Goal: Information Seeking & Learning: Understand process/instructions

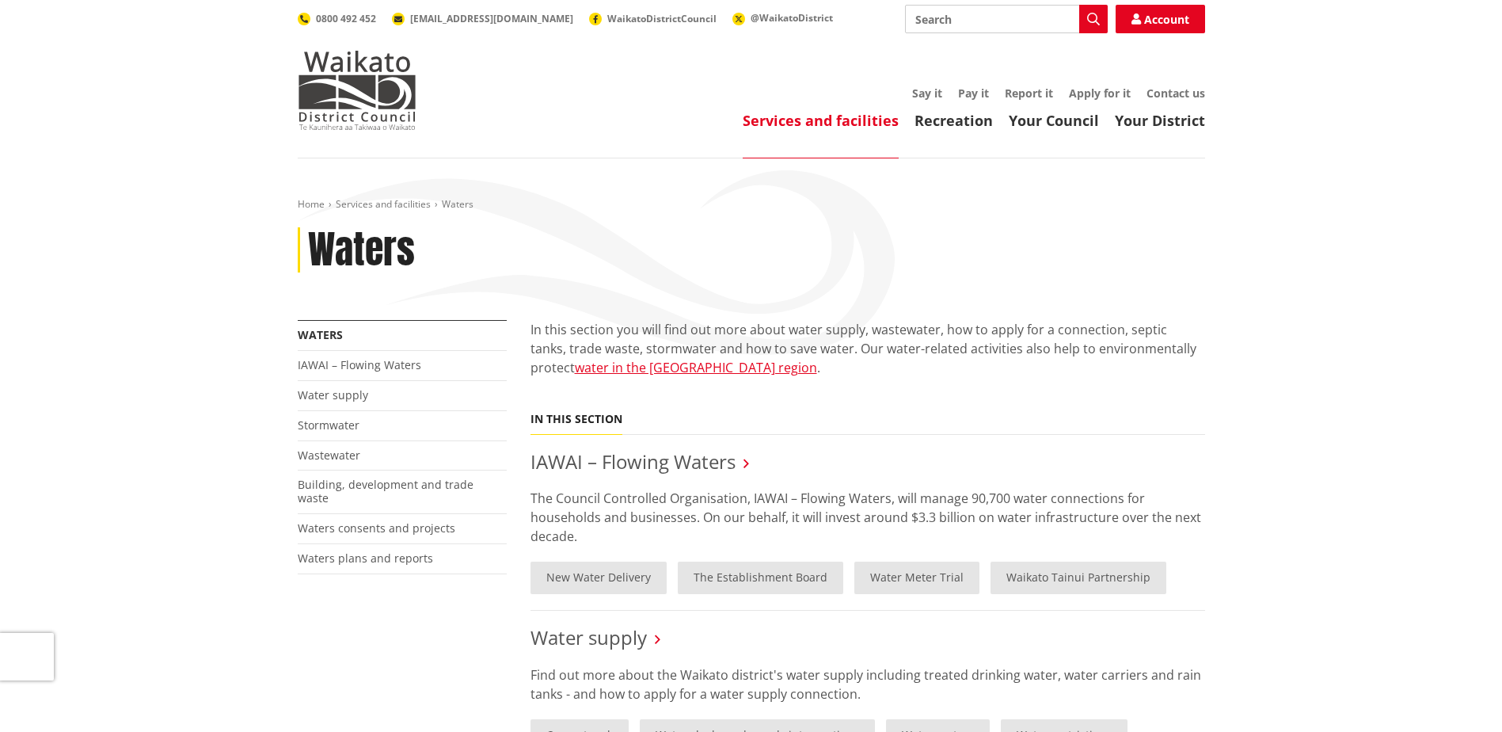
scroll to position [158, 0]
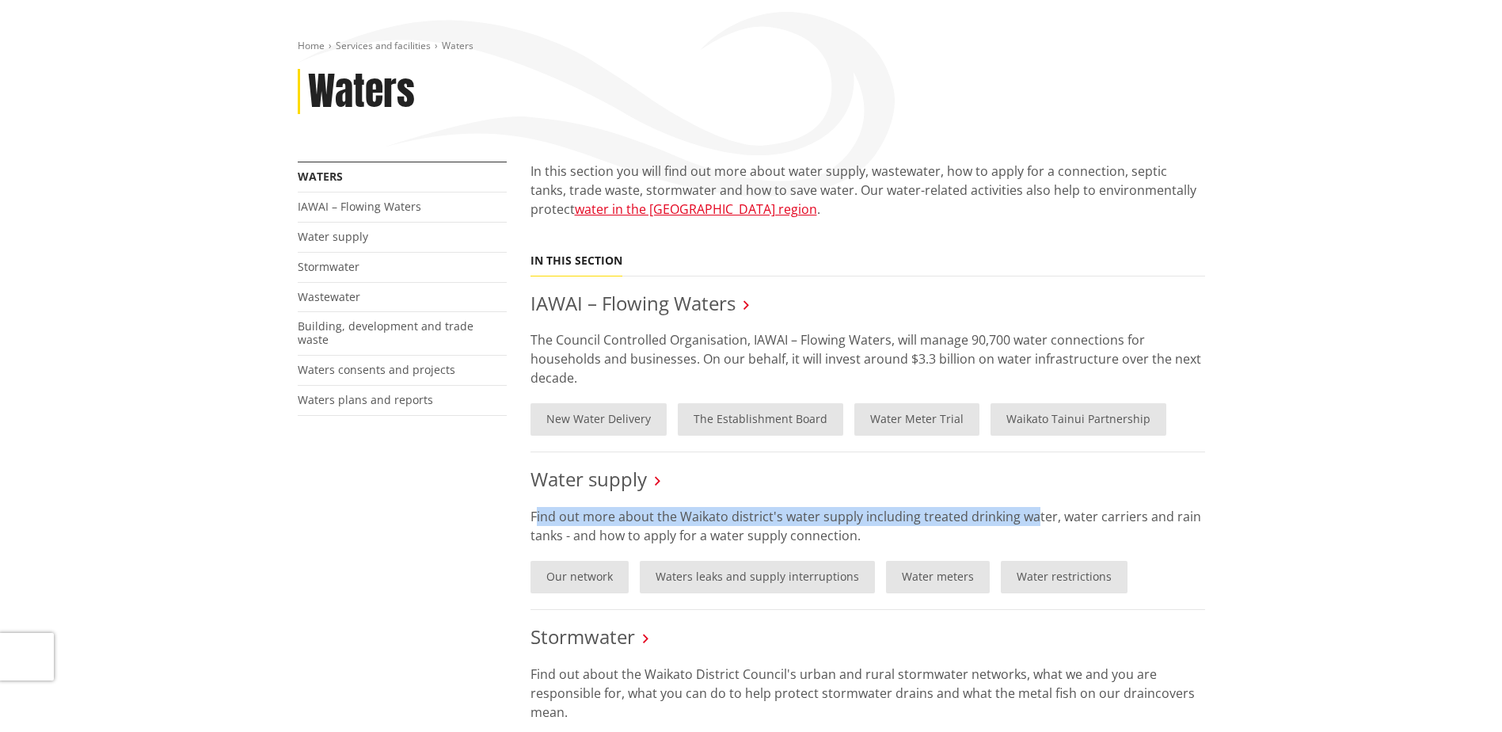
drag, startPoint x: 534, startPoint y: 515, endPoint x: 1031, endPoint y: 516, distance: 496.5
click at [1031, 516] on p "Find out more about the Waikato district's water supply including treated drink…" at bounding box center [868, 526] width 675 height 38
drag, startPoint x: 1031, startPoint y: 516, endPoint x: 844, endPoint y: 515, distance: 186.9
click at [844, 515] on p "Find out more about the Waikato district's water supply including treated drink…" at bounding box center [868, 526] width 675 height 38
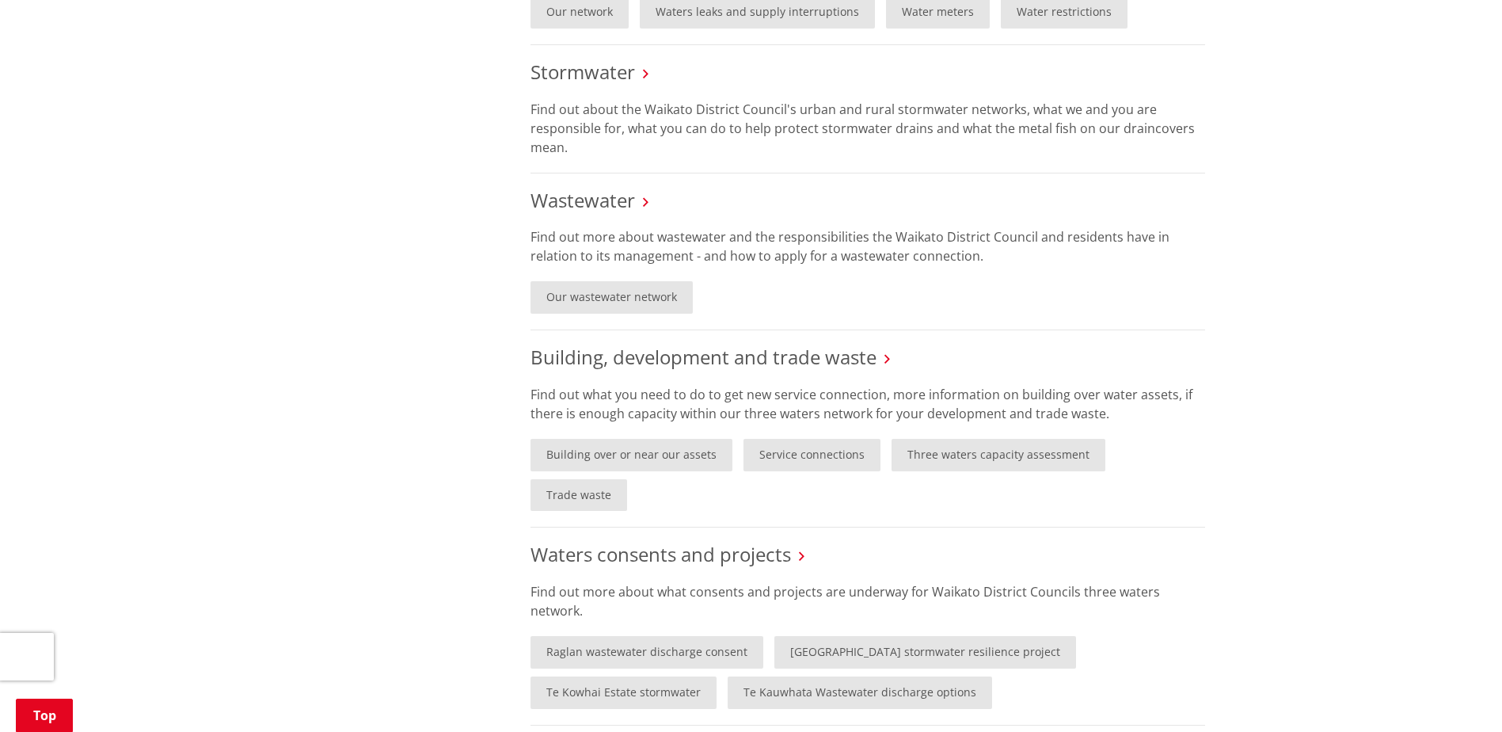
scroll to position [165, 0]
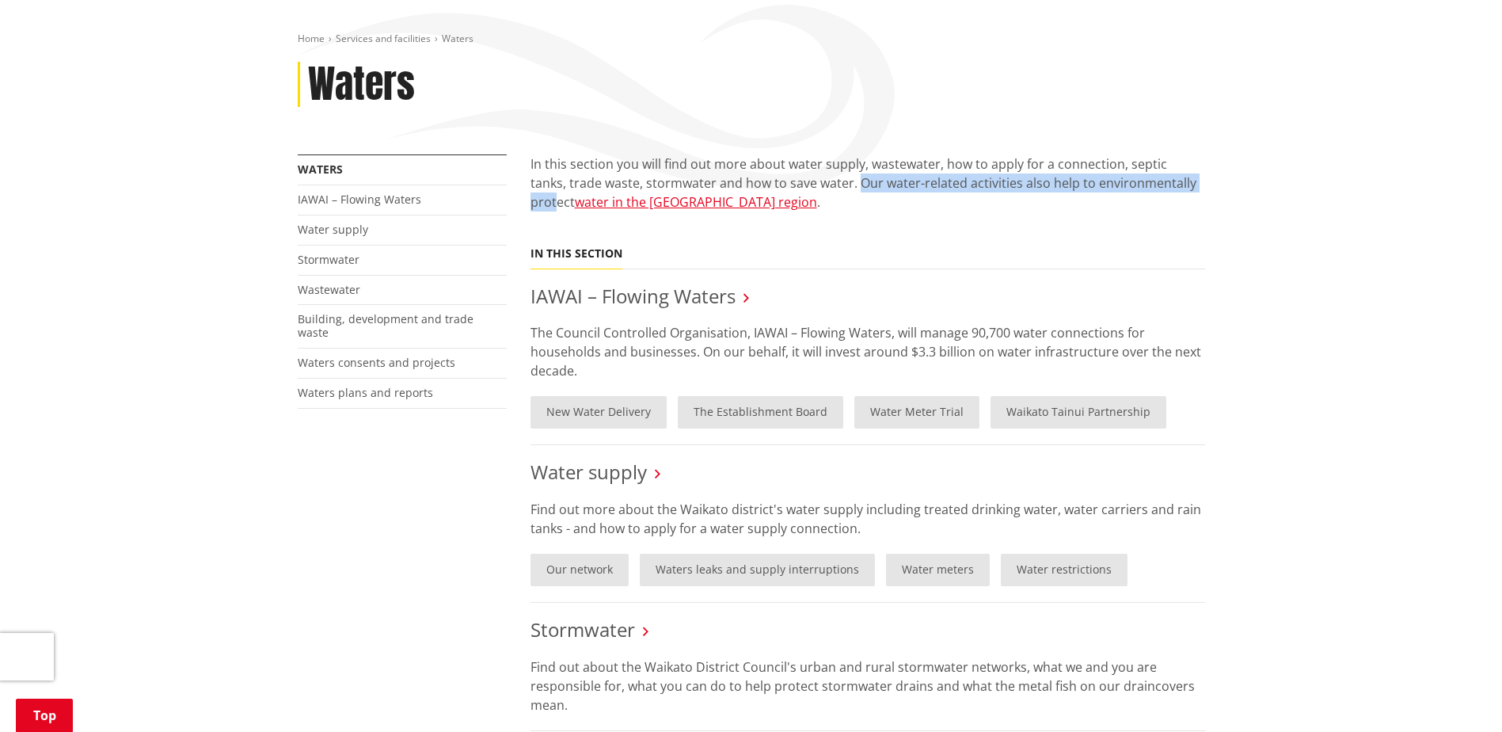
drag, startPoint x: 821, startPoint y: 182, endPoint x: 1180, endPoint y: 186, distance: 358.7
click at [1180, 186] on p "In this section you will find out more about water supply, wastewater, how to a…" at bounding box center [868, 192] width 675 height 76
drag, startPoint x: 1180, startPoint y: 186, endPoint x: 905, endPoint y: 188, distance: 274.8
click at [905, 188] on p "In this section you will find out more about water supply, wastewater, how to a…" at bounding box center [868, 192] width 675 height 76
click at [405, 355] on link "Waters consents and projects" at bounding box center [377, 362] width 158 height 15
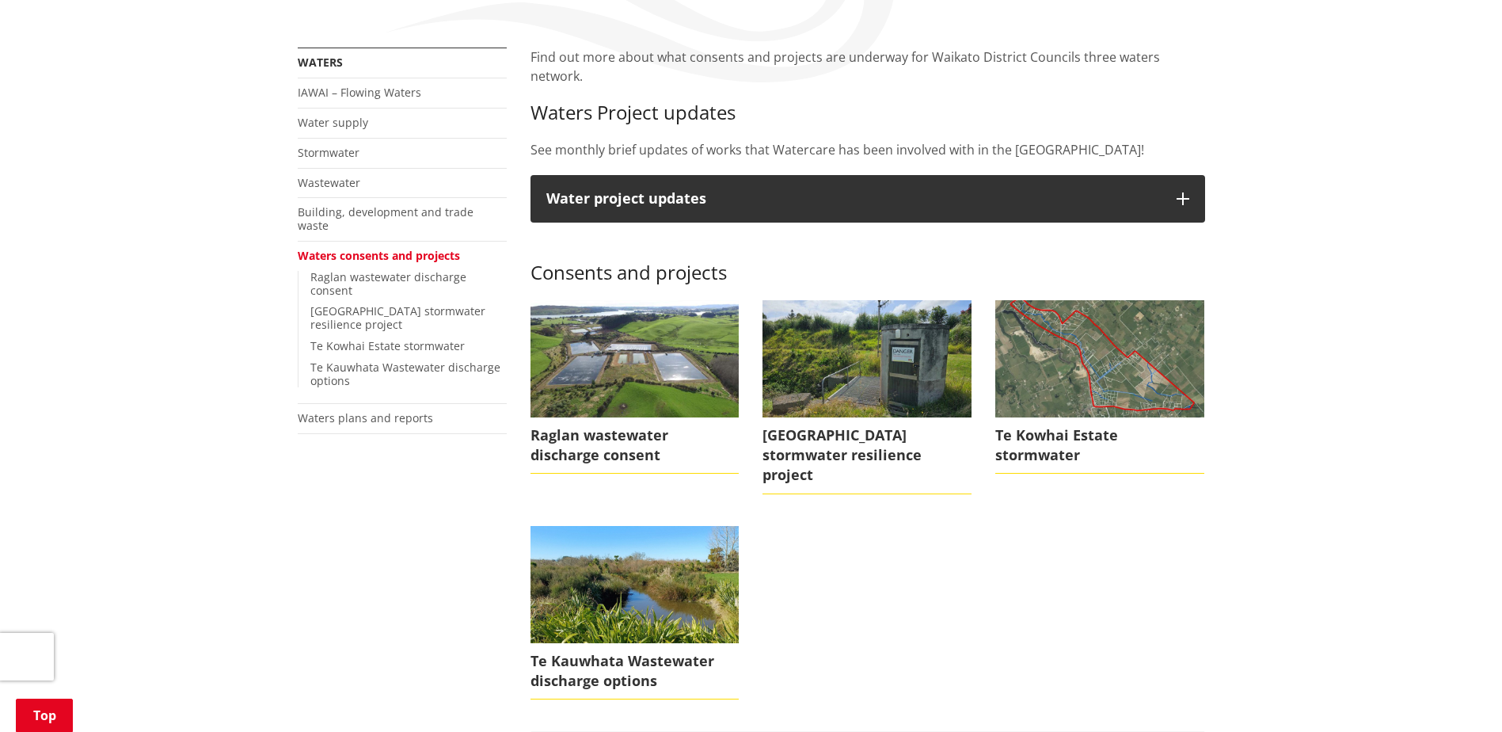
scroll to position [238, 0]
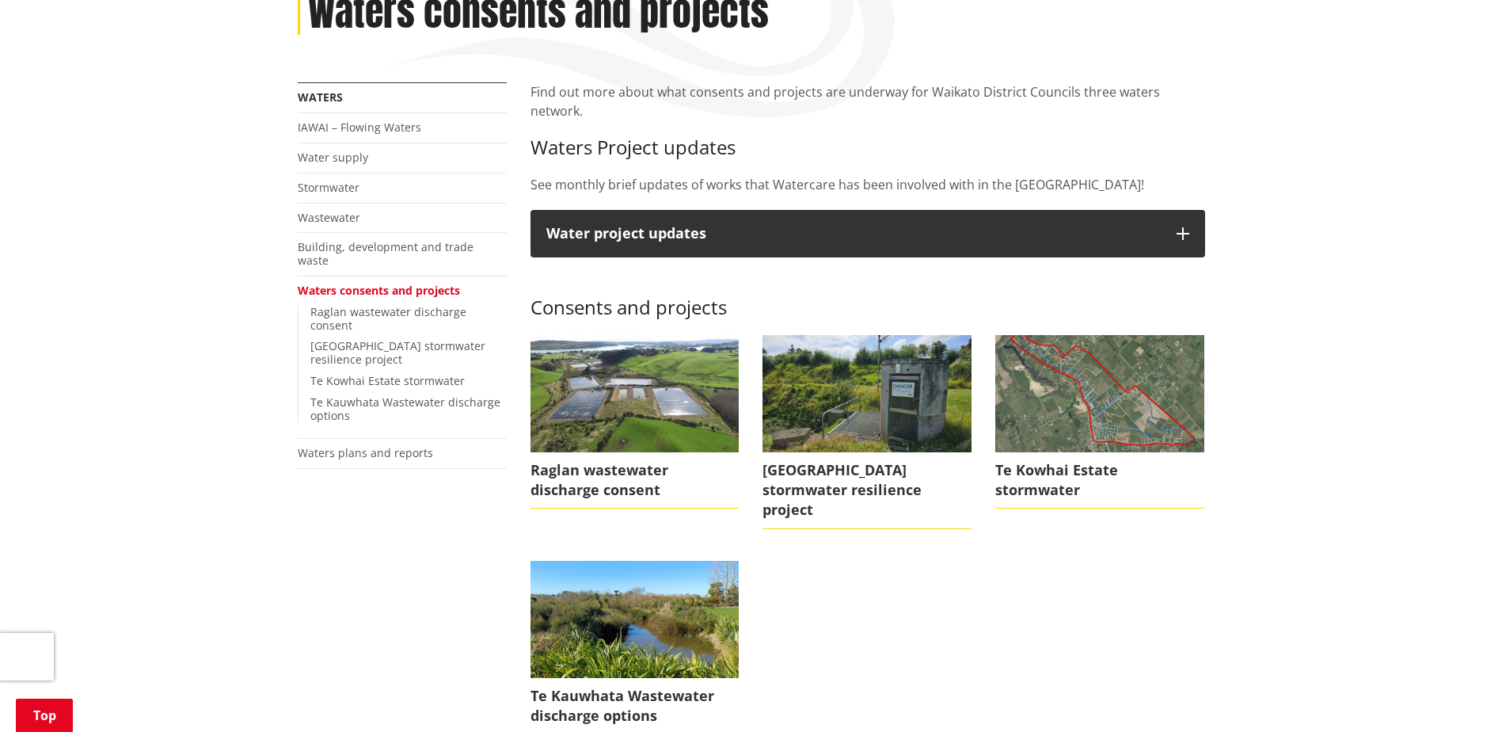
click at [333, 152] on link "Water supply" at bounding box center [333, 157] width 70 height 15
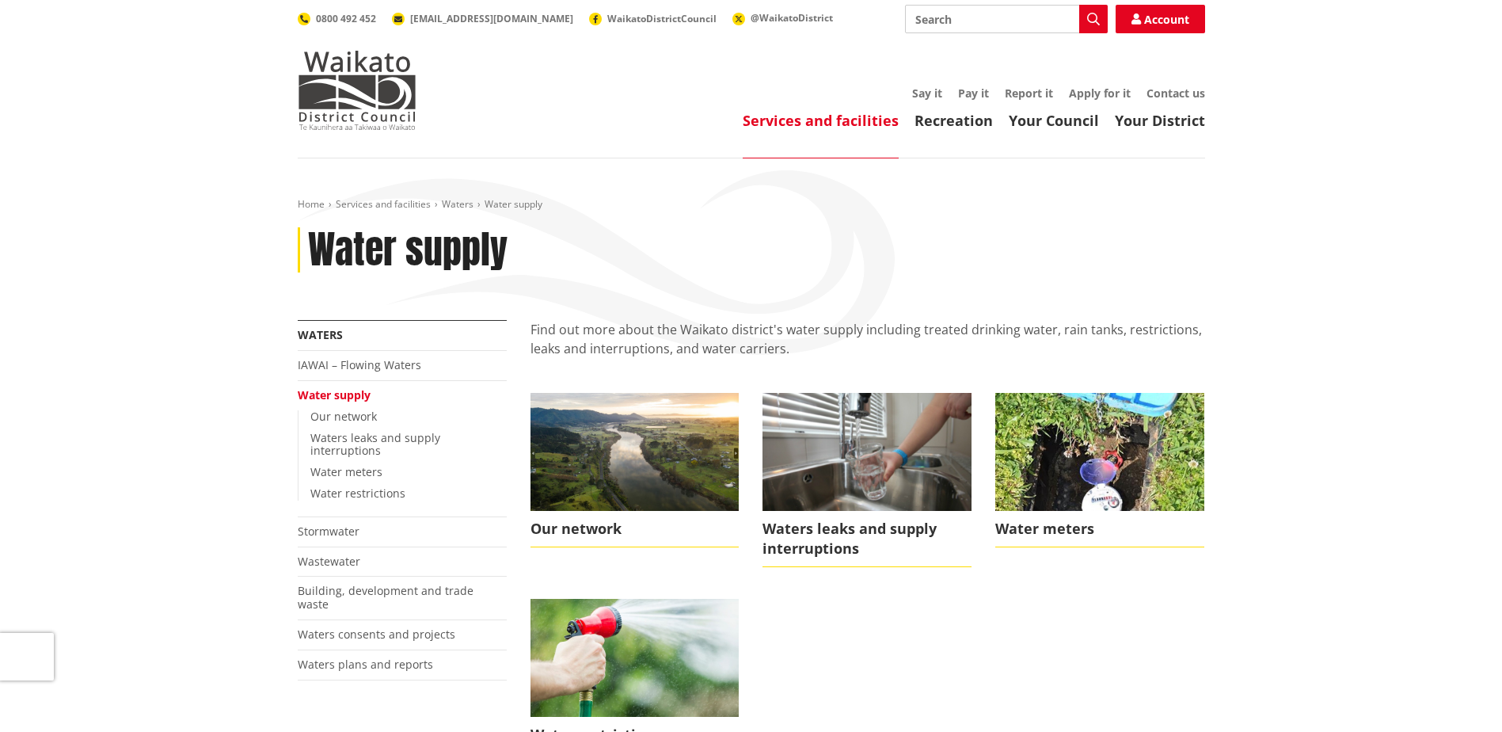
scroll to position [79, 0]
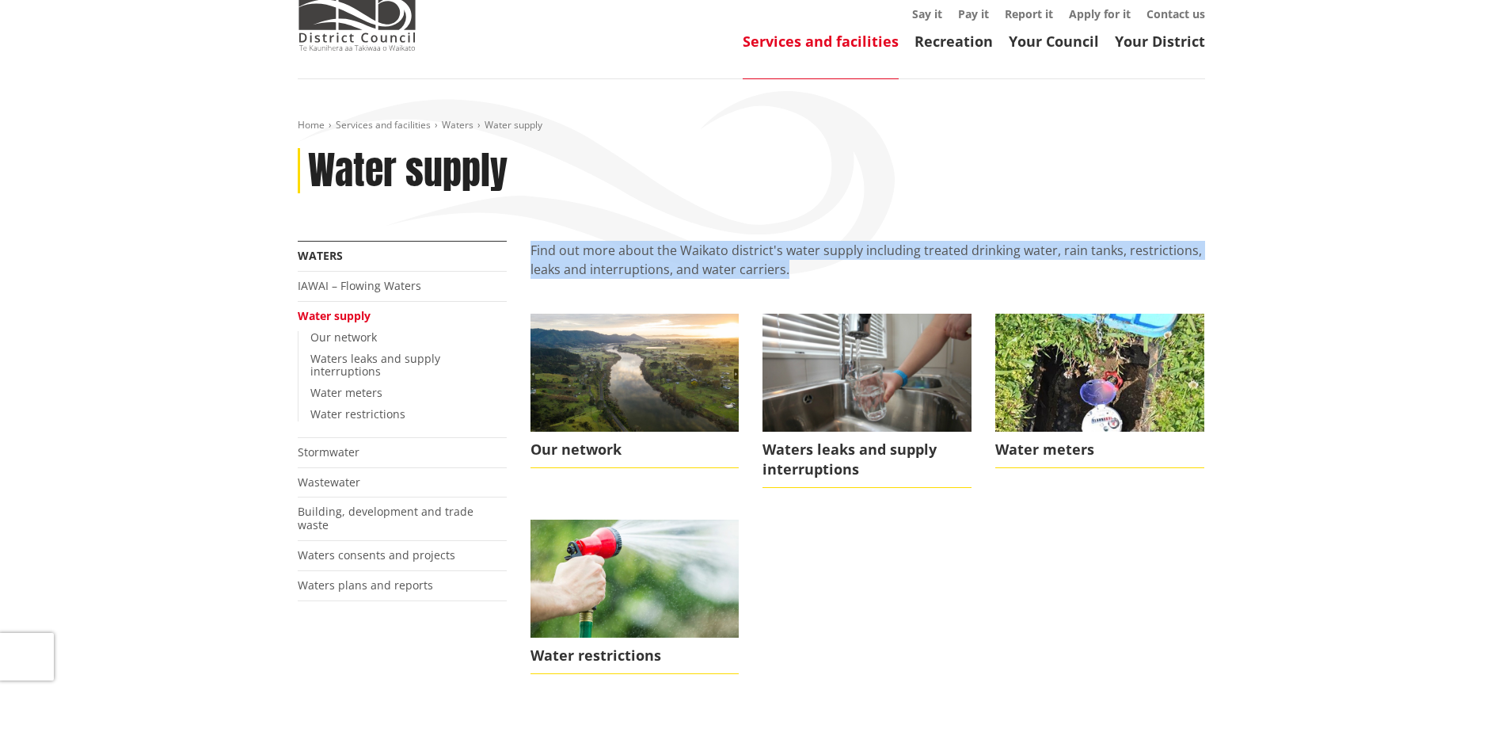
drag, startPoint x: 527, startPoint y: 250, endPoint x: 896, endPoint y: 277, distance: 370.8
click at [896, 277] on div "Find out more about the Waikato district's water supply including treated drink…" at bounding box center [868, 689] width 698 height 897
drag, startPoint x: 896, startPoint y: 277, endPoint x: 697, endPoint y: 274, distance: 199.6
click at [697, 274] on p "Find out more about the Waikato district's water supply including treated drink…" at bounding box center [868, 269] width 675 height 57
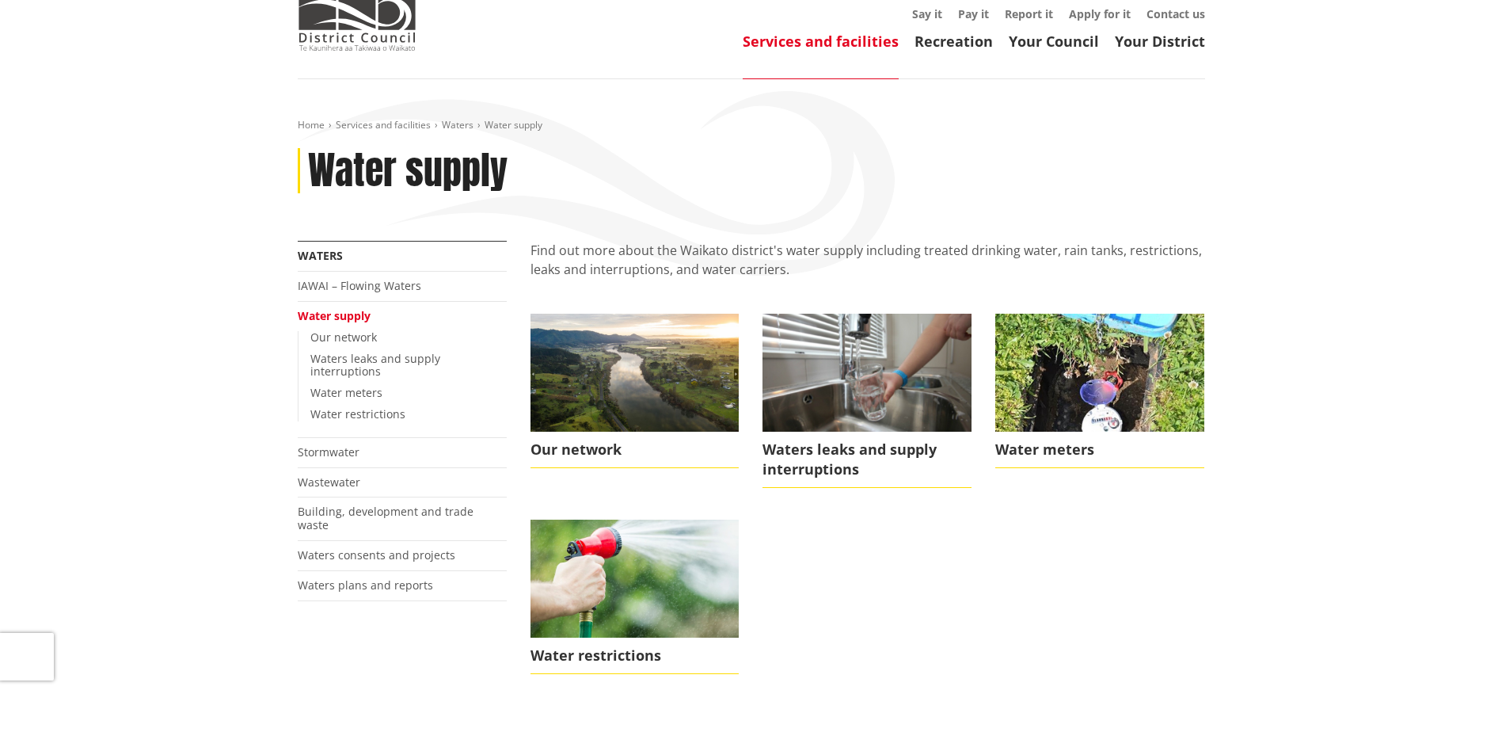
click at [622, 370] on img at bounding box center [635, 372] width 209 height 117
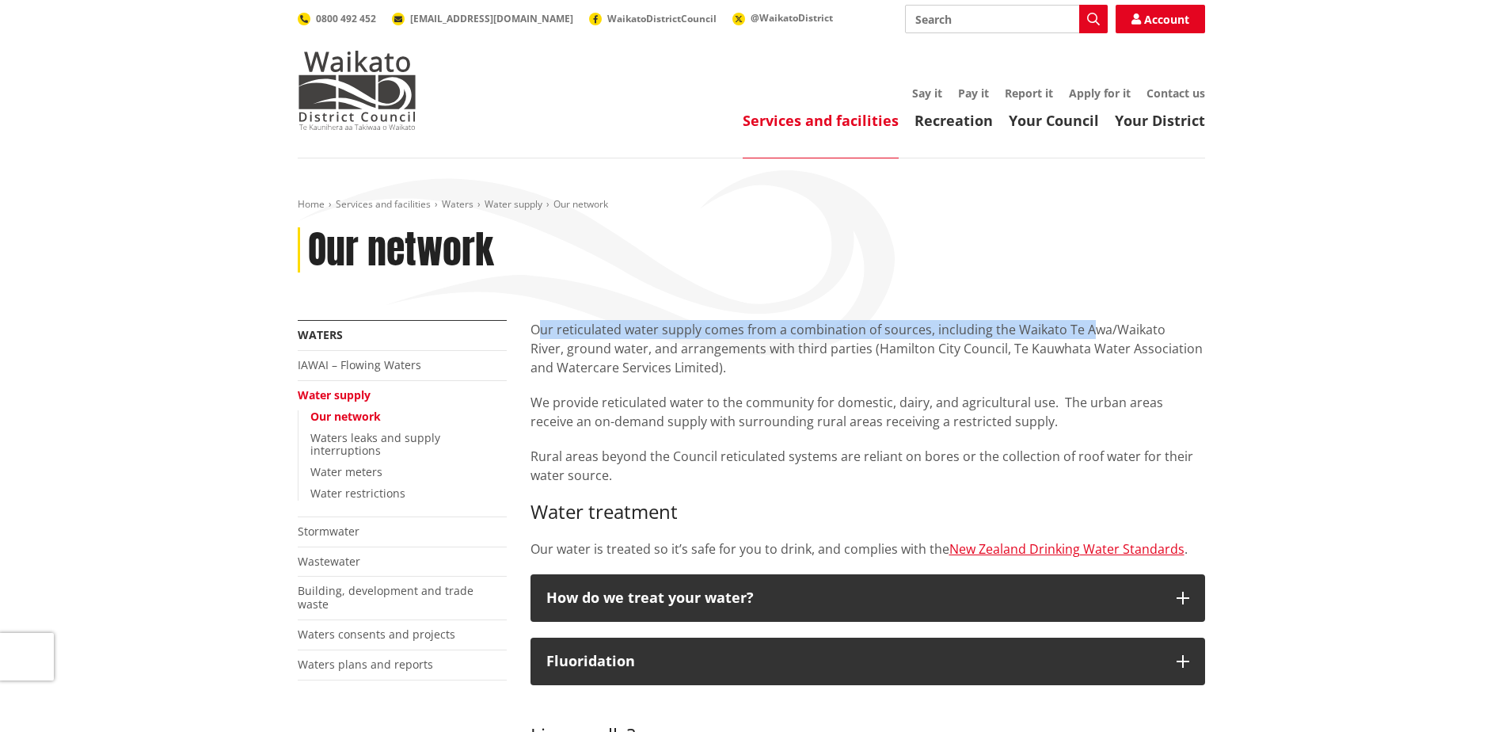
drag, startPoint x: 535, startPoint y: 329, endPoint x: 1091, endPoint y: 320, distance: 555.9
click at [1091, 320] on p "Our reticulated water supply comes from a combination of sources, including the…" at bounding box center [868, 348] width 675 height 57
drag, startPoint x: 1091, startPoint y: 320, endPoint x: 933, endPoint y: 326, distance: 158.5
click at [888, 326] on p "Our reticulated water supply comes from a combination of sources, including the…" at bounding box center [868, 348] width 675 height 57
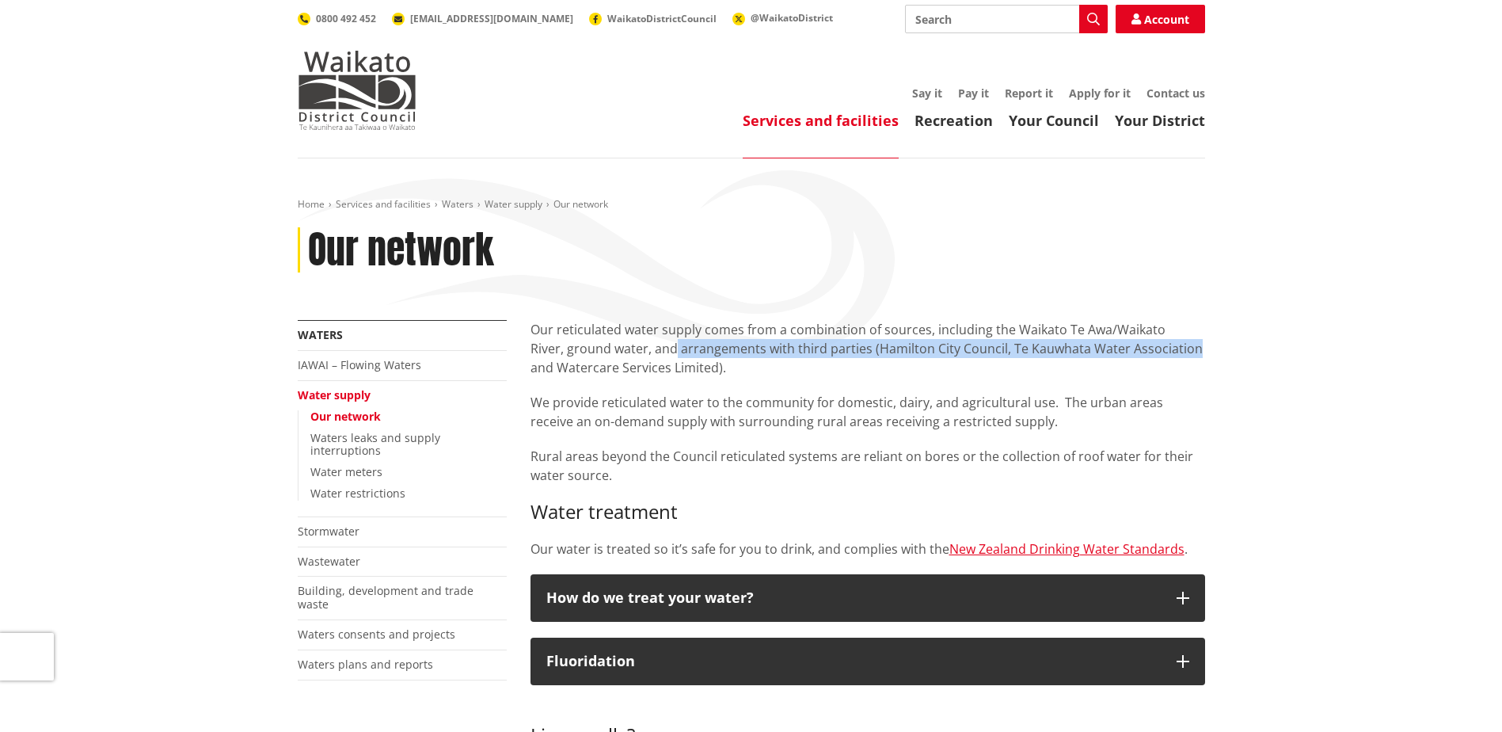
drag, startPoint x: 734, startPoint y: 351, endPoint x: 1190, endPoint y: 349, distance: 456.1
click at [1190, 349] on p "Our reticulated water supply comes from a combination of sources, including the…" at bounding box center [868, 348] width 675 height 57
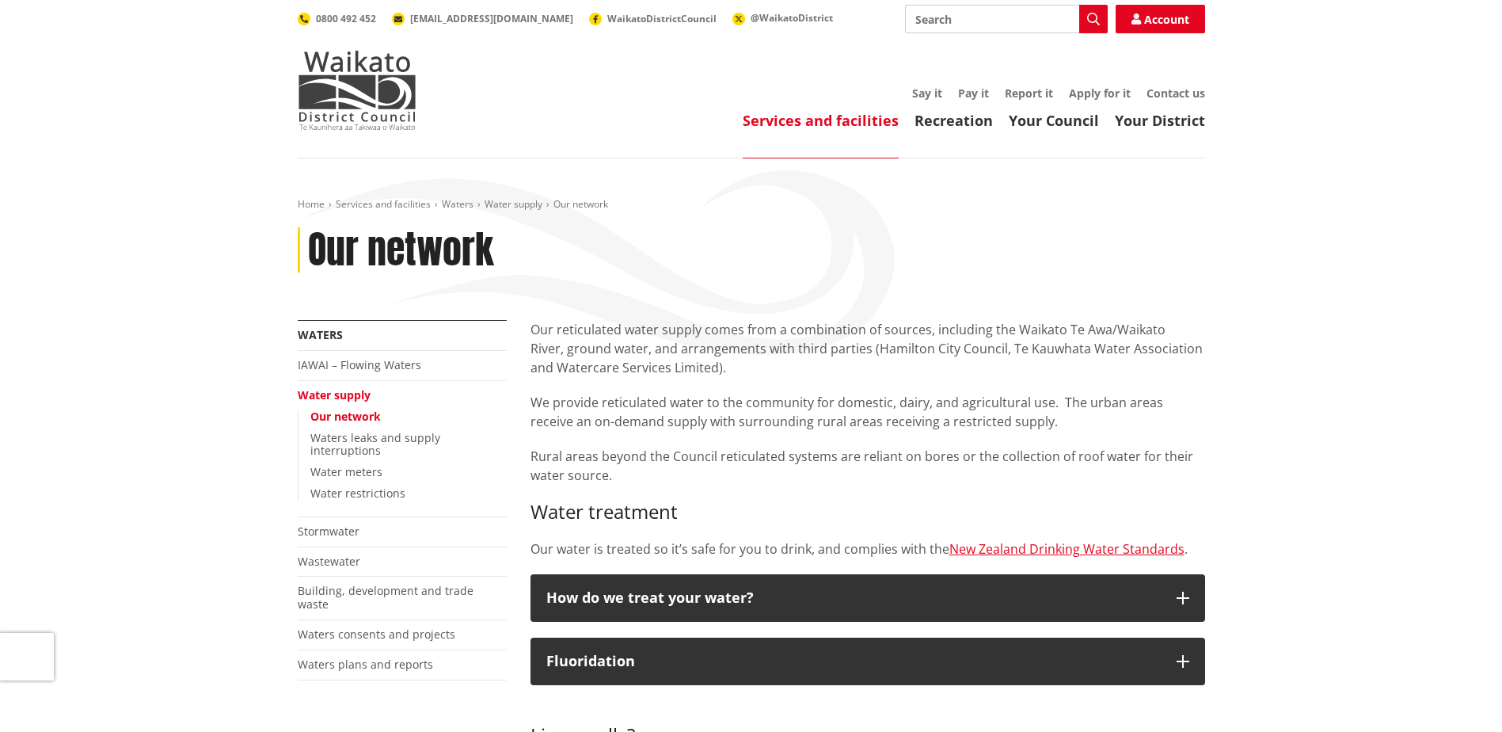
drag, startPoint x: 1190, startPoint y: 349, endPoint x: 645, endPoint y: 376, distance: 545.4
click at [645, 375] on p "Our reticulated water supply comes from a combination of sources, including the…" at bounding box center [868, 348] width 675 height 57
drag, startPoint x: 562, startPoint y: 401, endPoint x: 1014, endPoint y: 401, distance: 452.1
click at [1014, 401] on p "We provide reticulated water to the community for domestic, dairy, and agricult…" at bounding box center [868, 412] width 675 height 38
drag, startPoint x: 1014, startPoint y: 401, endPoint x: 858, endPoint y: 402, distance: 156.0
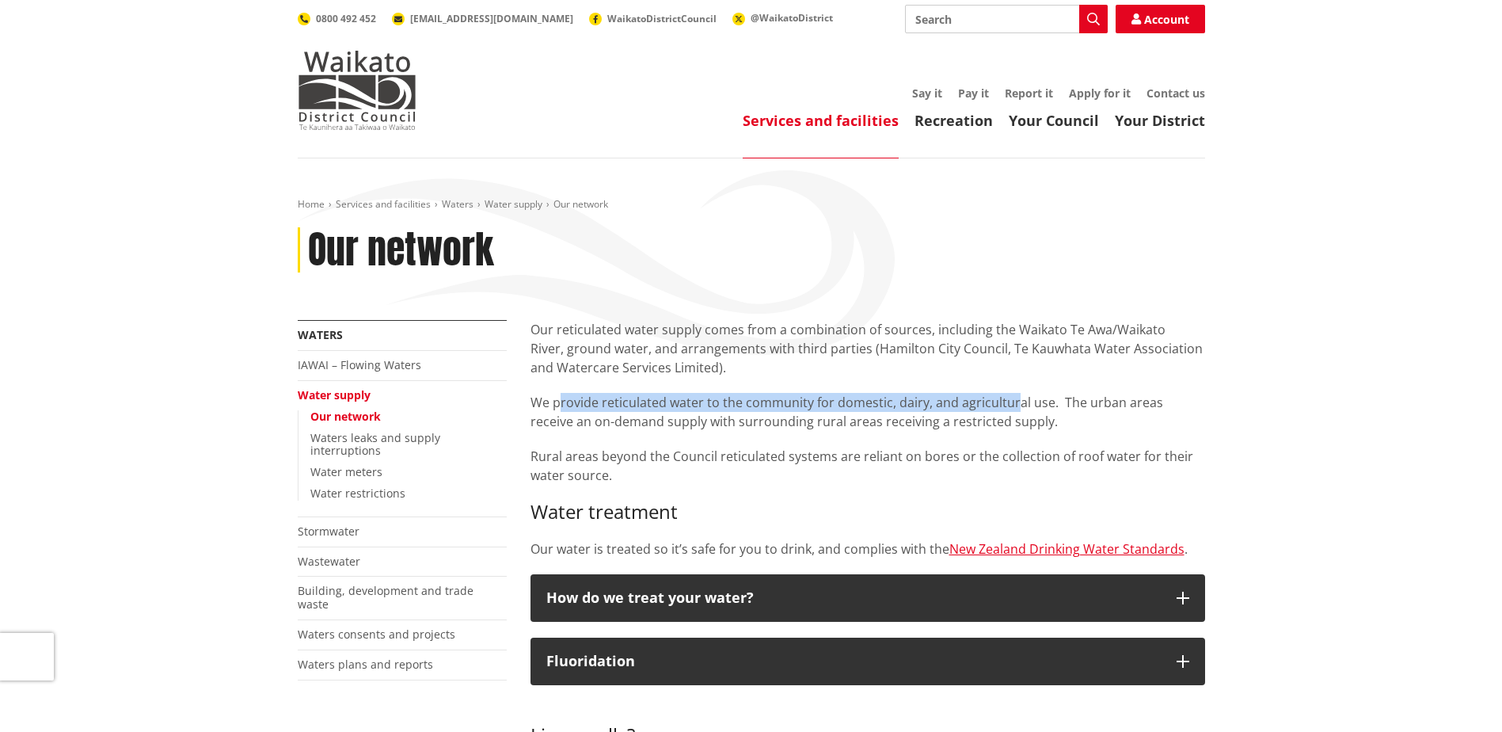
click at [851, 402] on p "We provide reticulated water to the community for domestic, dairy, and agricult…" at bounding box center [868, 412] width 675 height 38
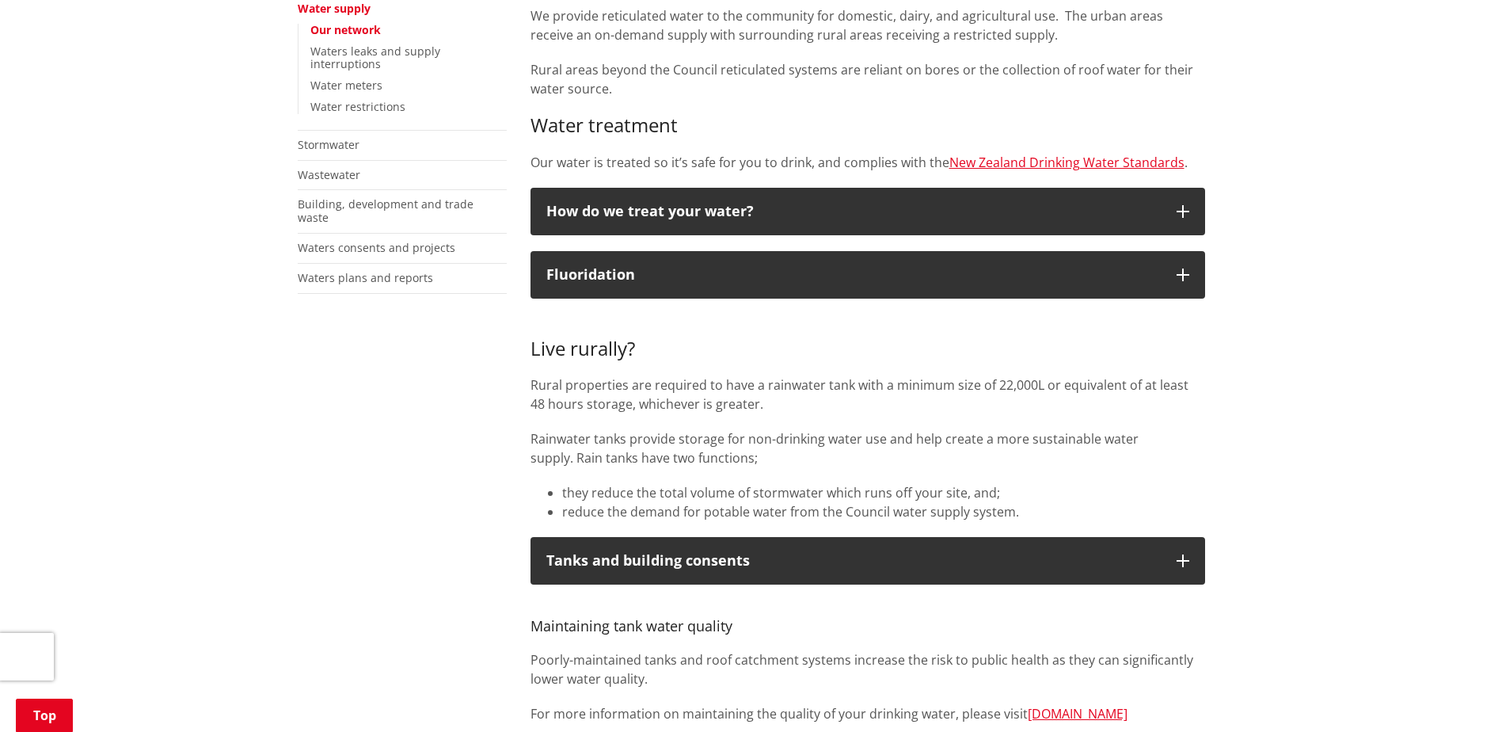
scroll to position [396, 0]
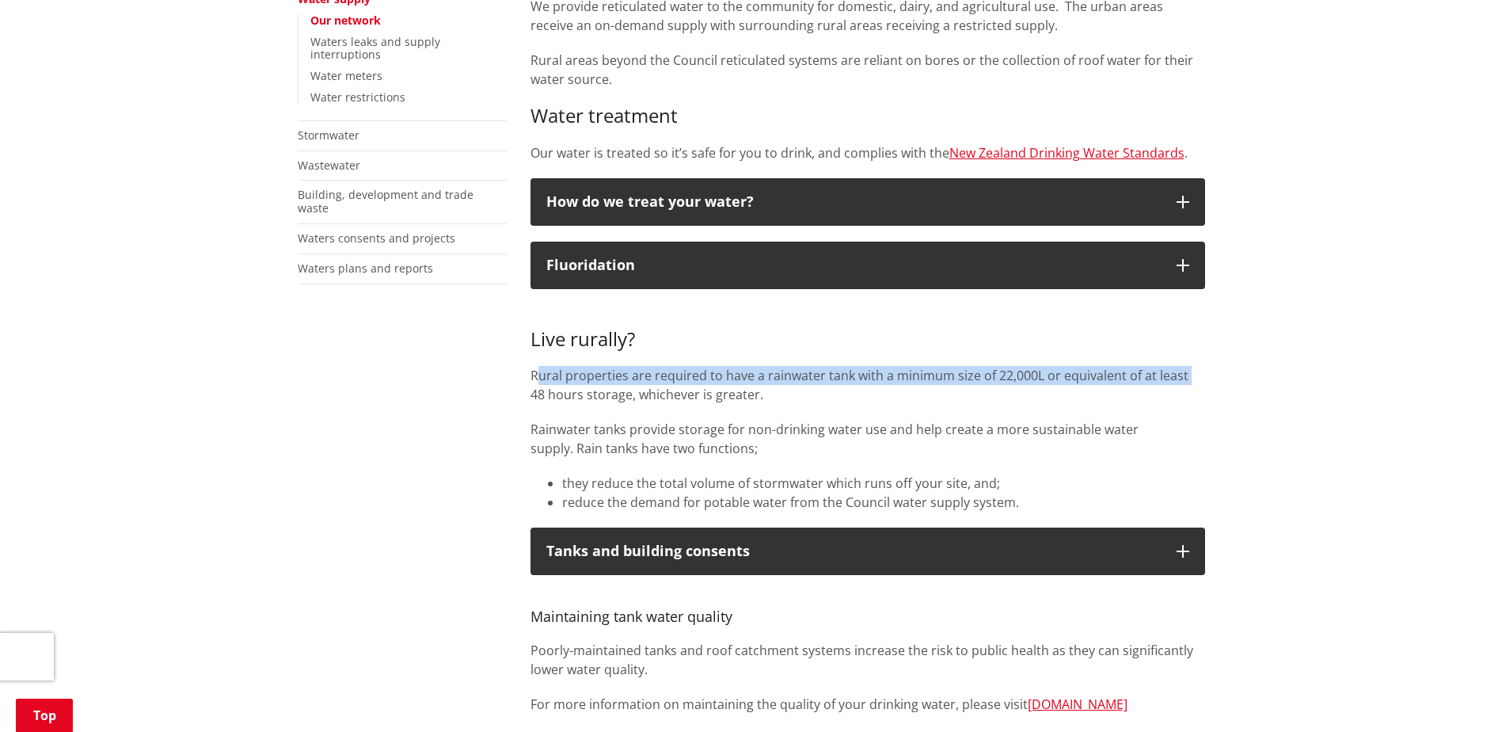
drag, startPoint x: 536, startPoint y: 377, endPoint x: 1188, endPoint y: 379, distance: 651.7
click at [1188, 379] on p "Rural properties are required to have a rainwater tank with a minimum size of 2…" at bounding box center [868, 385] width 675 height 38
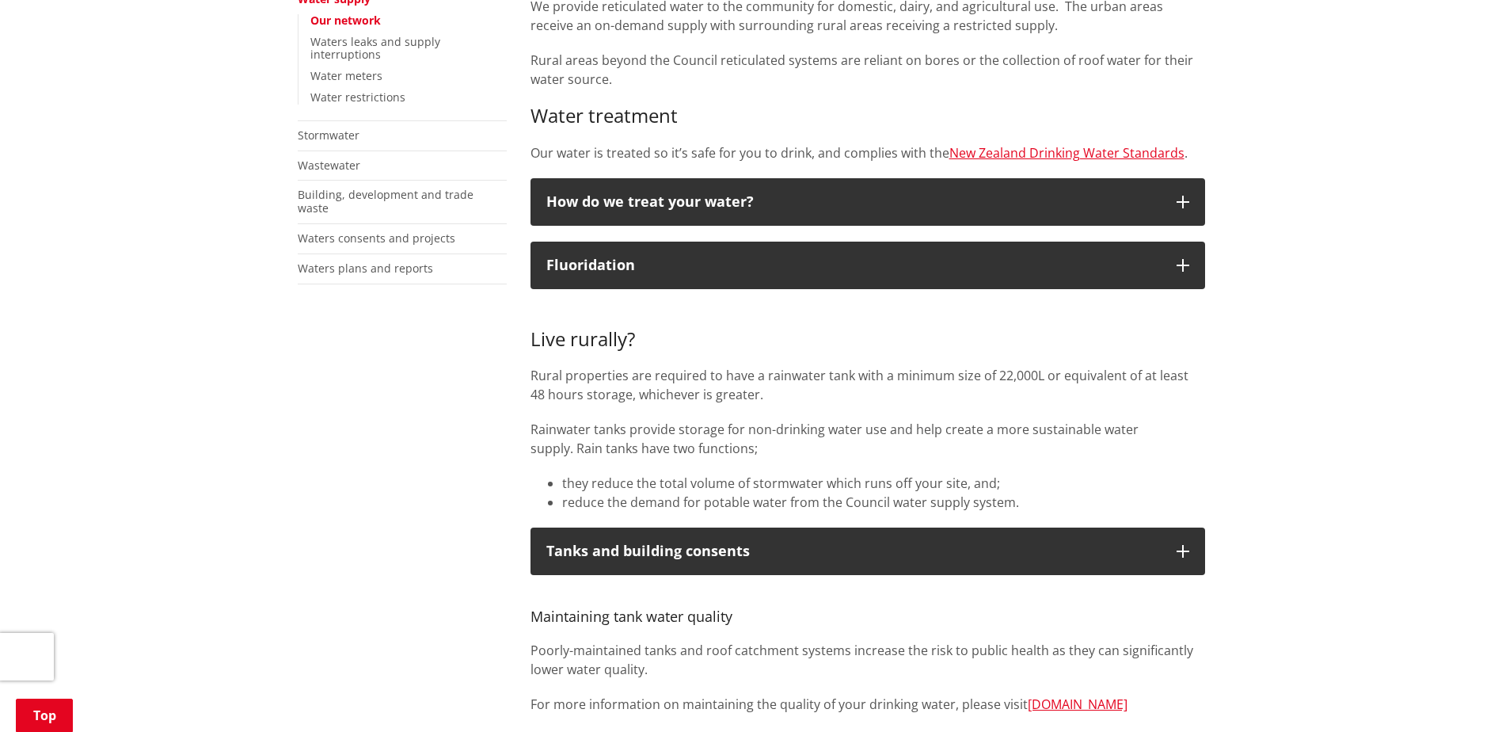
click at [770, 415] on div "Live rurally? Rural properties are required to have a rainwater tank with a min…" at bounding box center [868, 408] width 675 height 207
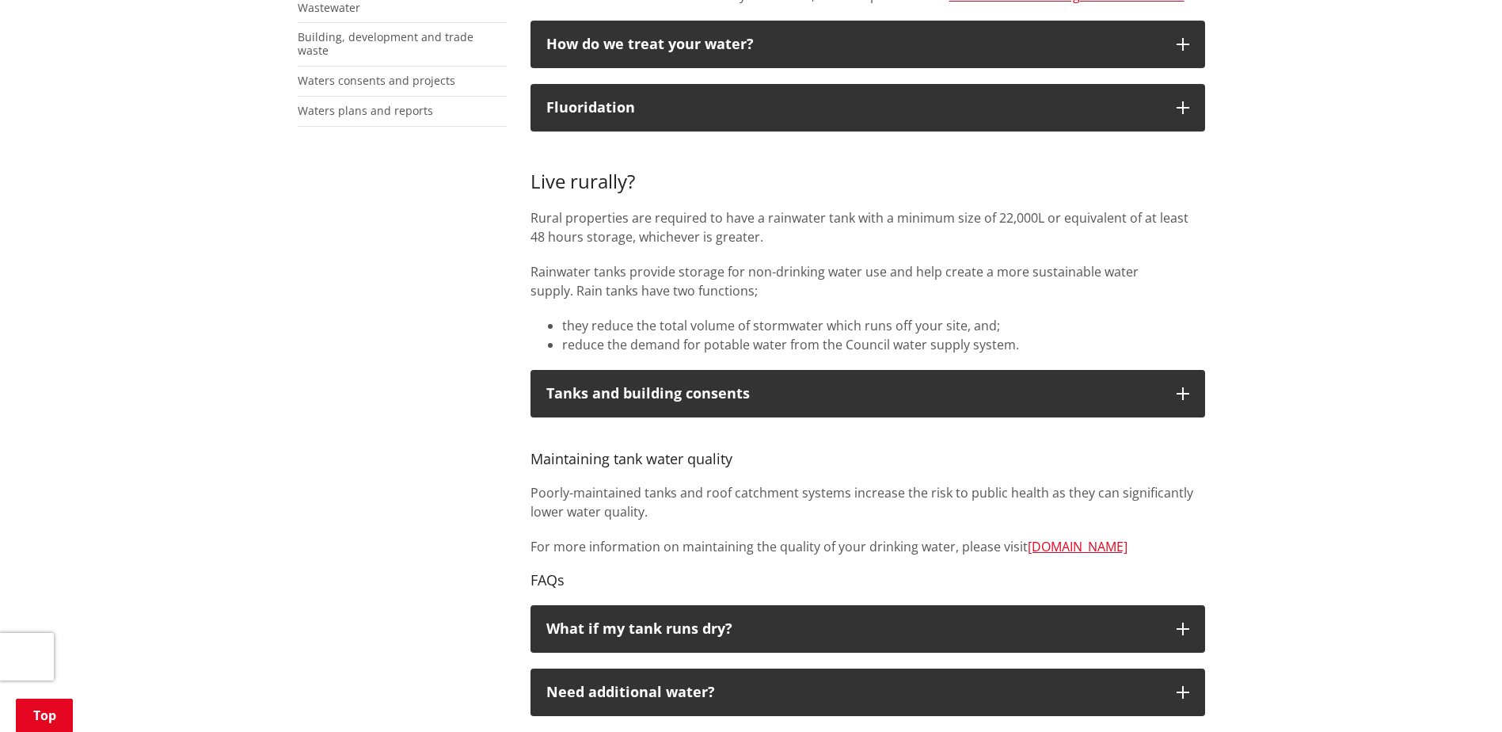
scroll to position [554, 0]
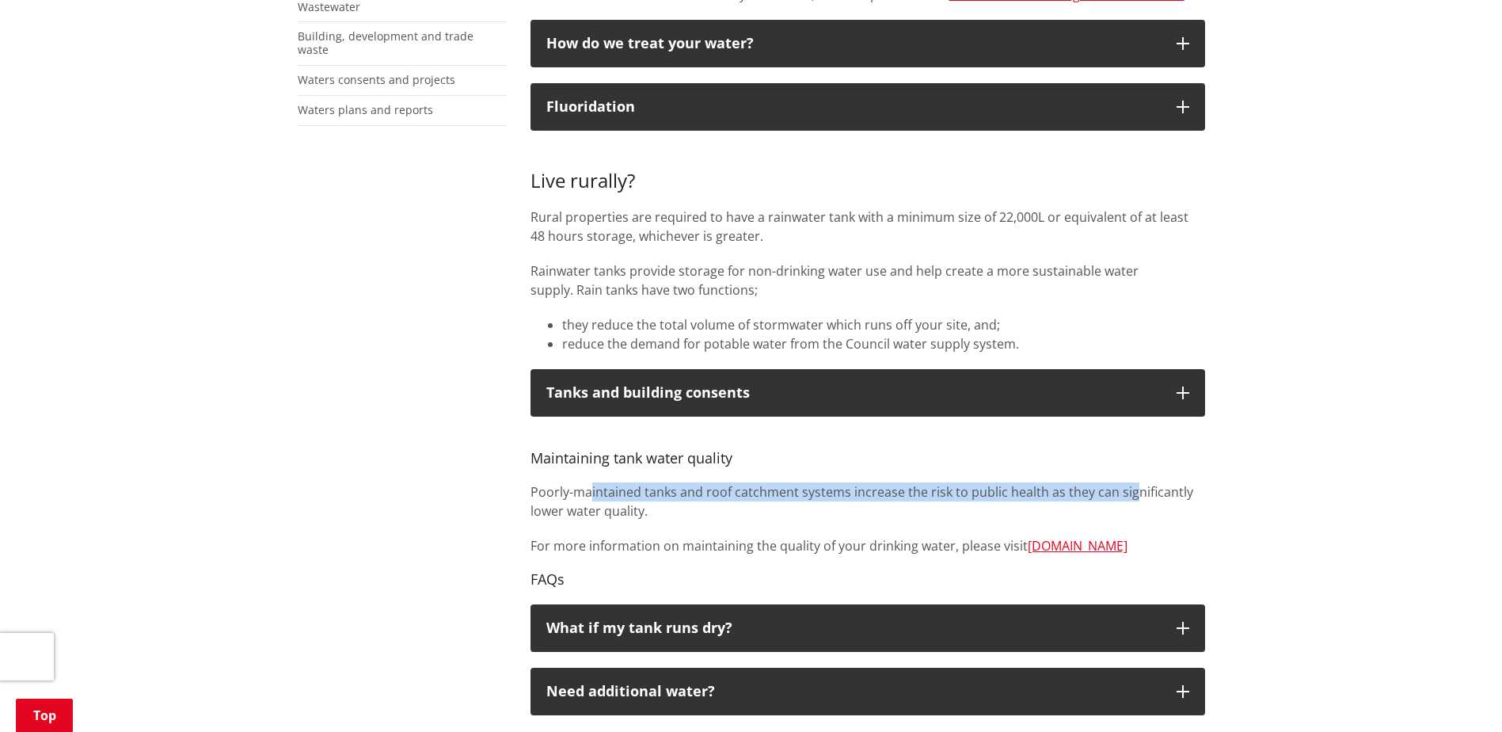
drag, startPoint x: 666, startPoint y: 496, endPoint x: 1128, endPoint y: 496, distance: 462.4
click at [1128, 496] on p "Poorly-maintained tanks and roof catchment systems increase the risk to public …" at bounding box center [868, 501] width 675 height 38
drag, startPoint x: 1128, startPoint y: 496, endPoint x: 889, endPoint y: 497, distance: 239.1
click at [889, 497] on p "Poorly-maintained tanks and roof catchment systems increase the risk to public …" at bounding box center [868, 501] width 675 height 38
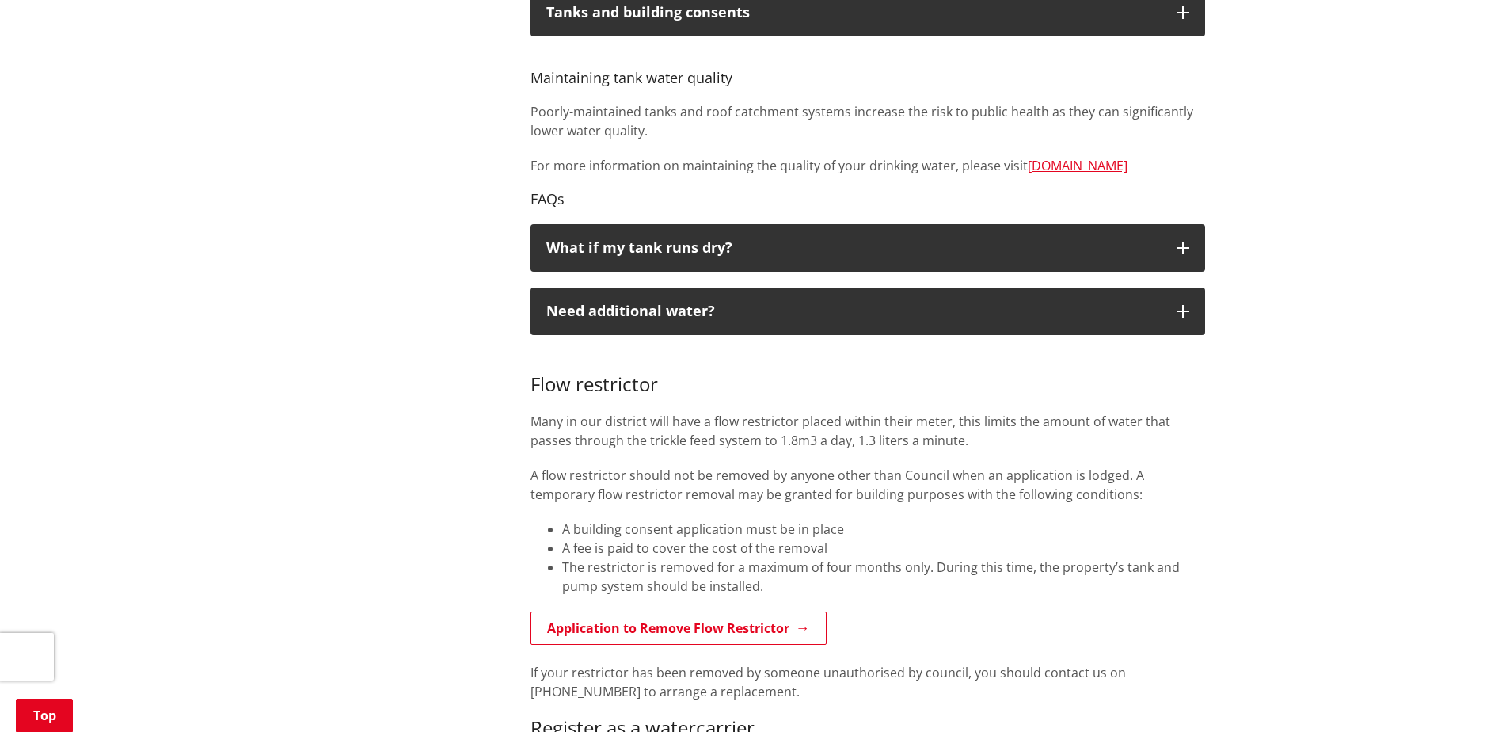
scroll to position [871, 0]
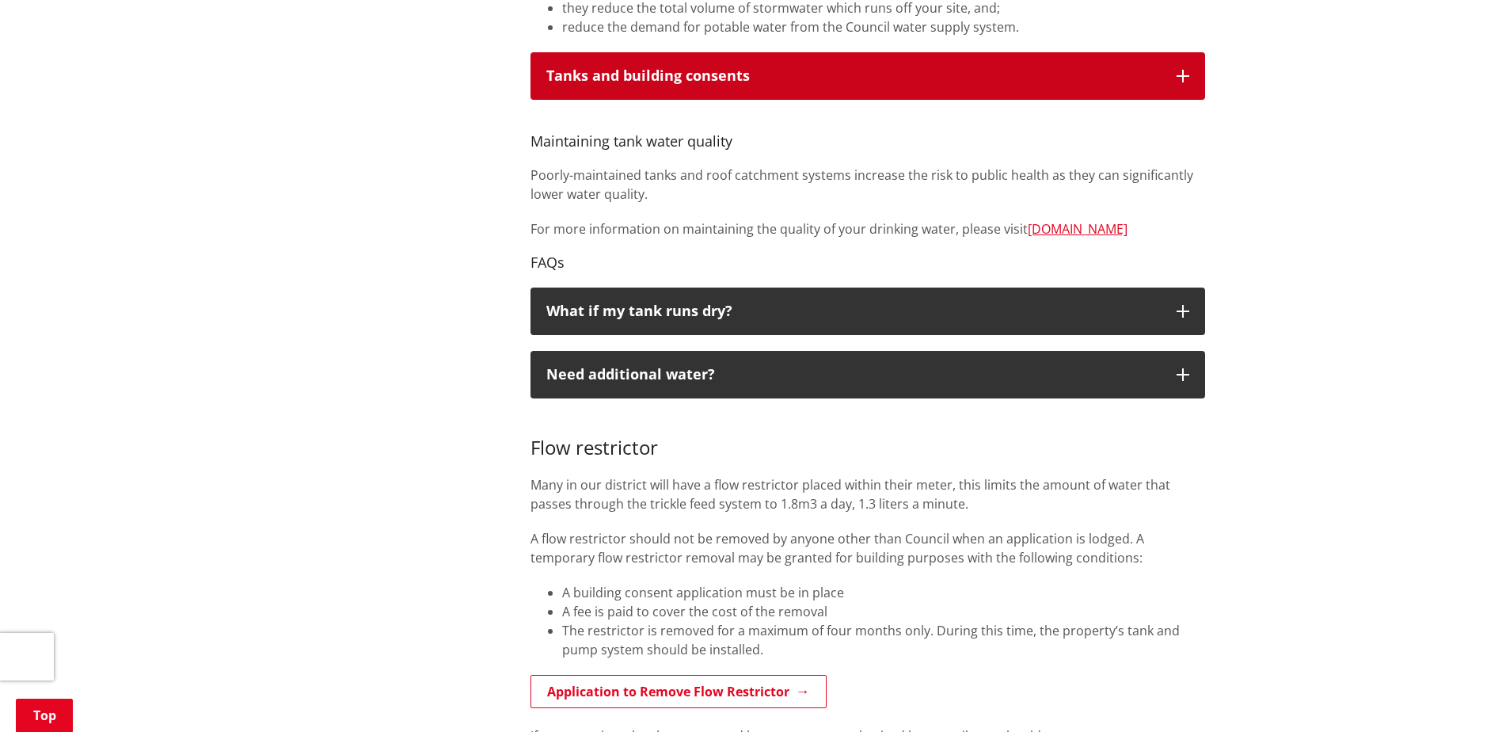
click at [761, 99] on button "Tanks and building consents" at bounding box center [868, 76] width 675 height 48
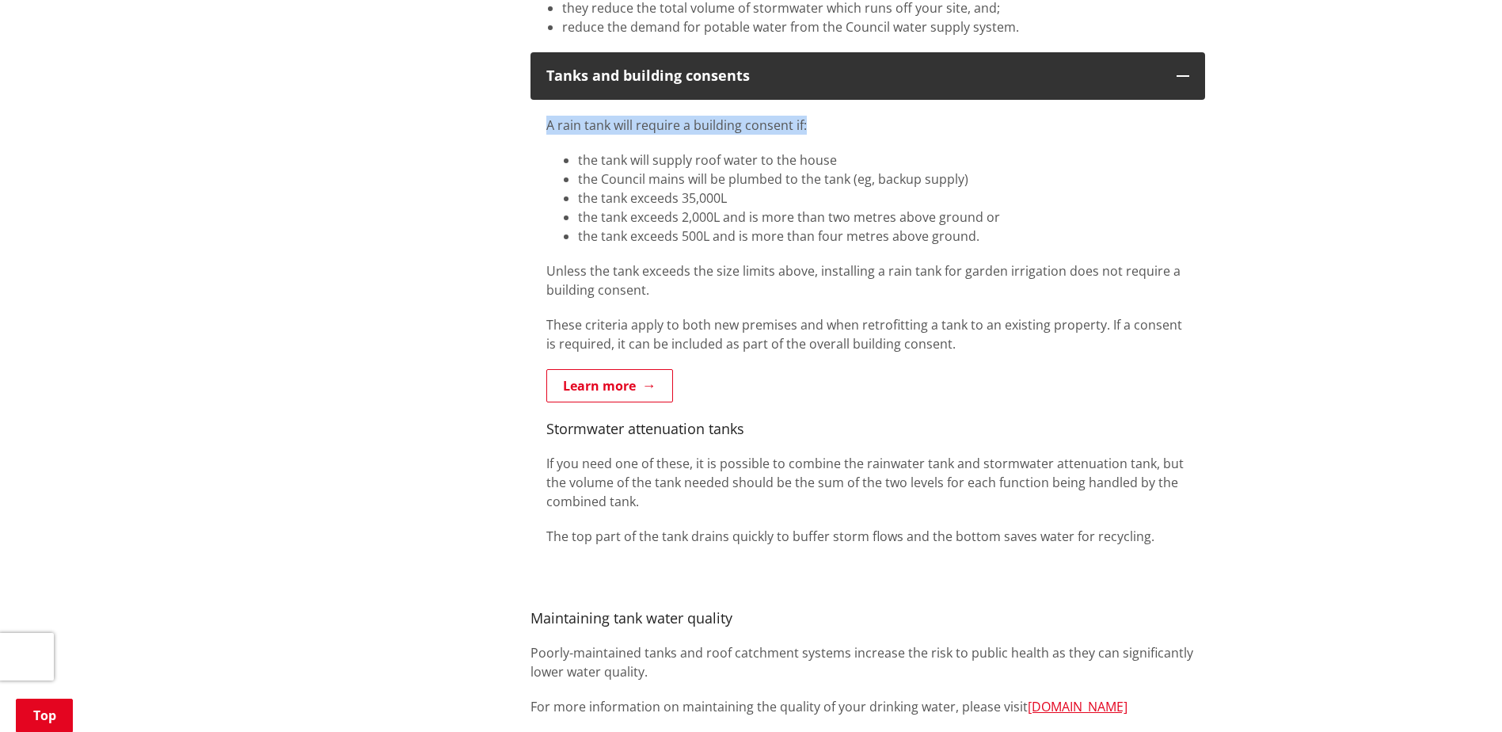
drag, startPoint x: 549, startPoint y: 124, endPoint x: 809, endPoint y: 127, distance: 260.5
click at [809, 127] on p "A rain tank will require a building consent if:" at bounding box center [867, 125] width 643 height 19
drag, startPoint x: 809, startPoint y: 127, endPoint x: 715, endPoint y: 134, distance: 94.5
click at [727, 127] on p "A rain tank will require a building consent if:" at bounding box center [867, 125] width 643 height 19
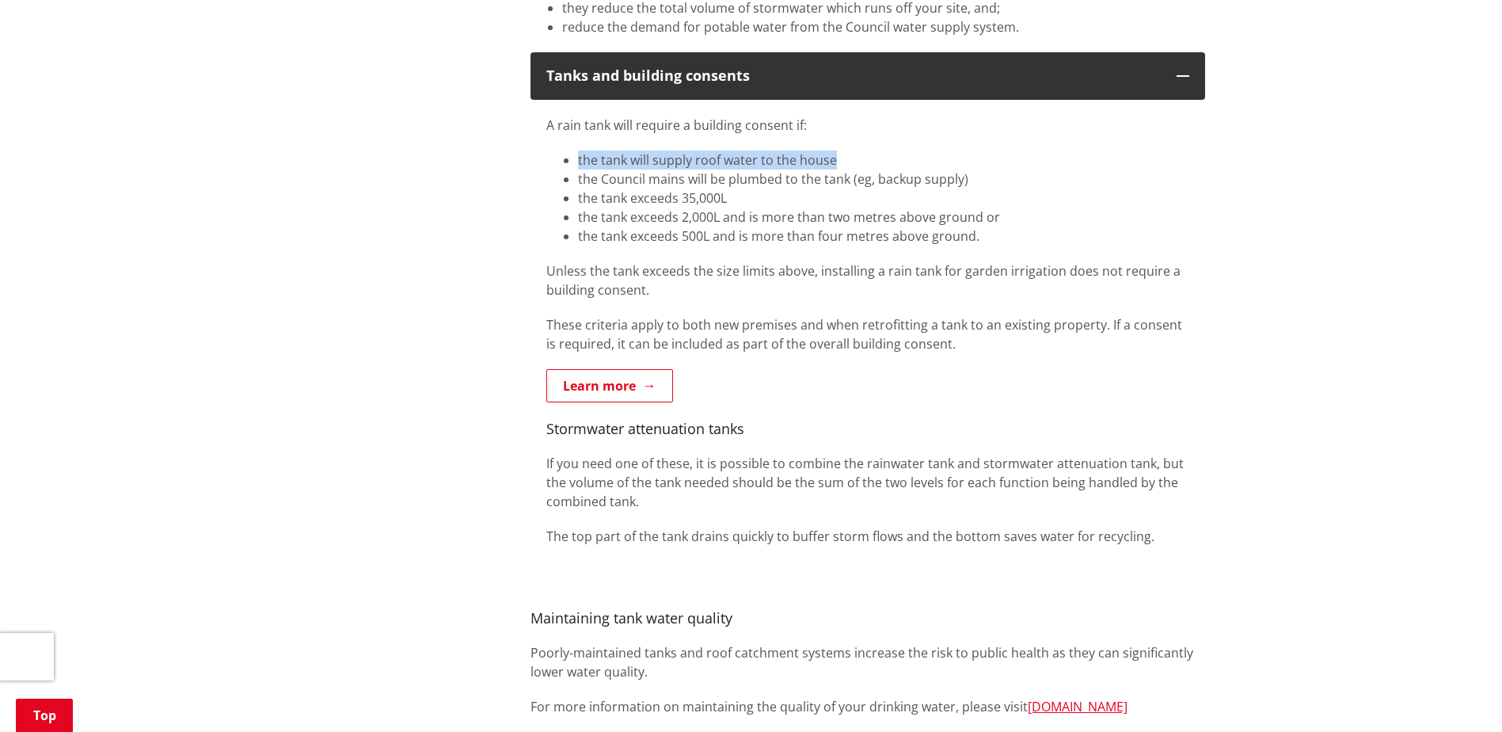
drag, startPoint x: 613, startPoint y: 163, endPoint x: 888, endPoint y: 168, distance: 274.8
click at [888, 168] on li "the tank will supply roof water to the house" at bounding box center [883, 159] width 611 height 19
drag, startPoint x: 888, startPoint y: 168, endPoint x: 757, endPoint y: 168, distance: 130.6
click at [757, 168] on li "the tank will supply roof water to the house" at bounding box center [883, 159] width 611 height 19
drag, startPoint x: 656, startPoint y: 162, endPoint x: 842, endPoint y: 159, distance: 185.3
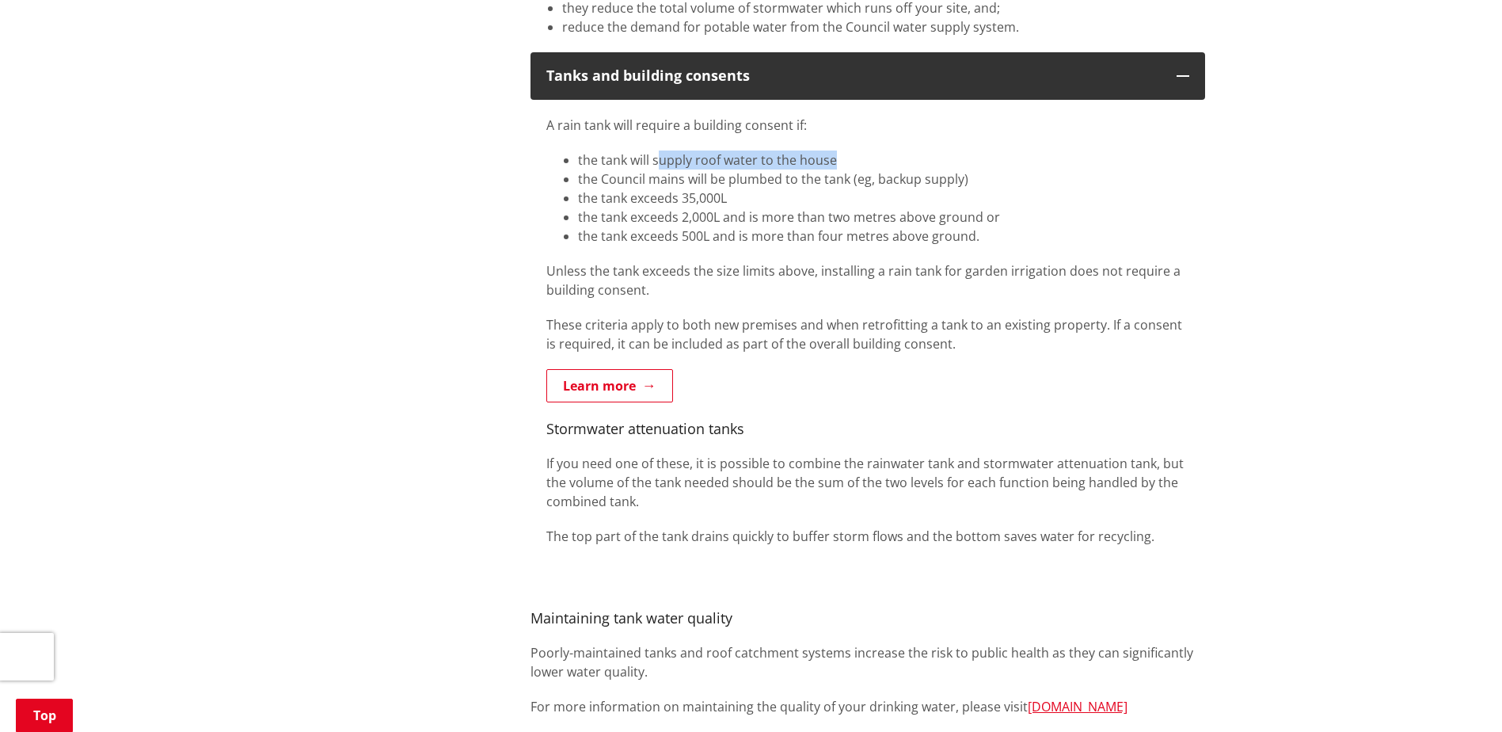
click at [842, 159] on li "the tank will supply roof water to the house" at bounding box center [883, 159] width 611 height 19
drag, startPoint x: 842, startPoint y: 159, endPoint x: 677, endPoint y: 189, distance: 167.4
click at [676, 189] on li "the tank exceeds 35,000L" at bounding box center [883, 197] width 611 height 19
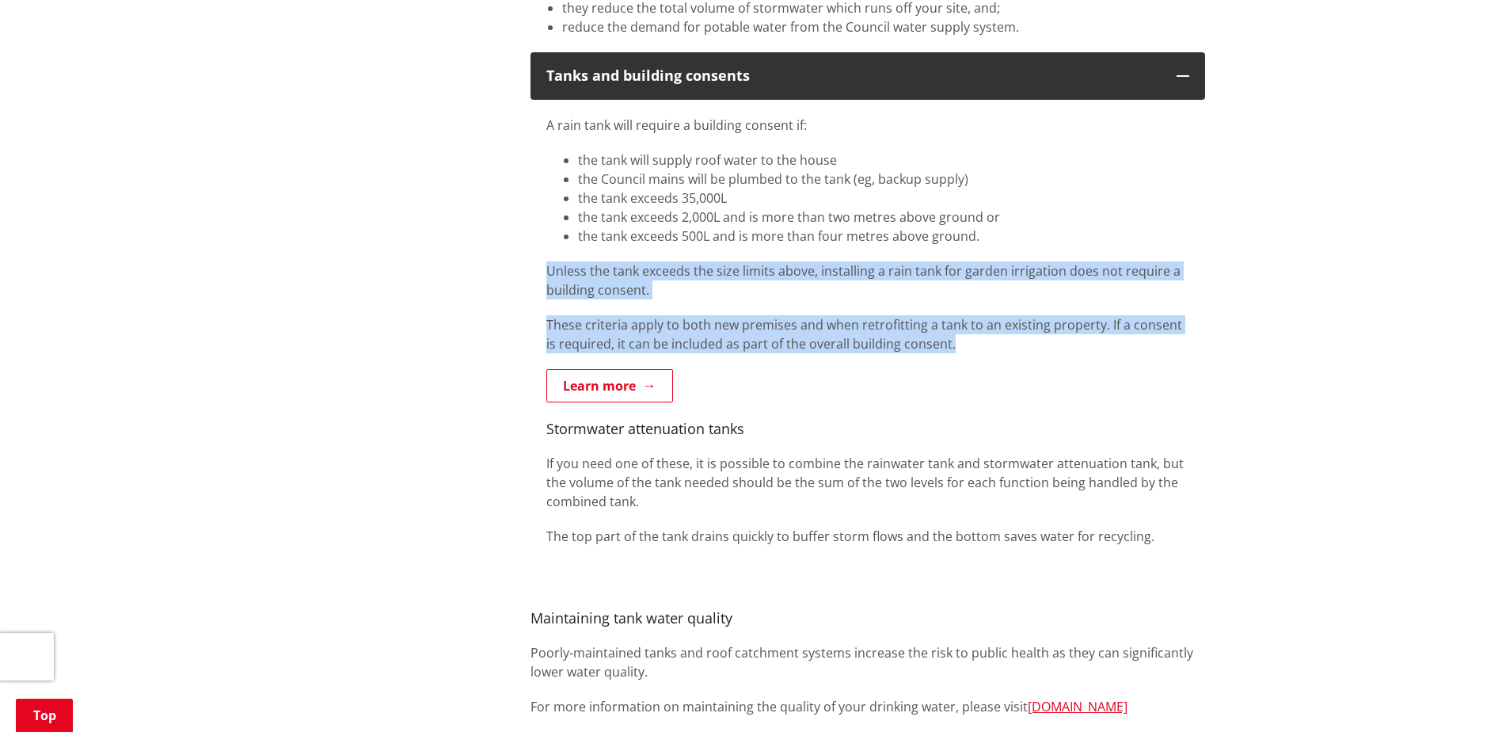
drag, startPoint x: 550, startPoint y: 269, endPoint x: 998, endPoint y: 351, distance: 455.5
click at [998, 351] on div "A rain tank will require a building consent if: the tank will supply roof water…" at bounding box center [867, 331] width 643 height 430
drag, startPoint x: 998, startPoint y: 351, endPoint x: 781, endPoint y: 335, distance: 217.5
click at [782, 335] on p "These criteria apply to both new premises and when retrofitting a tank to an ex…" at bounding box center [867, 334] width 643 height 38
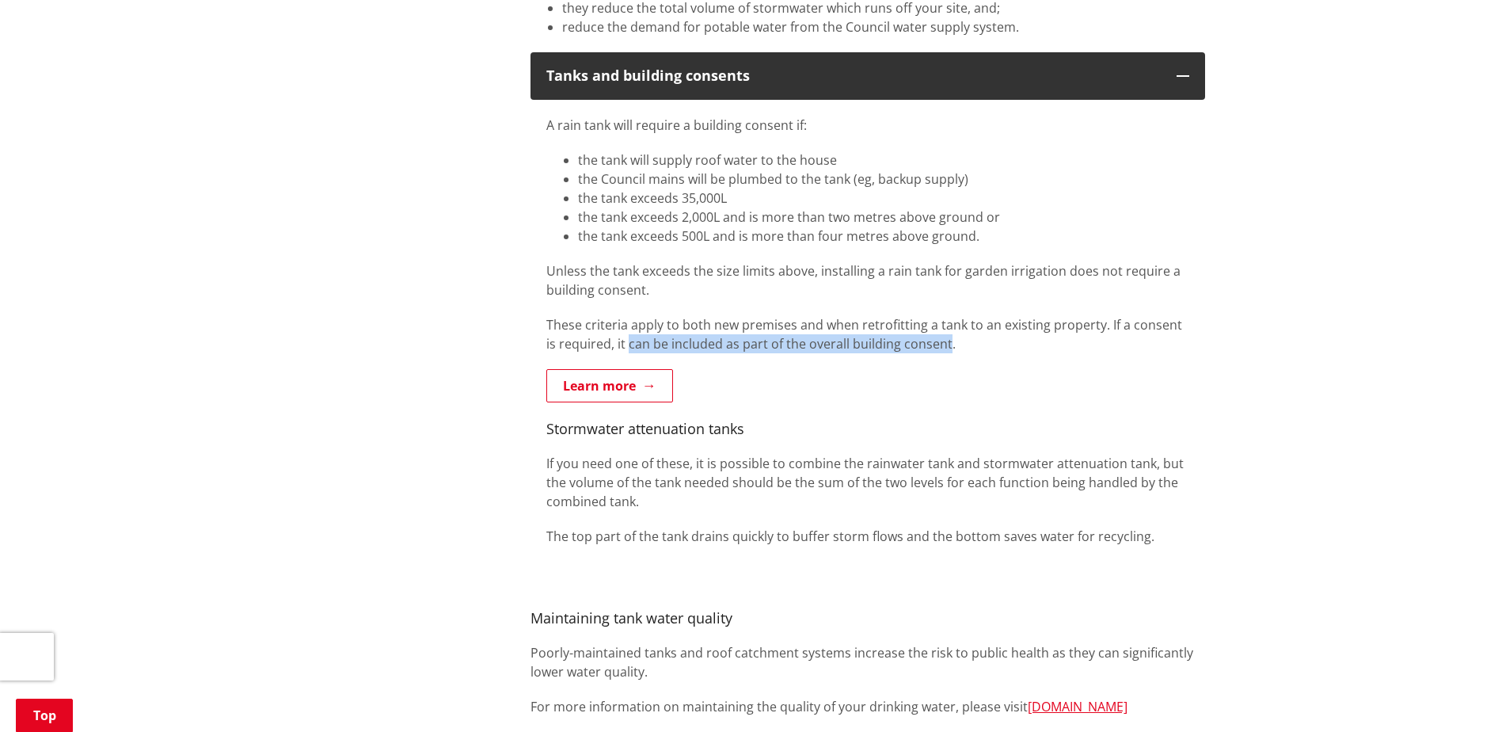
drag, startPoint x: 617, startPoint y: 346, endPoint x: 932, endPoint y: 342, distance: 315.2
click at [932, 342] on p "These criteria apply to both new premises and when retrofitting a tank to an ex…" at bounding box center [867, 334] width 643 height 38
drag, startPoint x: 932, startPoint y: 342, endPoint x: 772, endPoint y: 341, distance: 159.9
click at [772, 341] on p "These criteria apply to both new premises and when retrofitting a tank to an ex…" at bounding box center [867, 334] width 643 height 38
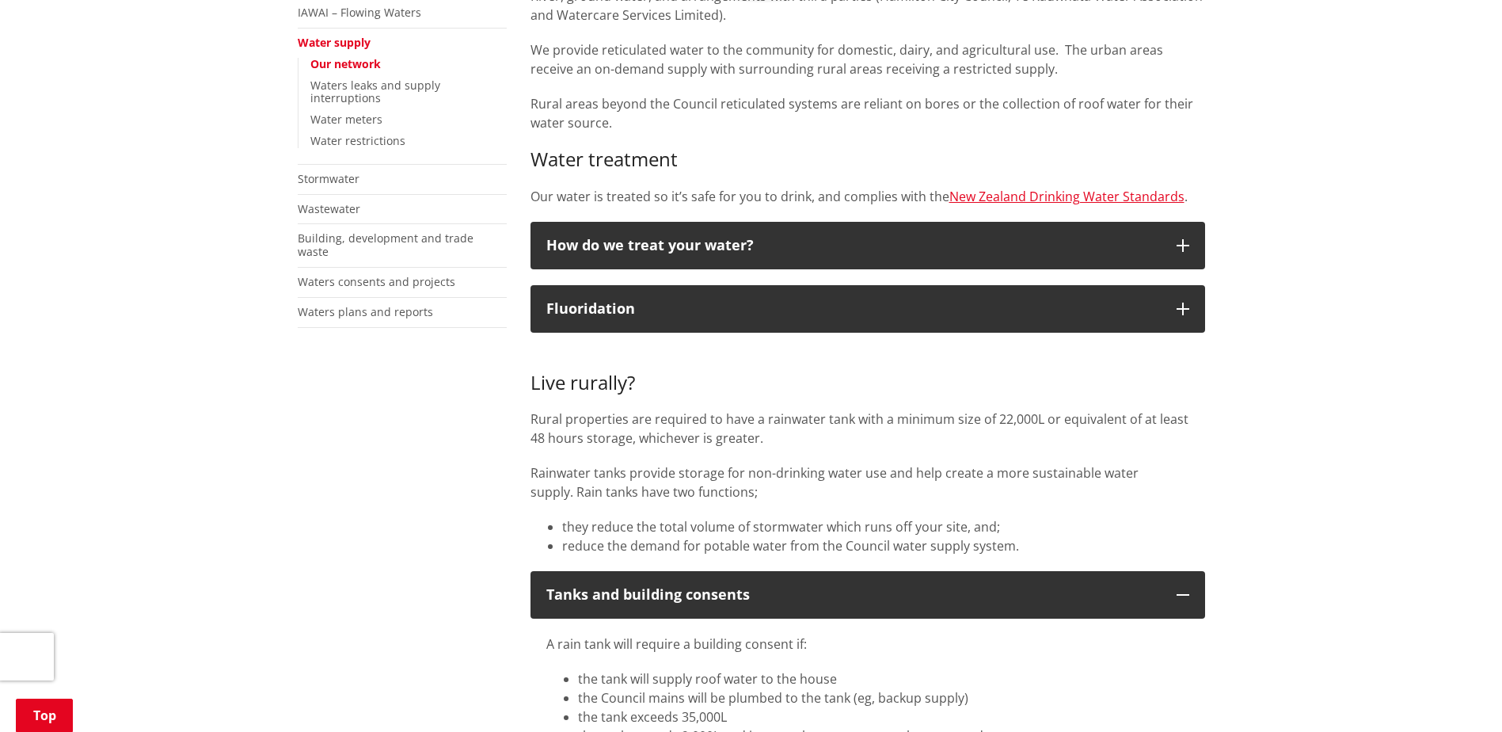
scroll to position [238, 0]
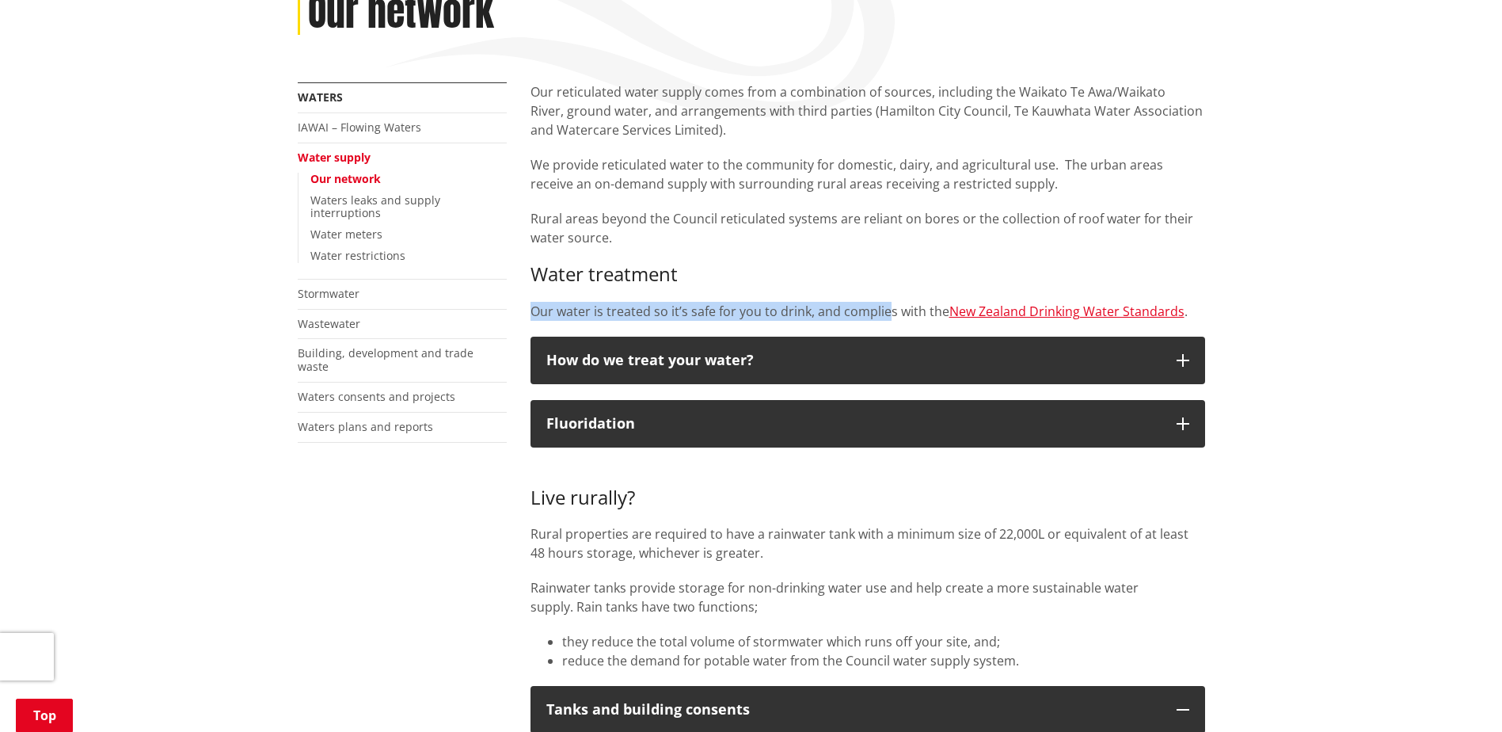
drag, startPoint x: 530, startPoint y: 309, endPoint x: 889, endPoint y: 314, distance: 359.5
click at [889, 314] on p "Our water is treated so it’s safe for you to drink, and complies with the New Z…" at bounding box center [868, 311] width 675 height 19
drag, startPoint x: 889, startPoint y: 314, endPoint x: 819, endPoint y: 314, distance: 70.5
click at [819, 314] on p "Our water is treated so it’s safe for you to drink, and complies with the New Z…" at bounding box center [868, 311] width 675 height 19
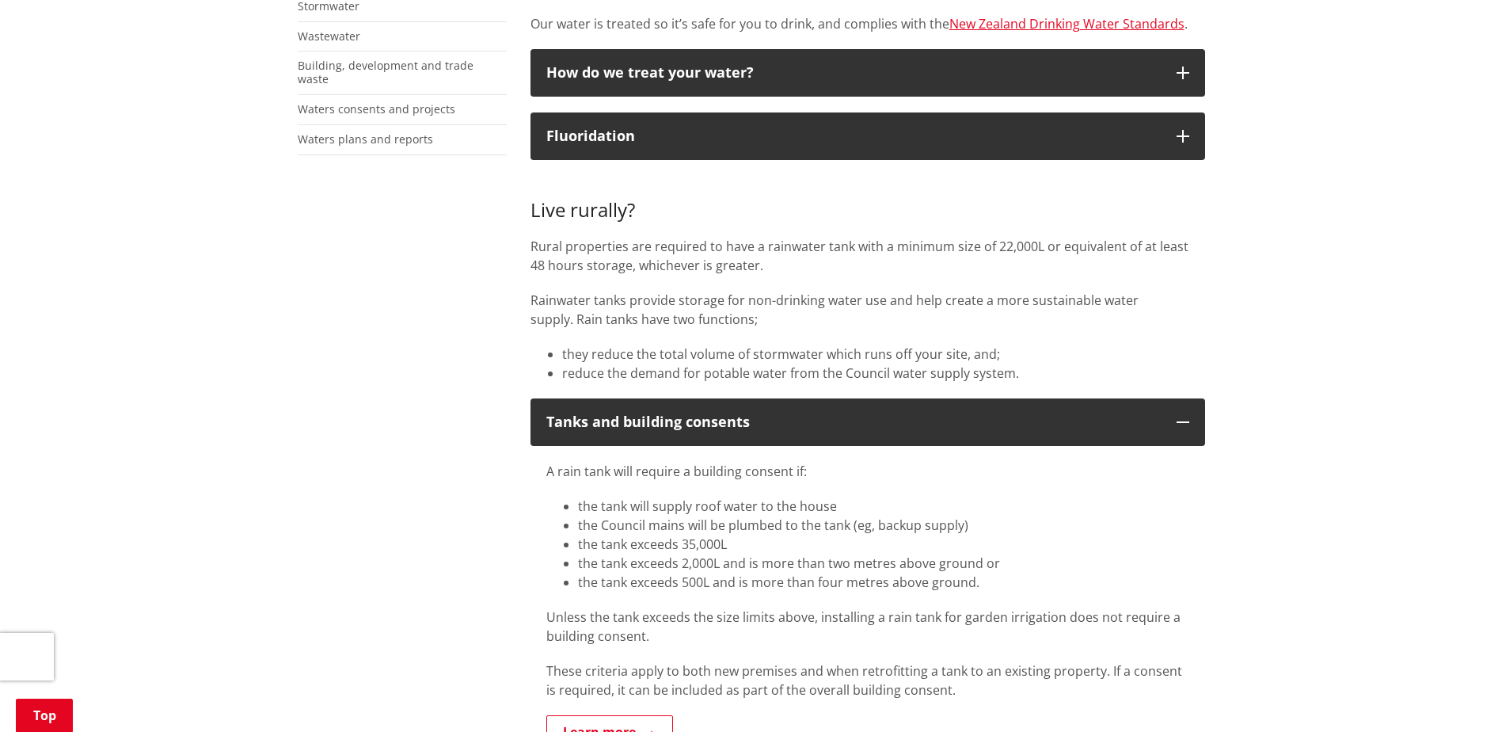
scroll to position [554, 0]
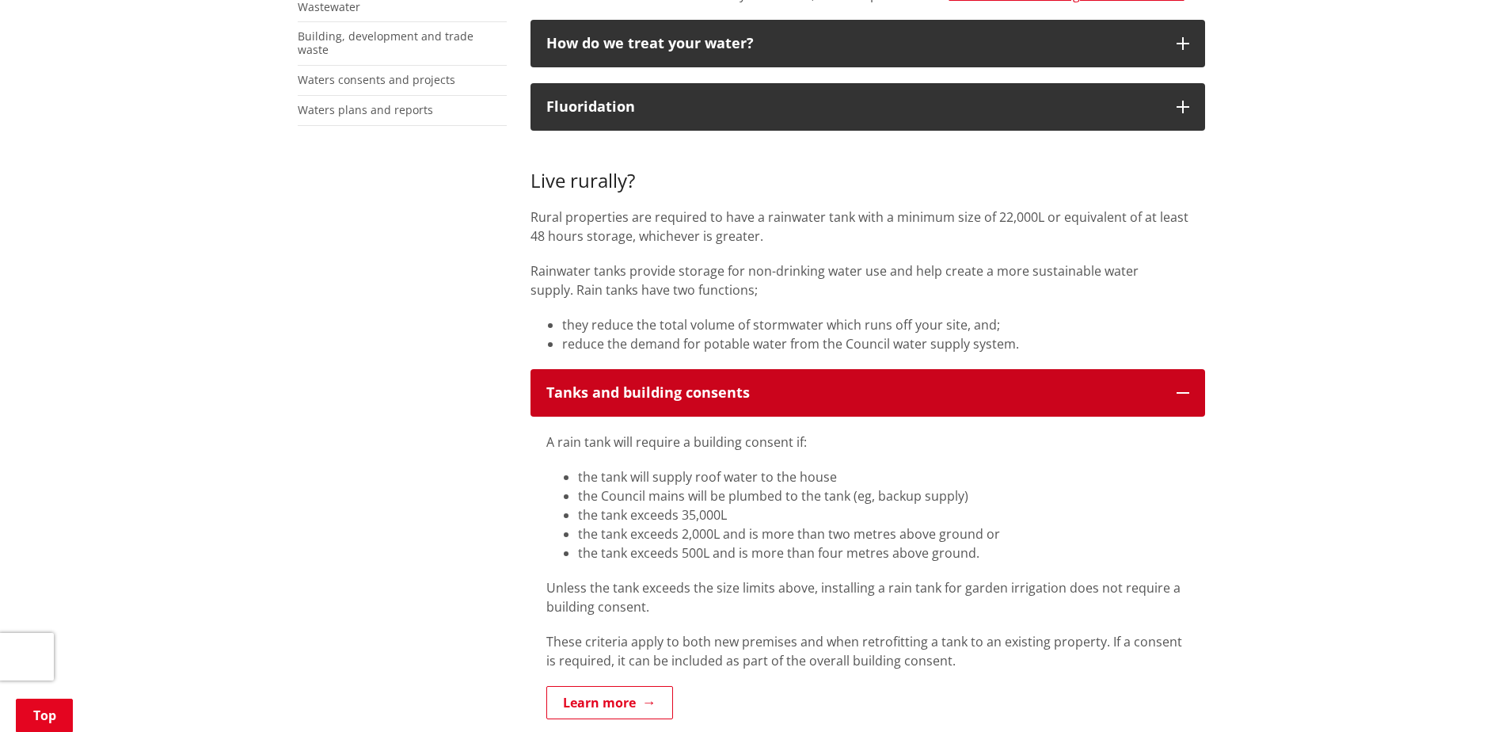
click at [740, 403] on button "Tanks and building consents" at bounding box center [868, 393] width 675 height 48
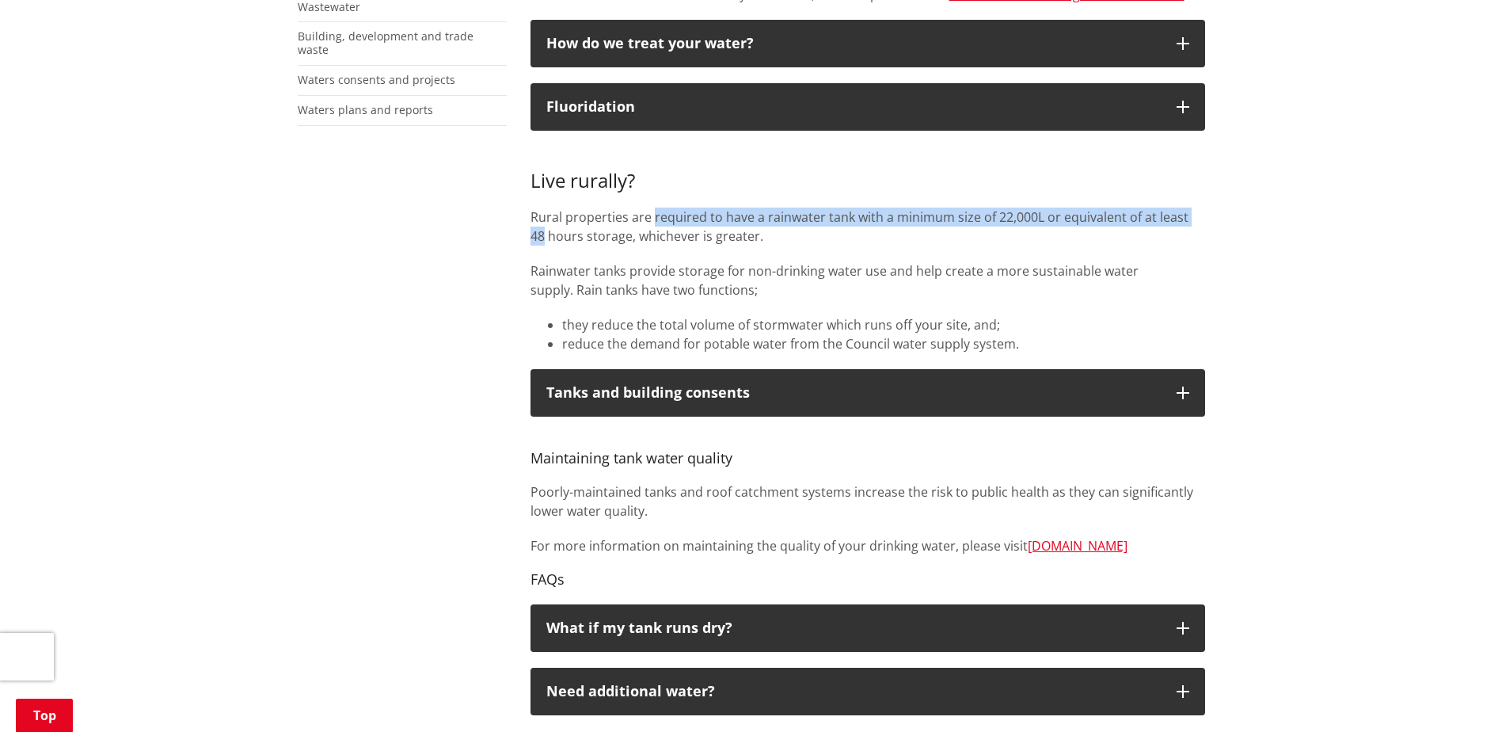
drag, startPoint x: 652, startPoint y: 220, endPoint x: 1206, endPoint y: 225, distance: 554.3
click at [1206, 225] on div "Our reticulated water supply comes from a combination of sources, including the…" at bounding box center [868, 653] width 698 height 1774
drag, startPoint x: 1206, startPoint y: 225, endPoint x: 839, endPoint y: 216, distance: 367.5
click at [839, 216] on p "Rural properties are required to have a rainwater tank with a minimum size of 2…" at bounding box center [868, 226] width 675 height 38
drag, startPoint x: 768, startPoint y: 245, endPoint x: 524, endPoint y: 165, distance: 256.7
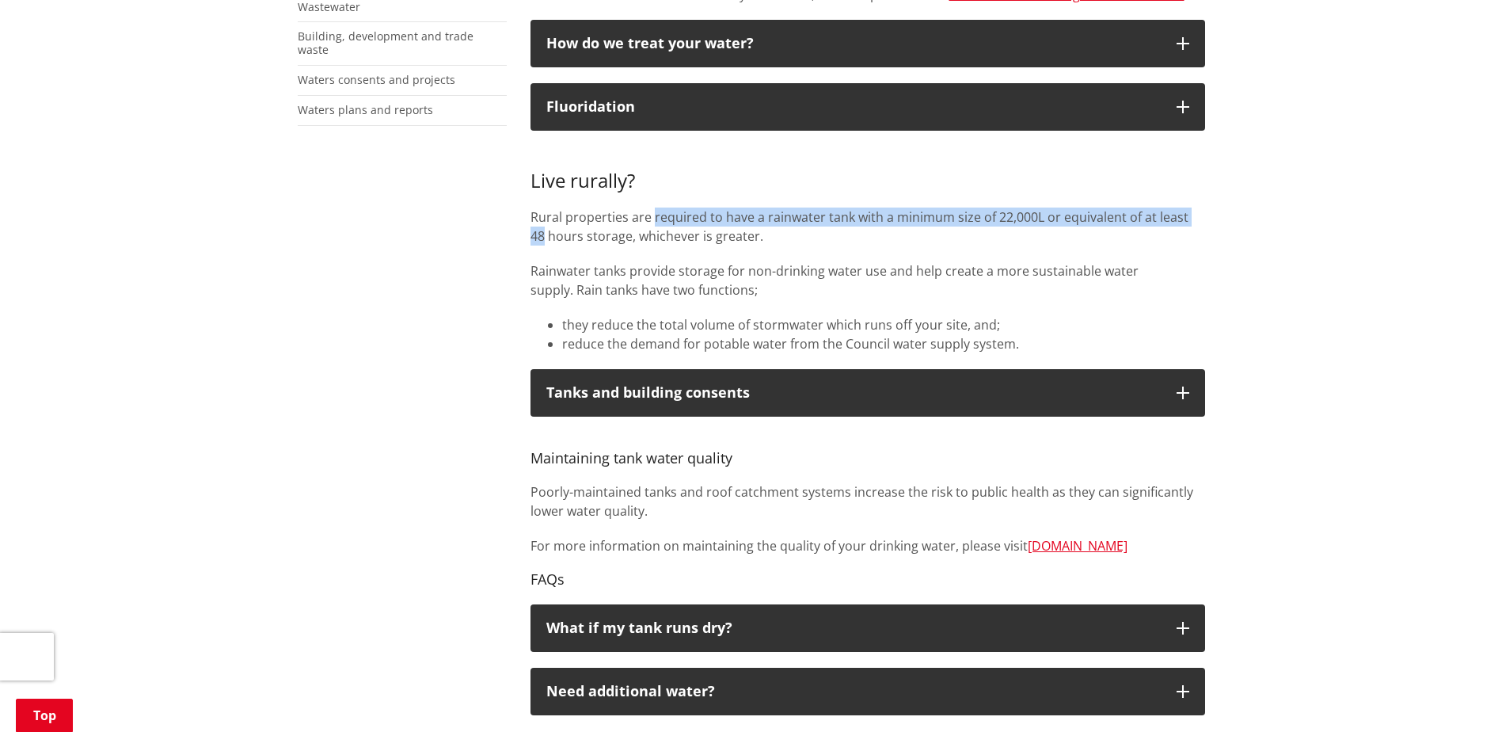
click at [524, 165] on div "Our reticulated water supply comes from a combination of sources, including the…" at bounding box center [868, 653] width 698 height 1774
drag, startPoint x: 524, startPoint y: 165, endPoint x: 704, endPoint y: 238, distance: 193.9
click at [708, 232] on p "Rural properties are required to have a rainwater tank with a minimum size of 2…" at bounding box center [868, 226] width 675 height 38
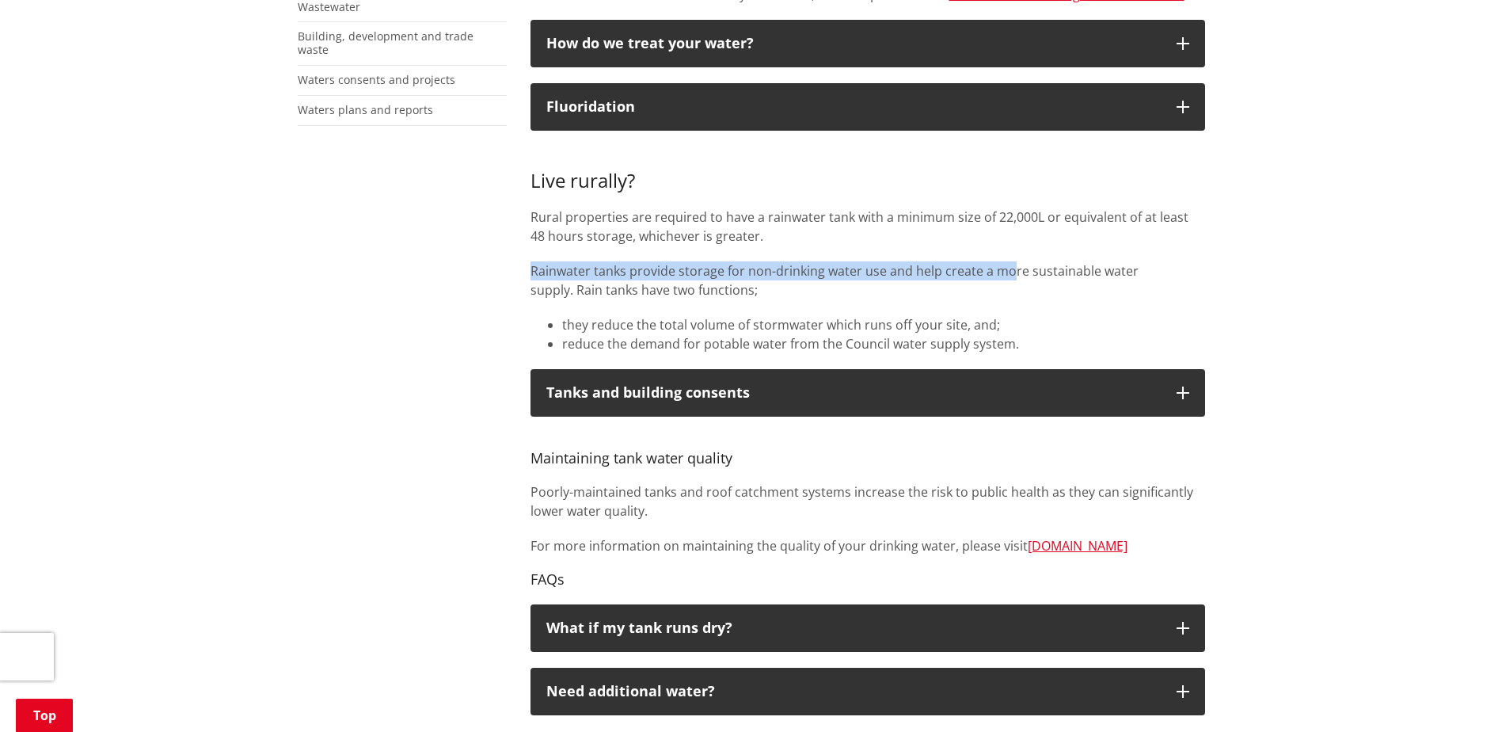
drag, startPoint x: 532, startPoint y: 270, endPoint x: 1012, endPoint y: 270, distance: 479.8
click at [1012, 270] on p "Rainwater tanks provide storage for non-drinking water use and help create a mo…" at bounding box center [868, 280] width 675 height 38
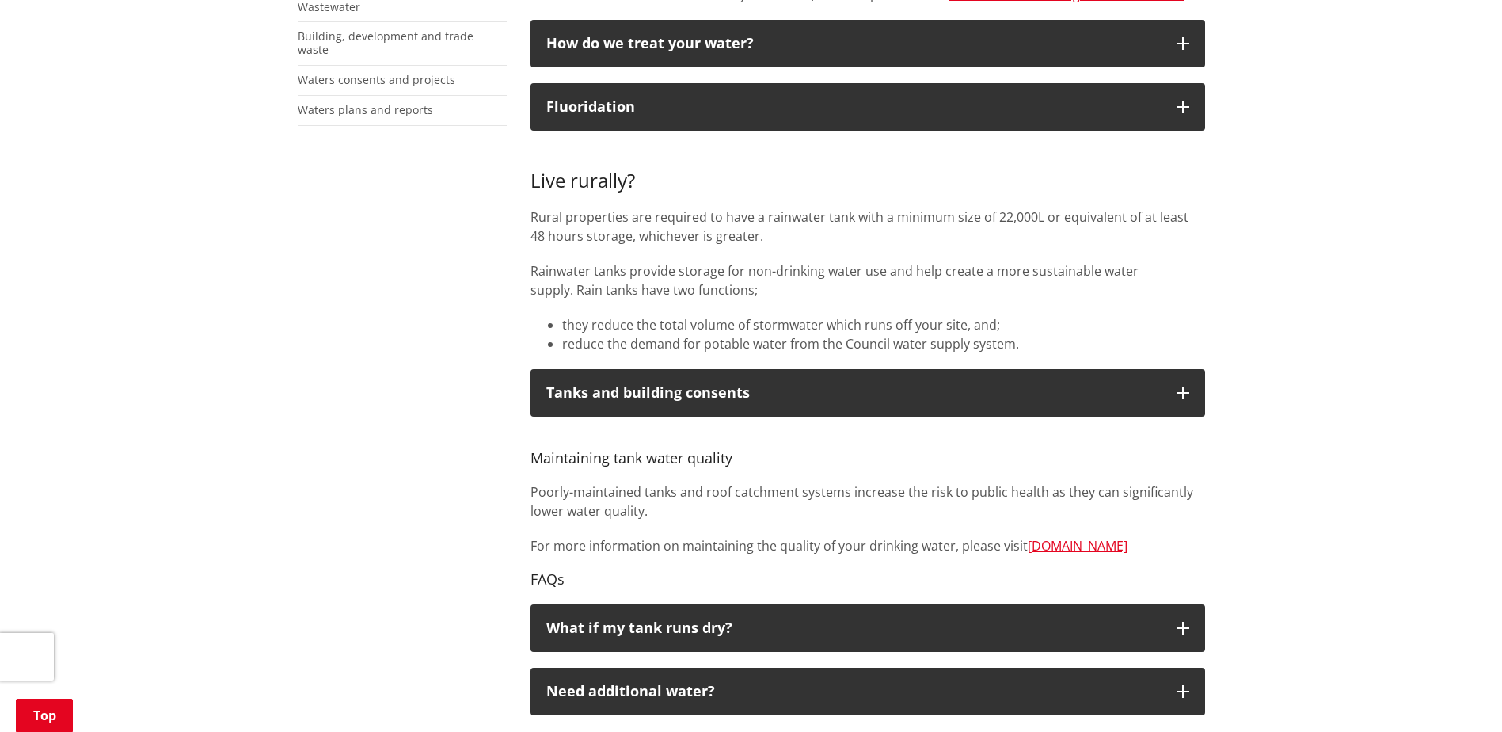
drag, startPoint x: 1012, startPoint y: 270, endPoint x: 756, endPoint y: 293, distance: 256.8
click at [736, 295] on p "Rainwater tanks provide storage for non-drinking water use and help create a mo…" at bounding box center [868, 280] width 675 height 38
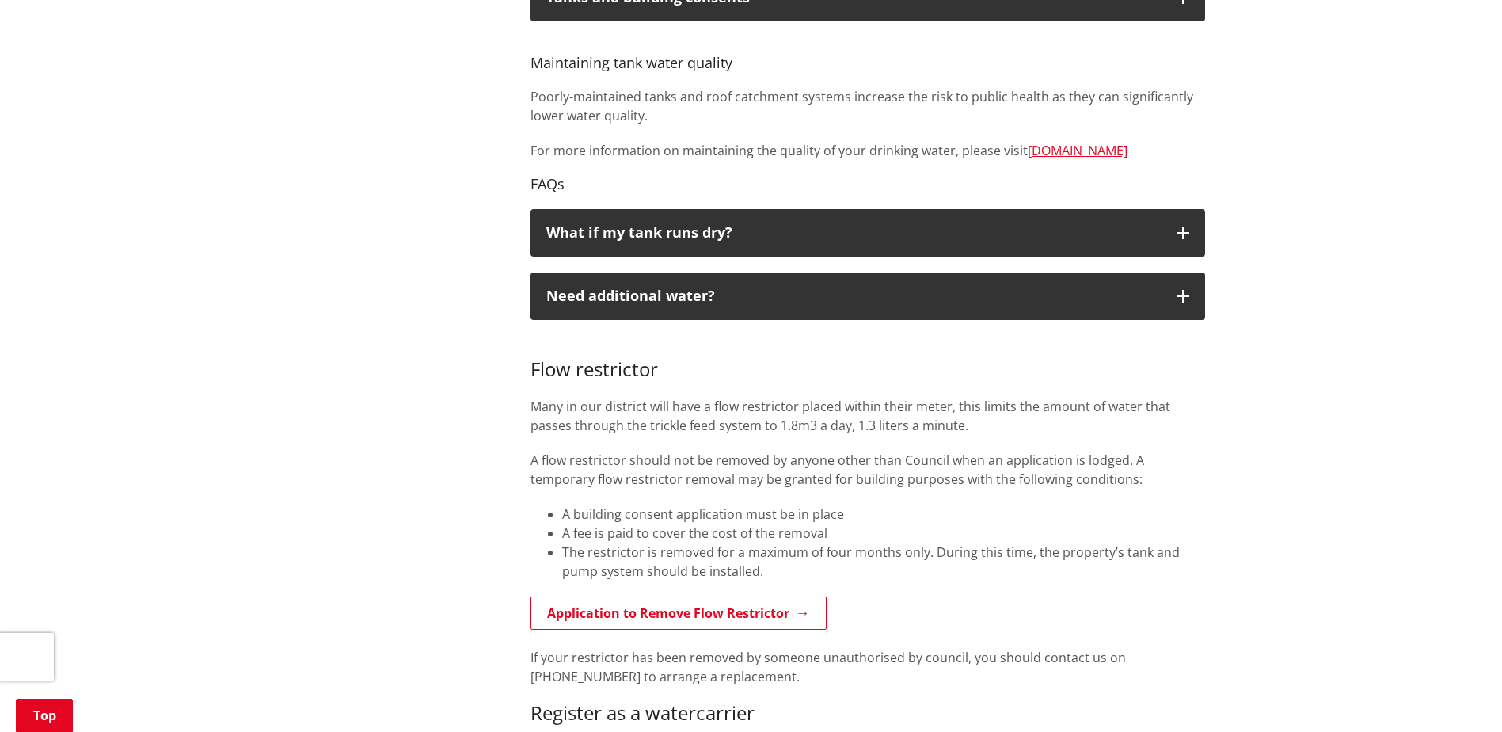
scroll to position [950, 0]
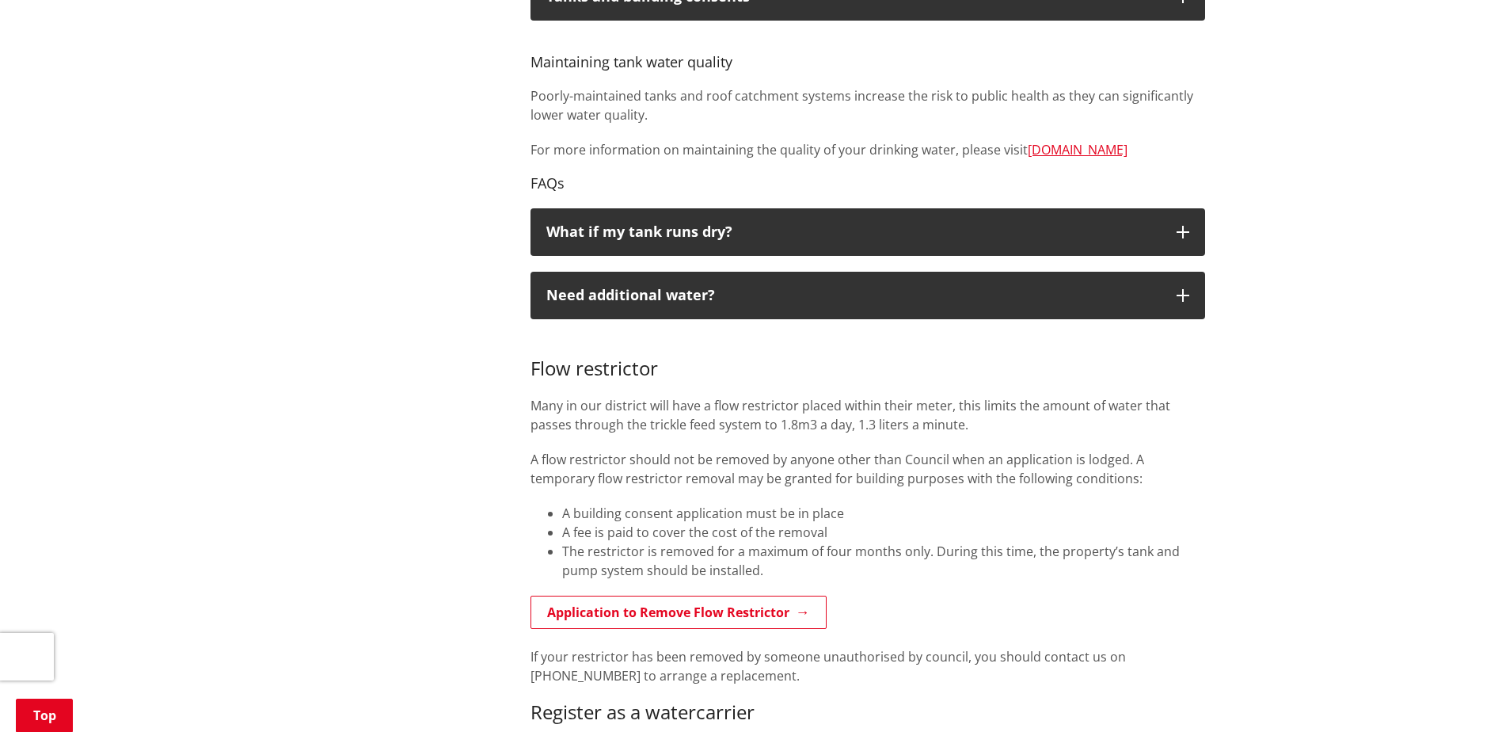
drag, startPoint x: 652, startPoint y: 422, endPoint x: 584, endPoint y: 379, distance: 81.1
click at [652, 423] on p "Many in our district will have a flow restrictor placed within their meter, thi…" at bounding box center [868, 415] width 675 height 38
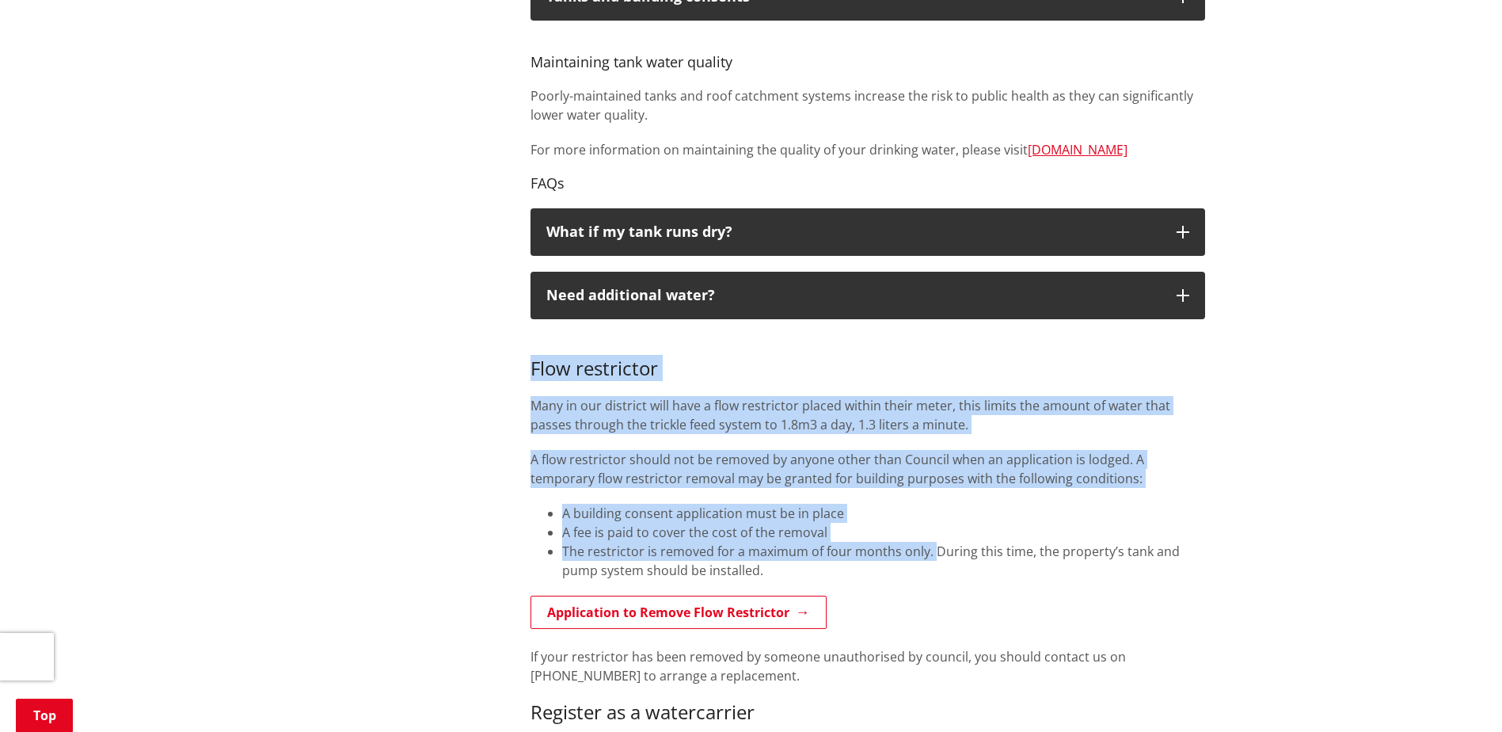
drag, startPoint x: 528, startPoint y: 369, endPoint x: 931, endPoint y: 544, distance: 439.4
click at [931, 544] on div "Our reticulated water supply comes from a combination of sources, including the…" at bounding box center [868, 257] width 698 height 1774
drag, startPoint x: 931, startPoint y: 544, endPoint x: 669, endPoint y: 505, distance: 264.9
click at [669, 505] on li "A building consent application must be in place" at bounding box center [883, 513] width 643 height 19
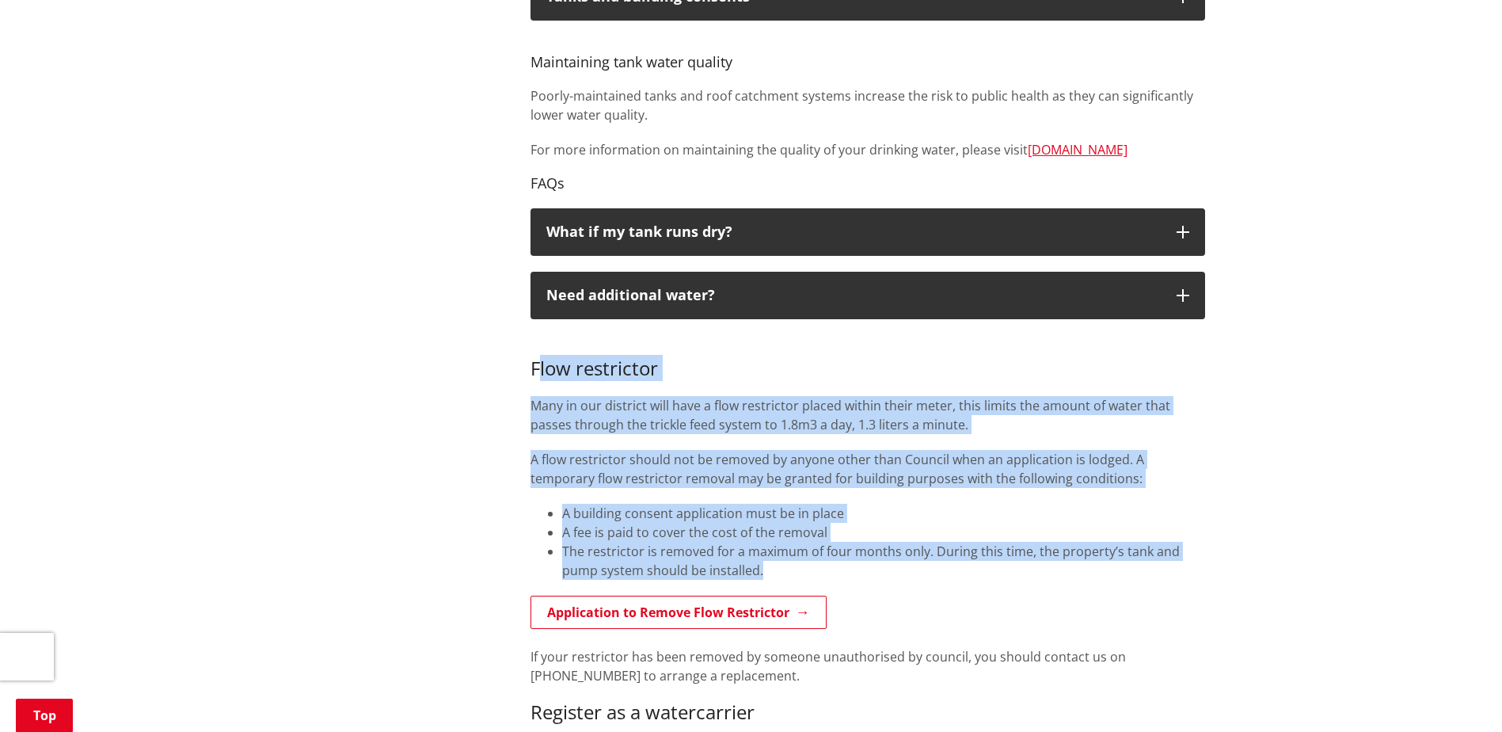
drag, startPoint x: 764, startPoint y: 572, endPoint x: 540, endPoint y: 363, distance: 306.4
click at [540, 363] on div "Flow restrictor Many in our district will have a flow restrictor placed within …" at bounding box center [868, 556] width 675 height 443
drag, startPoint x: 540, startPoint y: 363, endPoint x: 698, endPoint y: 456, distance: 183.9
click at [698, 456] on span "A flow restrictor should not be removed by anyone other than Council when an ap…" at bounding box center [838, 469] width 614 height 36
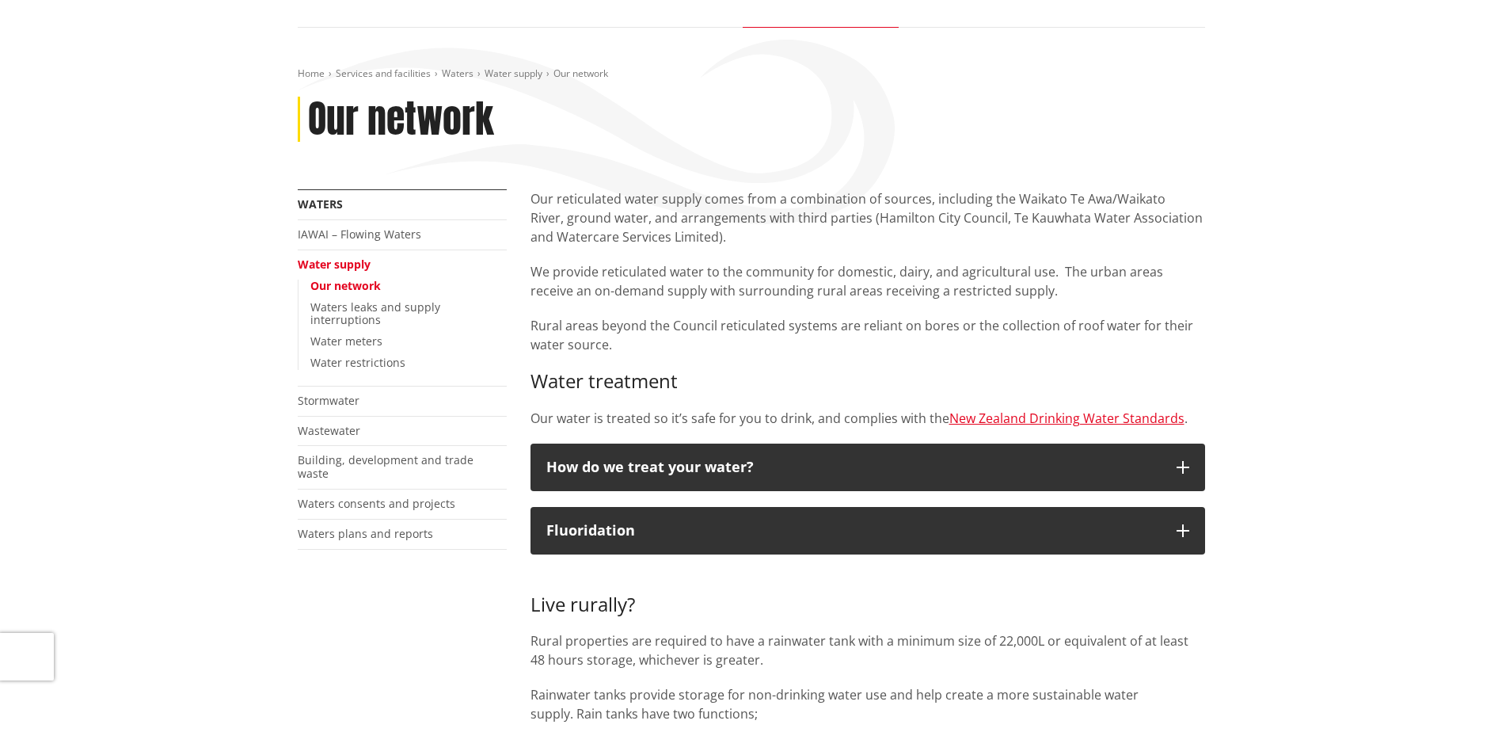
scroll to position [158, 0]
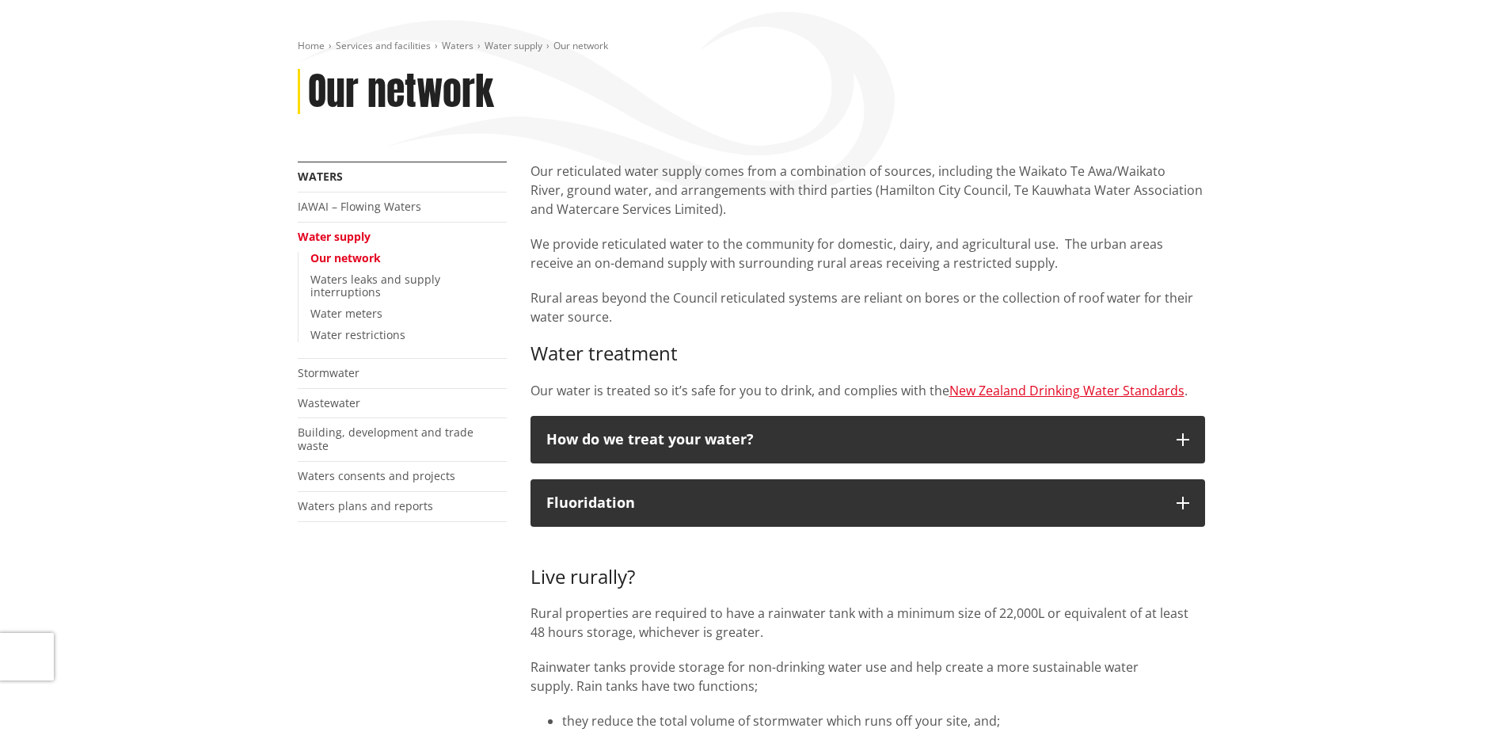
click at [410, 468] on link "Waters consents and projects" at bounding box center [377, 475] width 158 height 15
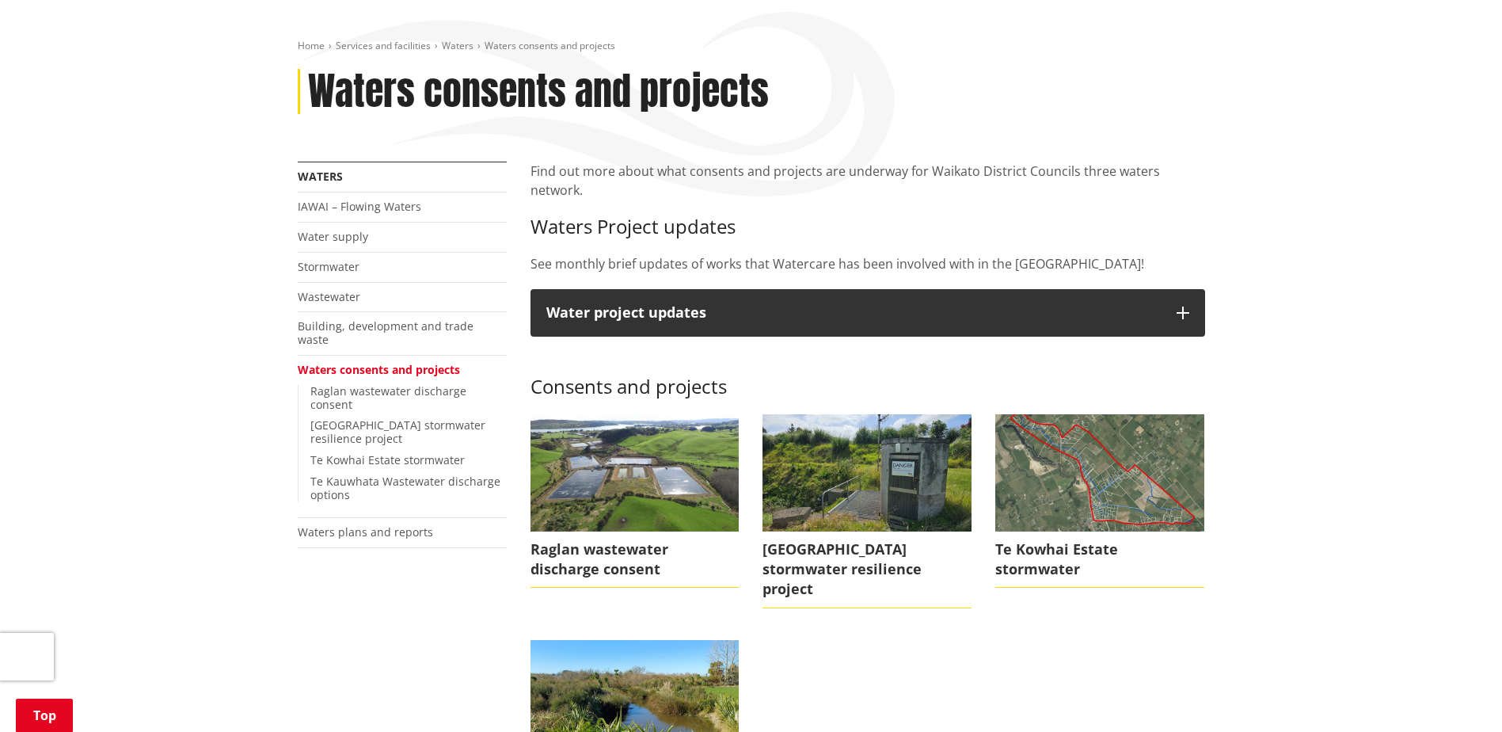
scroll to position [238, 0]
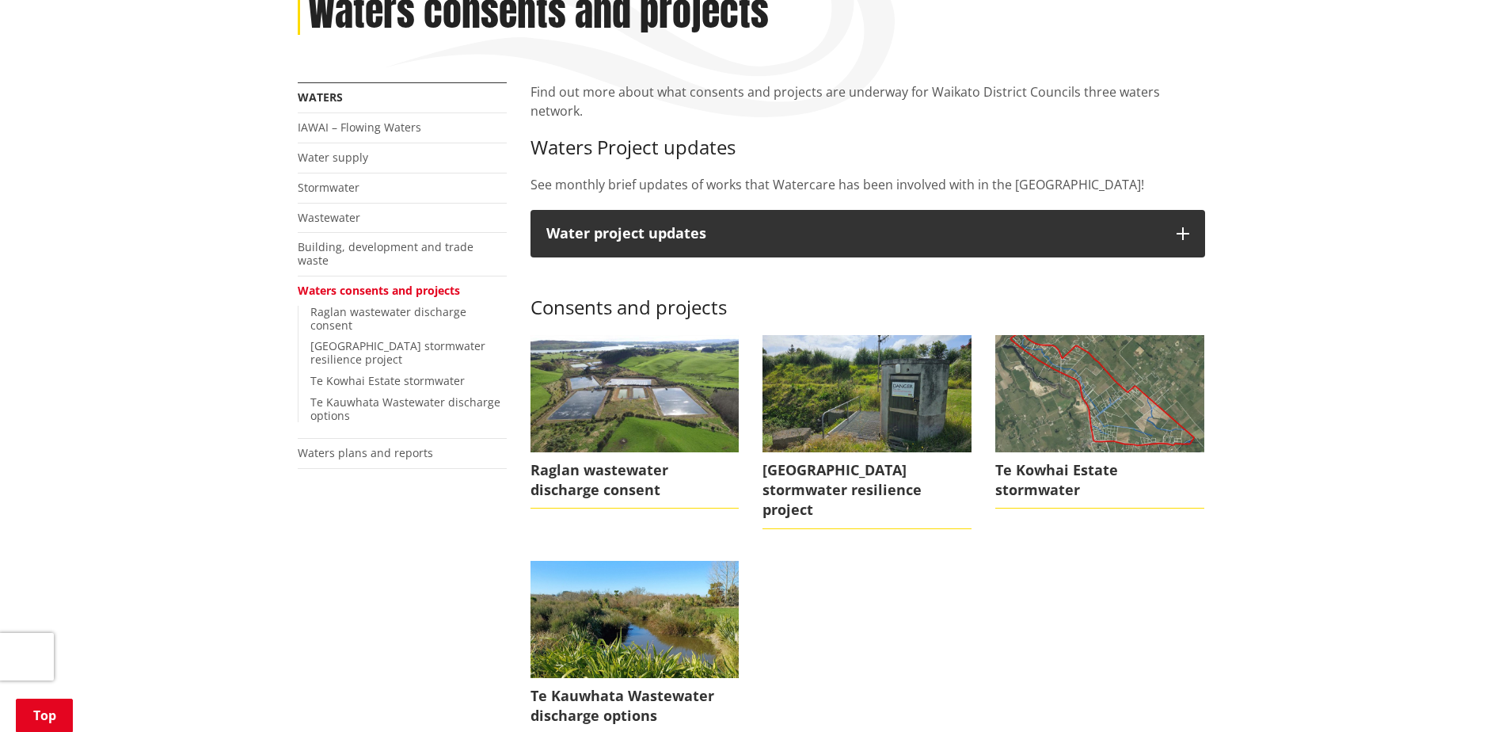
click at [324, 131] on link "IAWAI – Flowing Waters" at bounding box center [360, 127] width 124 height 15
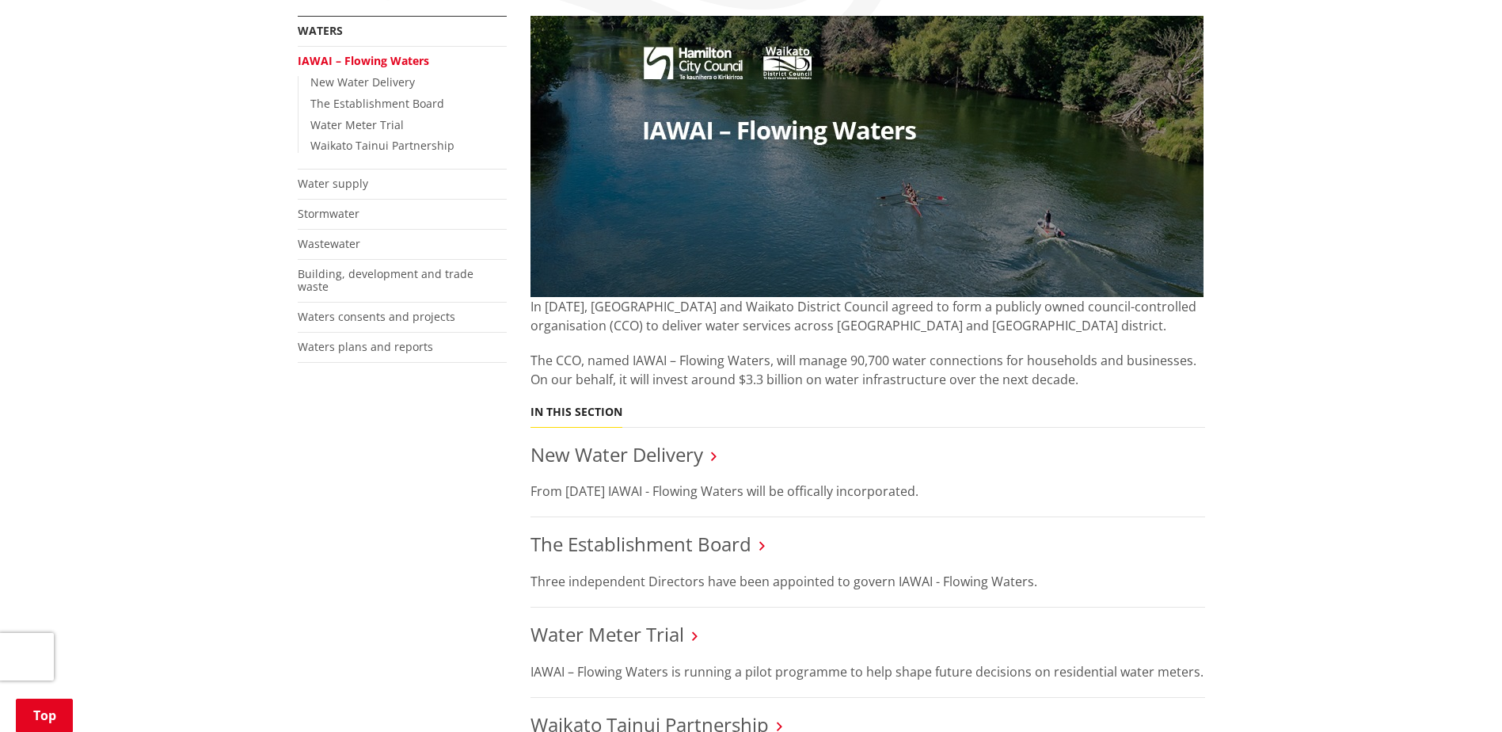
scroll to position [317, 0]
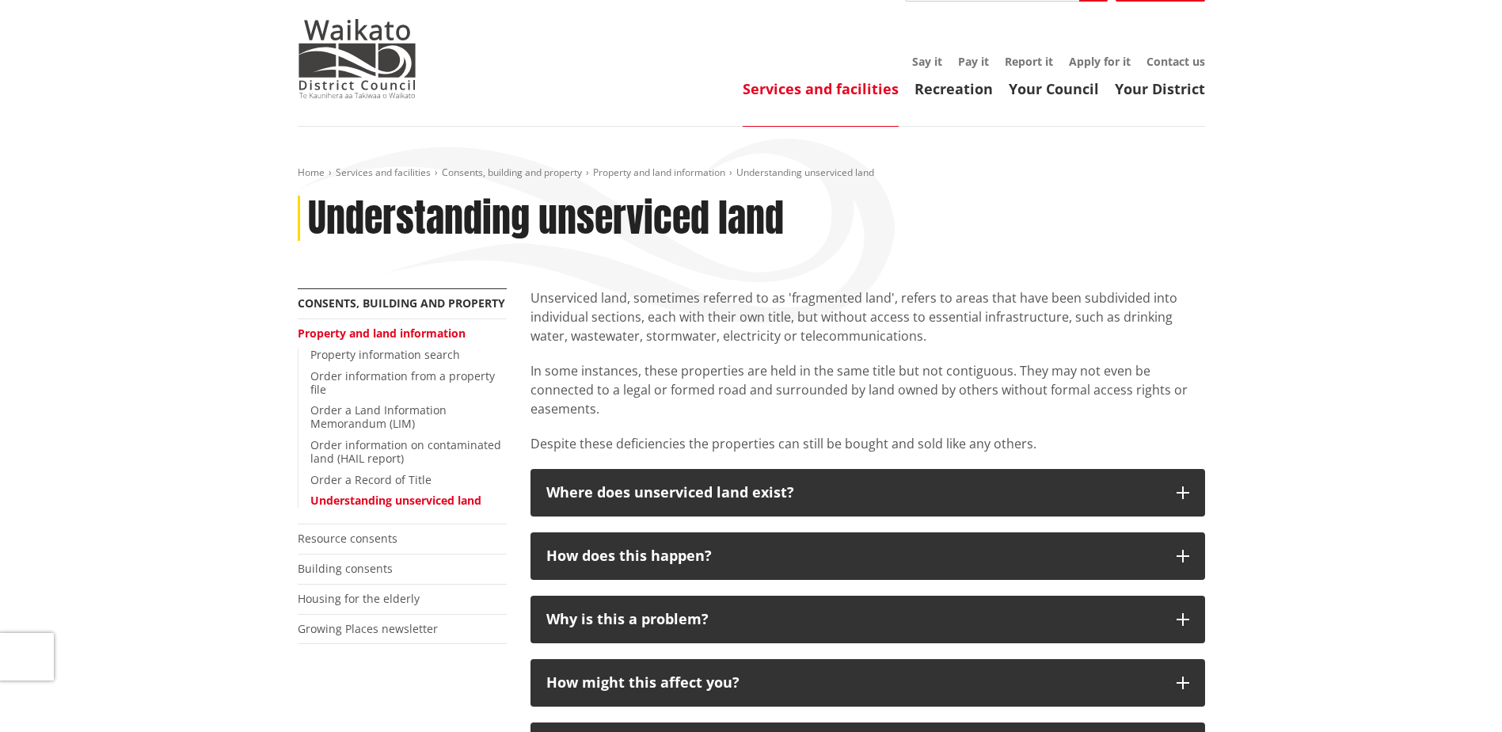
scroll to position [79, 0]
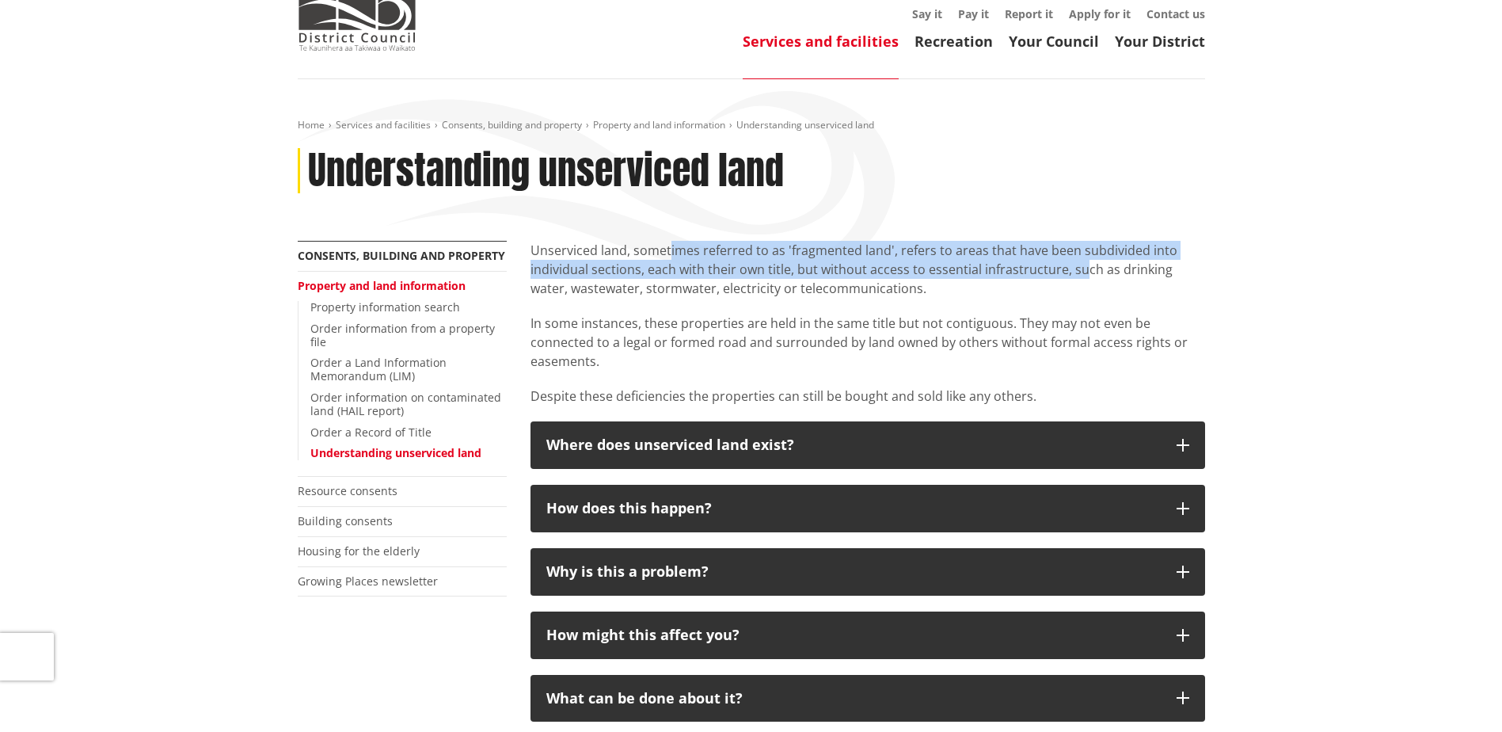
drag, startPoint x: 673, startPoint y: 259, endPoint x: 1081, endPoint y: 262, distance: 407.8
click at [1081, 262] on p "Unserviced land, sometimes referred to as 'fragmented land', refers to areas th…" at bounding box center [868, 269] width 675 height 57
drag, startPoint x: 1081, startPoint y: 262, endPoint x: 694, endPoint y: 274, distance: 386.6
click at [695, 274] on p "Unserviced land, sometimes referred to as 'fragmented land', refers to areas th…" at bounding box center [868, 269] width 675 height 57
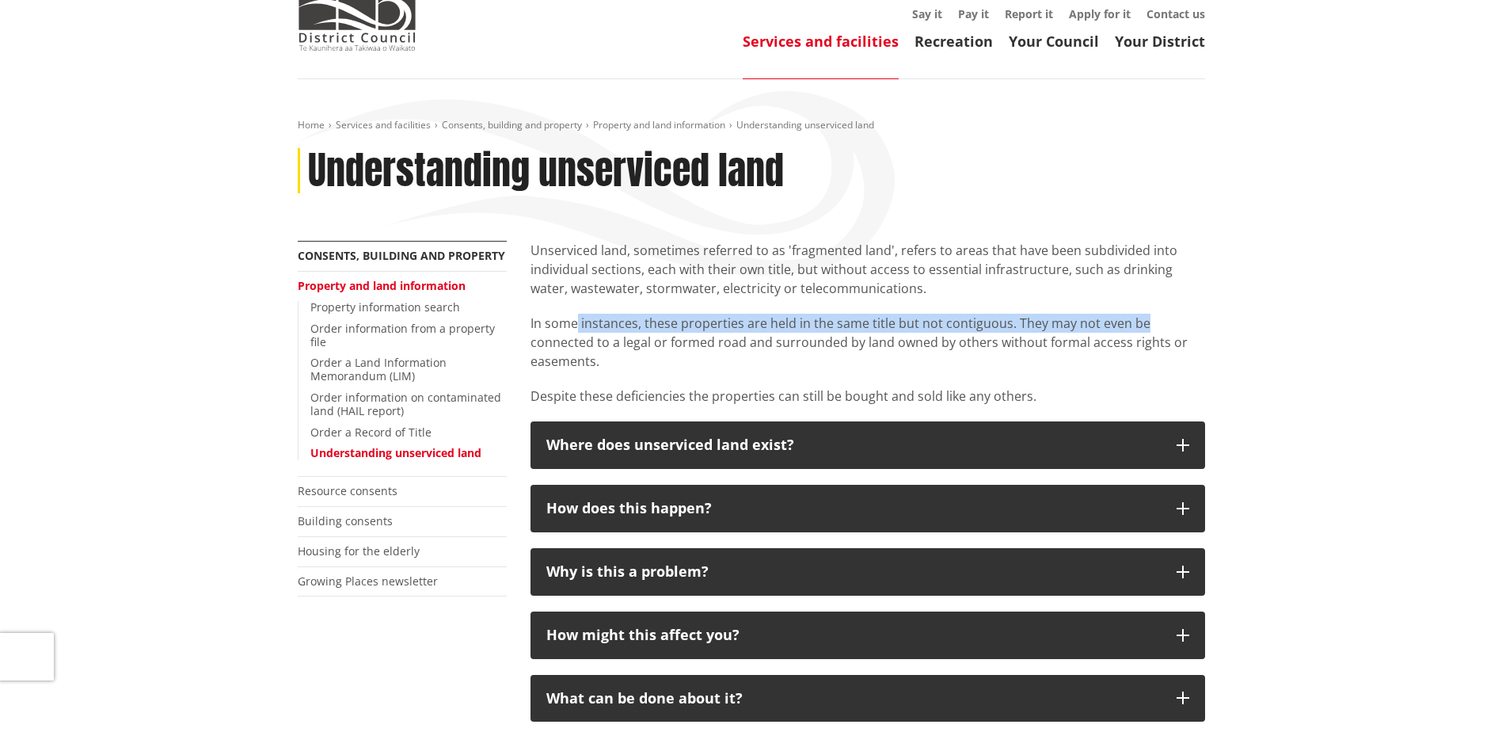
drag, startPoint x: 579, startPoint y: 321, endPoint x: 1147, endPoint y: 318, distance: 568.5
click at [1147, 318] on p "In some instances, these properties are held in the same title but not contiguo…" at bounding box center [868, 342] width 675 height 57
drag, startPoint x: 1147, startPoint y: 318, endPoint x: 956, endPoint y: 324, distance: 191.7
click at [963, 324] on p "In some instances, these properties are held in the same title but not contiguo…" at bounding box center [868, 342] width 675 height 57
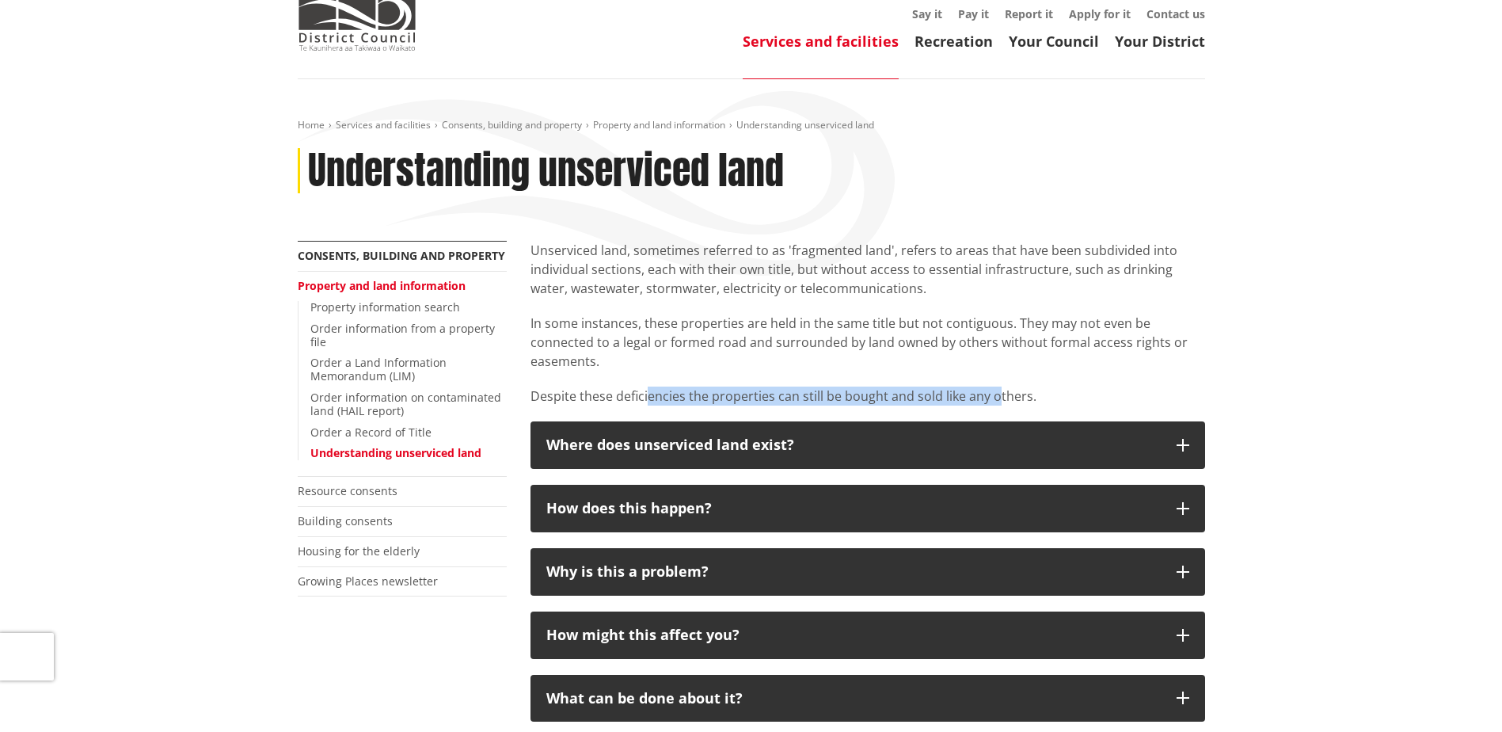
drag, startPoint x: 646, startPoint y: 399, endPoint x: 993, endPoint y: 395, distance: 346.8
click at [993, 395] on p "Despite these deficiencies the properties can still be bought and sold like any…" at bounding box center [868, 395] width 675 height 19
drag, startPoint x: 993, startPoint y: 395, endPoint x: 818, endPoint y: 395, distance: 175.0
click at [804, 396] on p "Despite these deficiencies the properties can still be bought and sold like any…" at bounding box center [868, 395] width 675 height 19
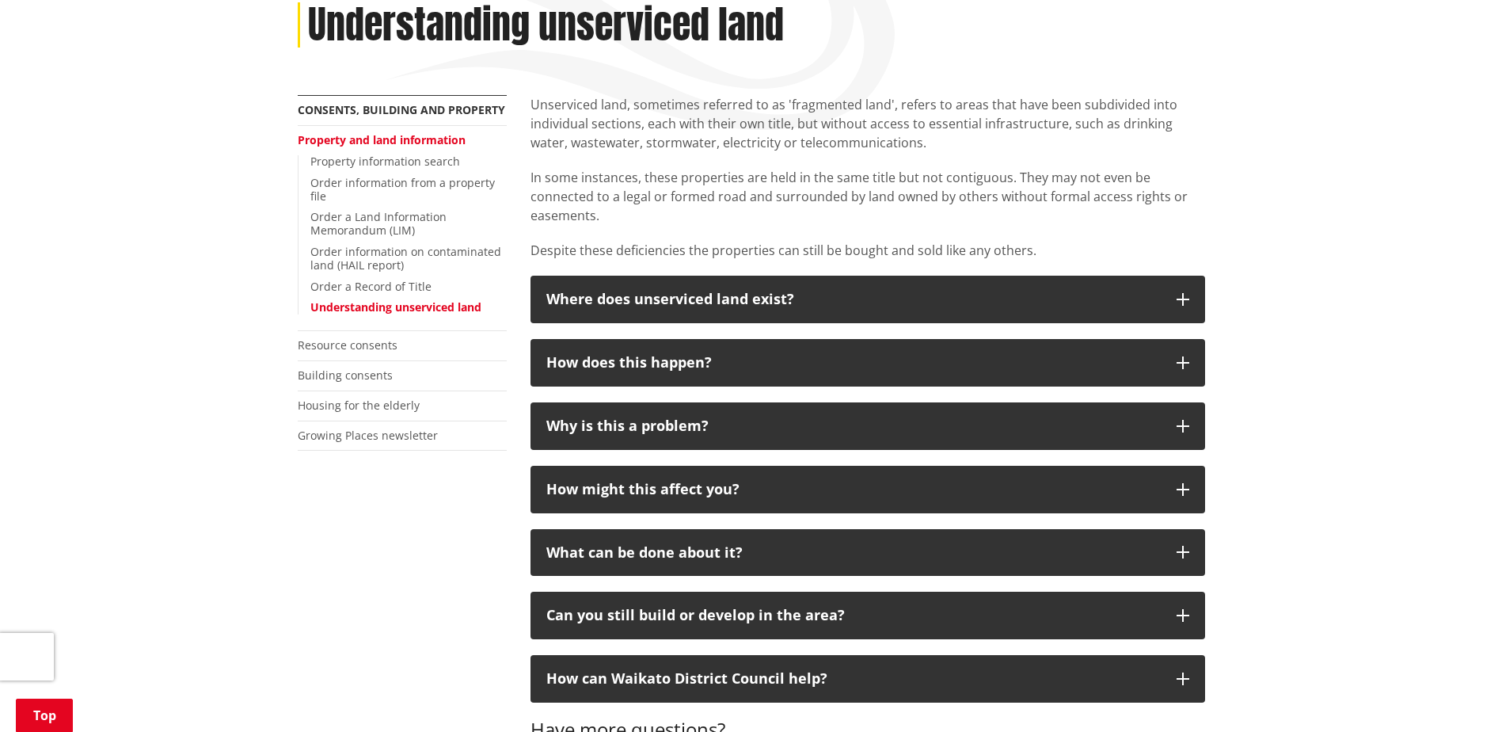
scroll to position [238, 0]
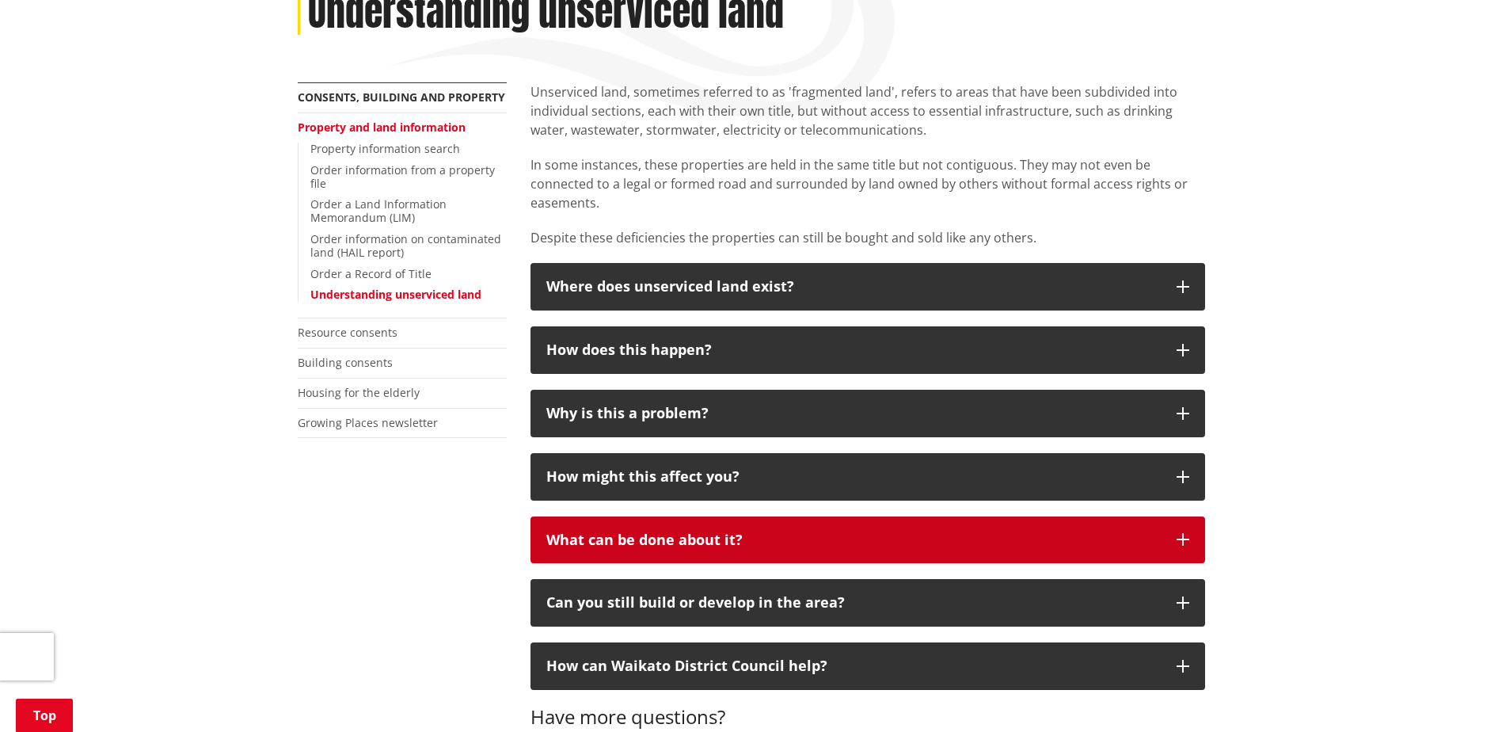
click at [731, 550] on button "What can be done about it?" at bounding box center [868, 540] width 675 height 48
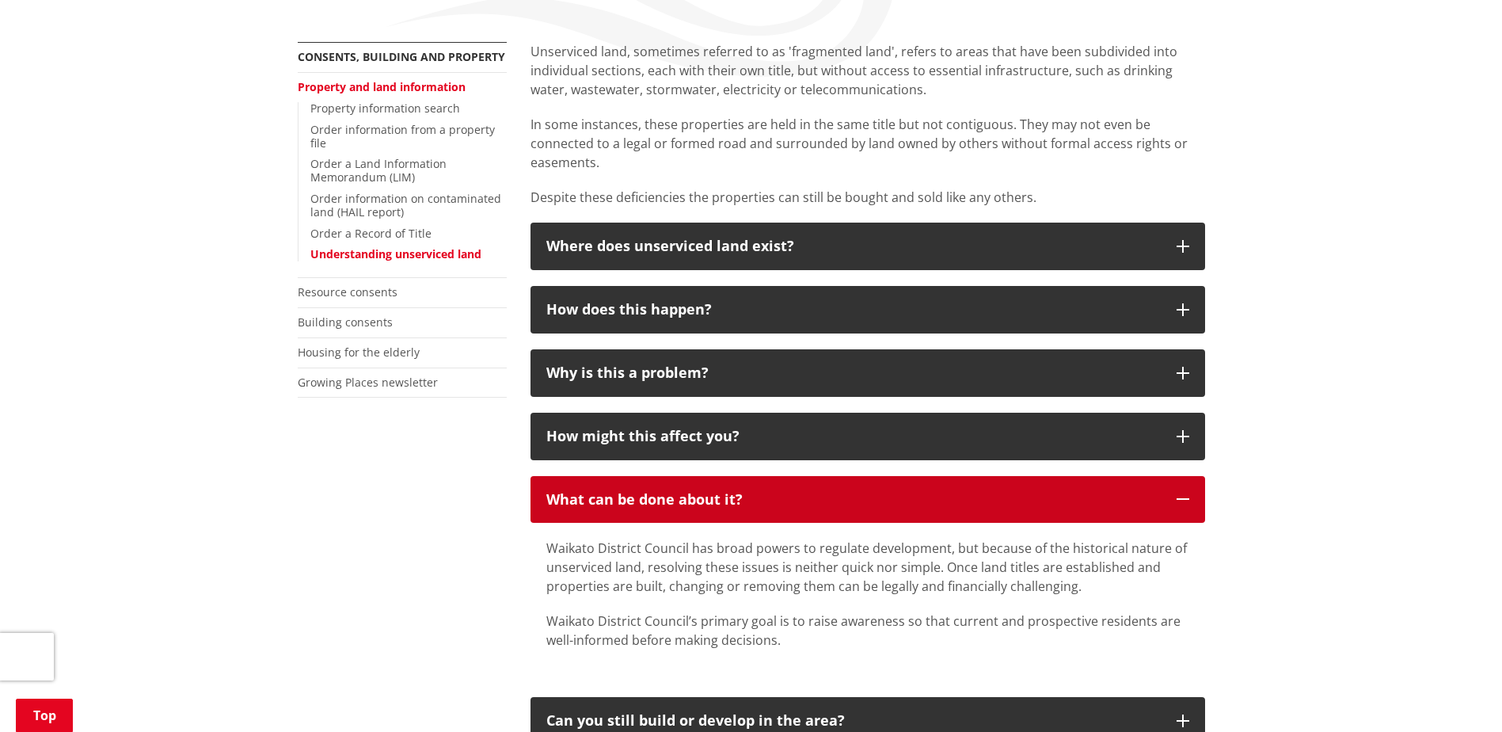
scroll to position [317, 0]
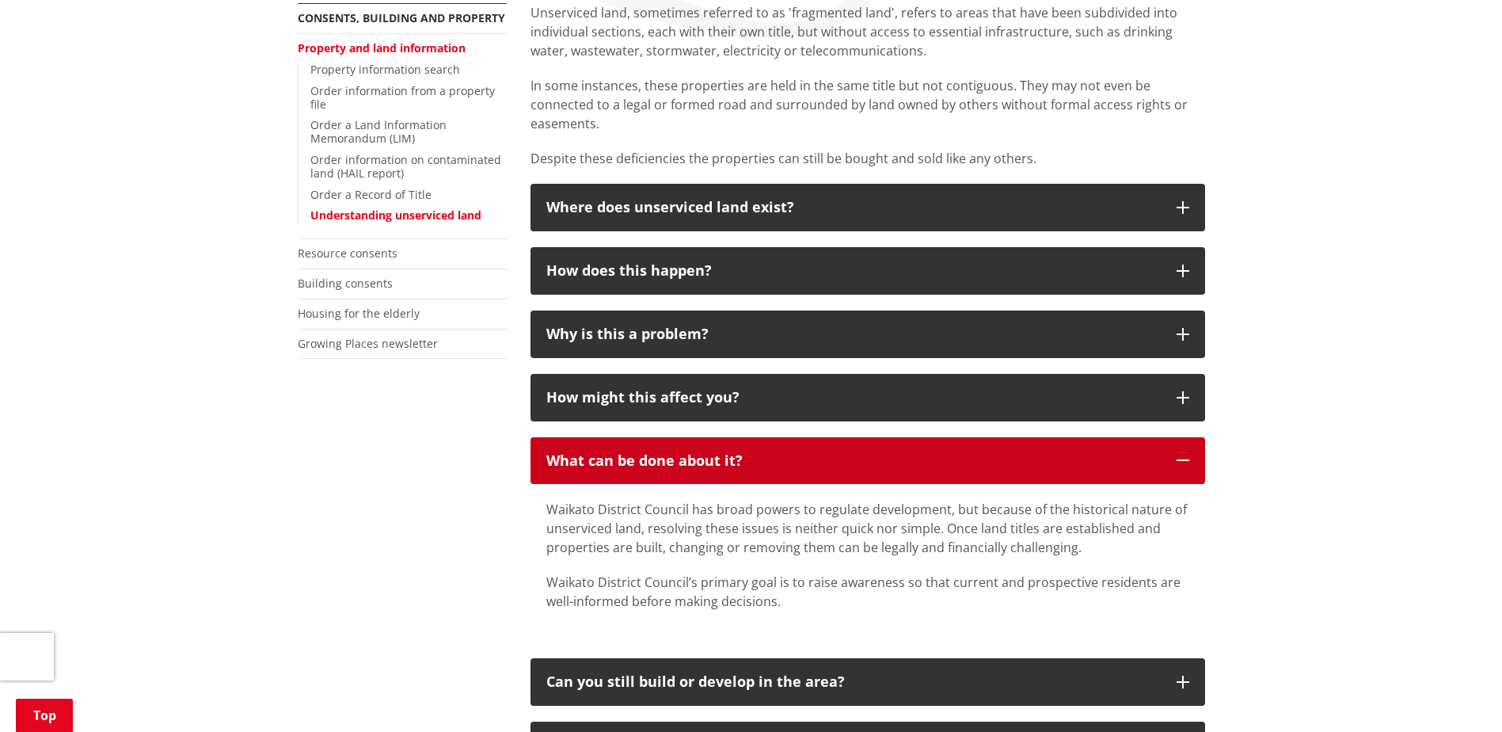
click at [983, 463] on p "What can be done about it?" at bounding box center [853, 461] width 614 height 16
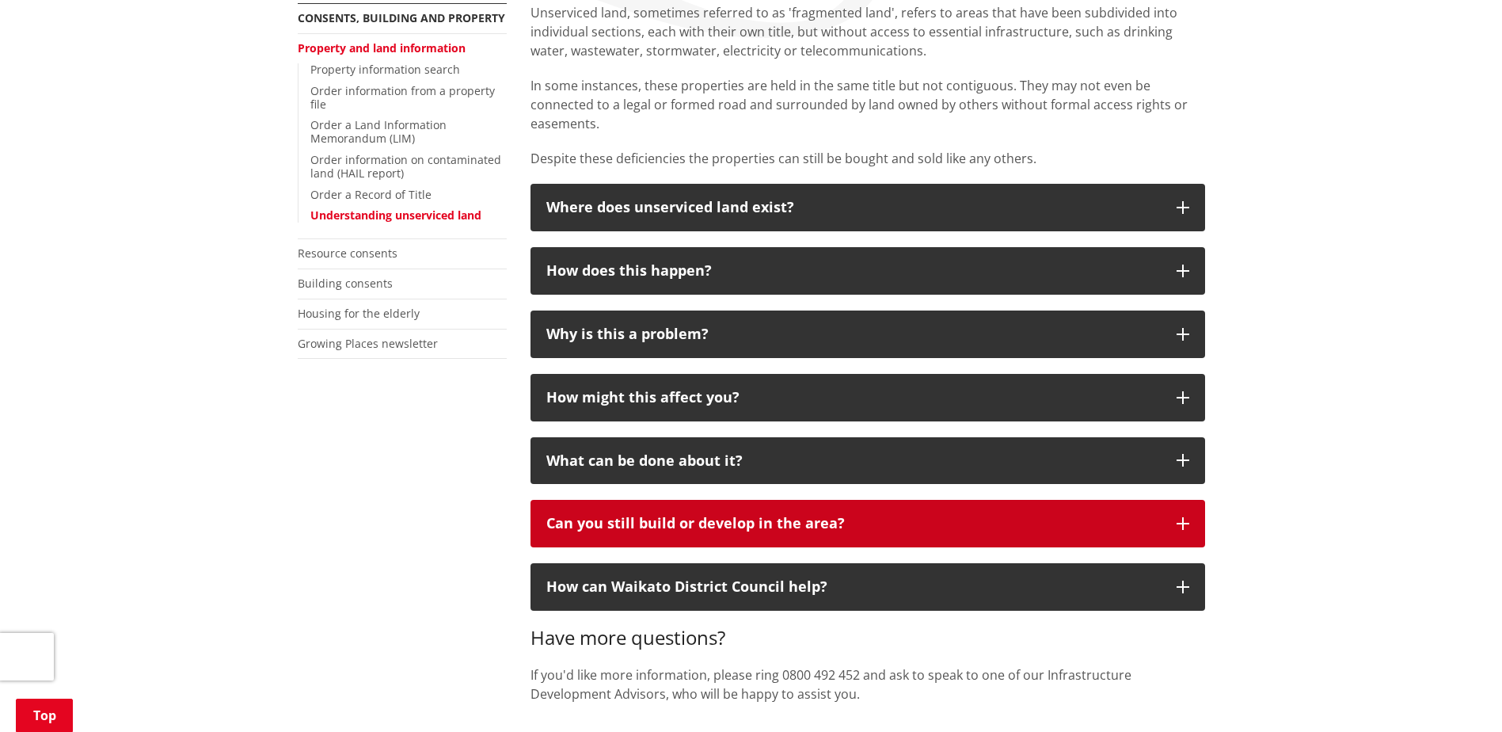
click at [778, 541] on button "Can you still build or develop in the area?" at bounding box center [868, 524] width 675 height 48
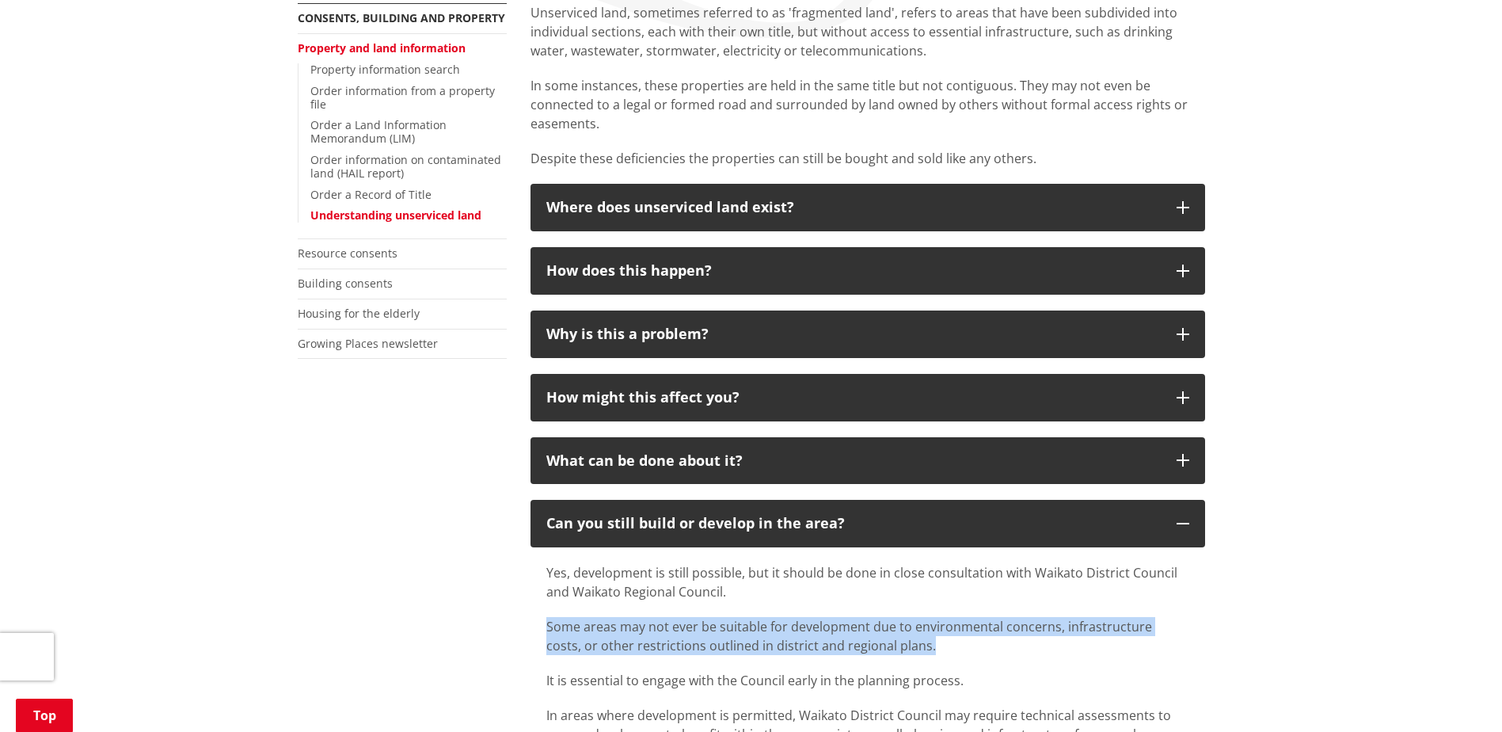
drag, startPoint x: 546, startPoint y: 633, endPoint x: 1059, endPoint y: 637, distance: 513.1
click at [1059, 637] on p "Some areas may not ever be suitable for development due to environmental concer…" at bounding box center [867, 636] width 643 height 38
drag, startPoint x: 1059, startPoint y: 637, endPoint x: 863, endPoint y: 633, distance: 195.6
click at [857, 636] on p "Some areas may not ever be suitable for development due to environmental concer…" at bounding box center [867, 636] width 643 height 38
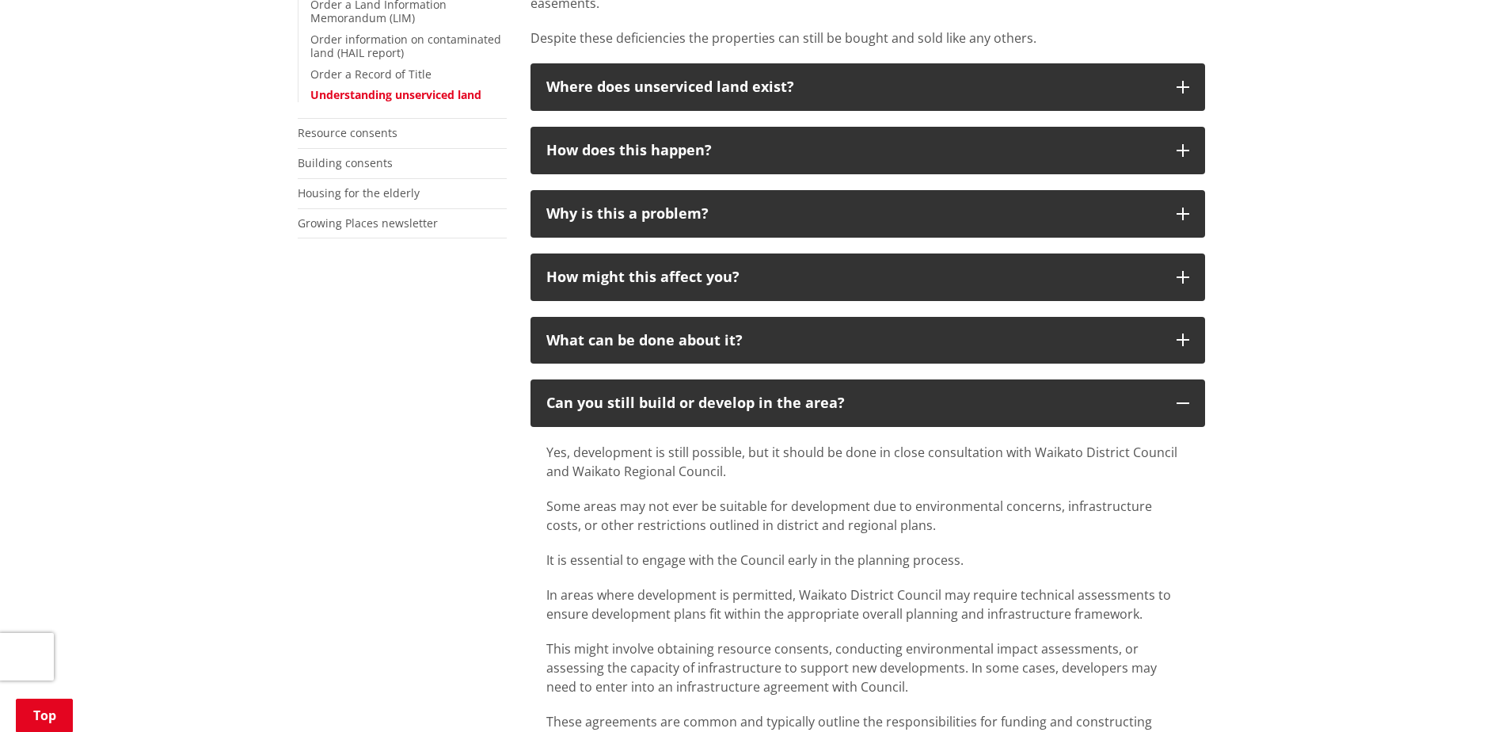
scroll to position [475, 0]
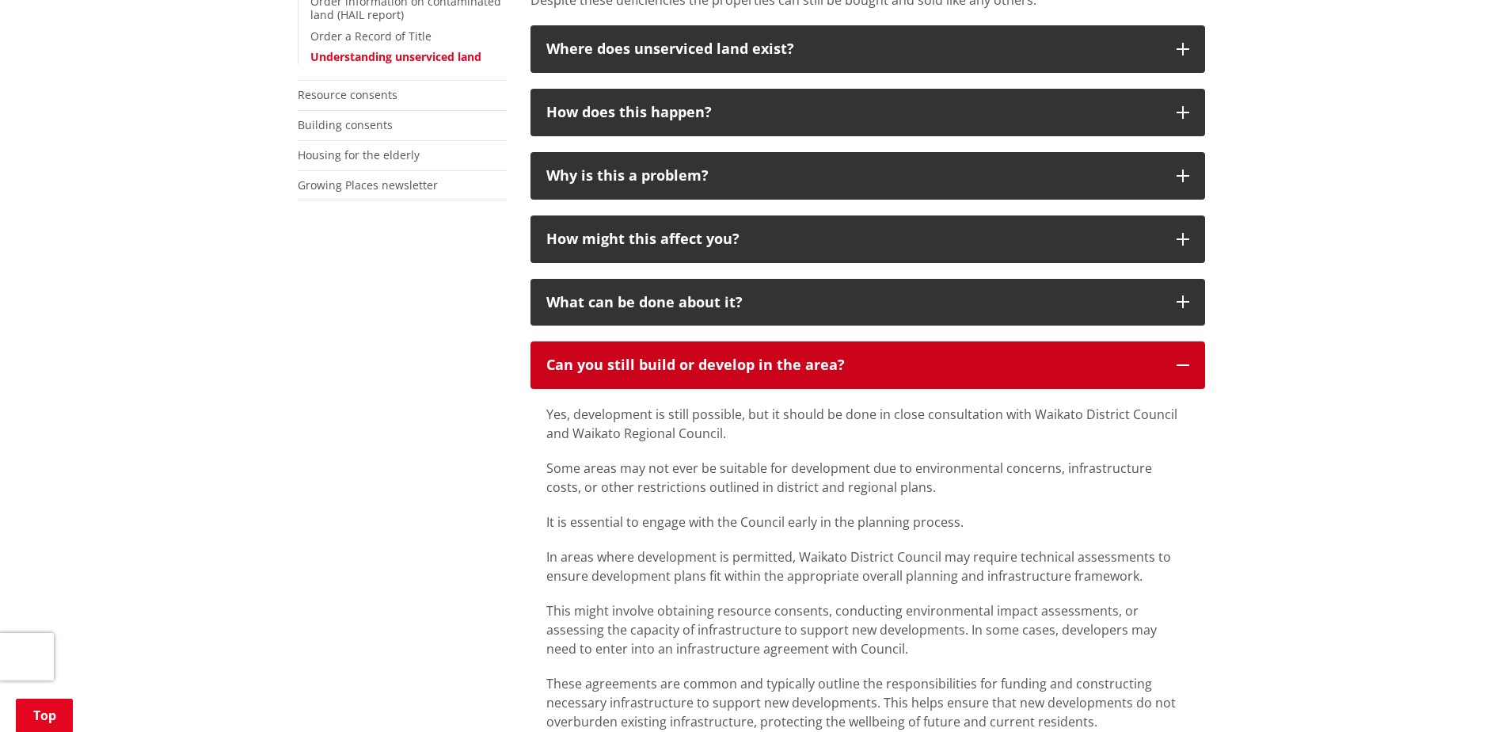
click at [836, 371] on p "Can you still build or develop in the area?" at bounding box center [853, 365] width 614 height 16
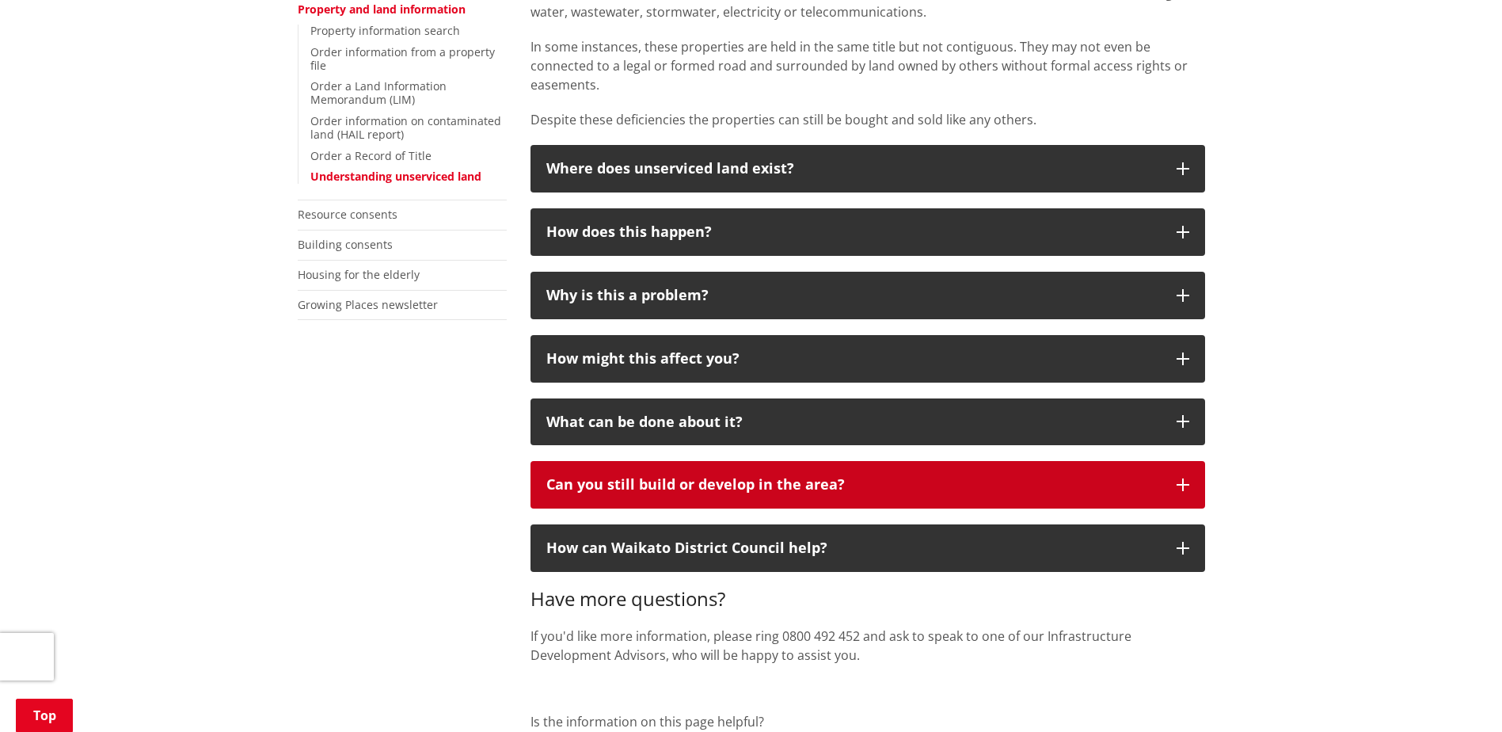
scroll to position [317, 0]
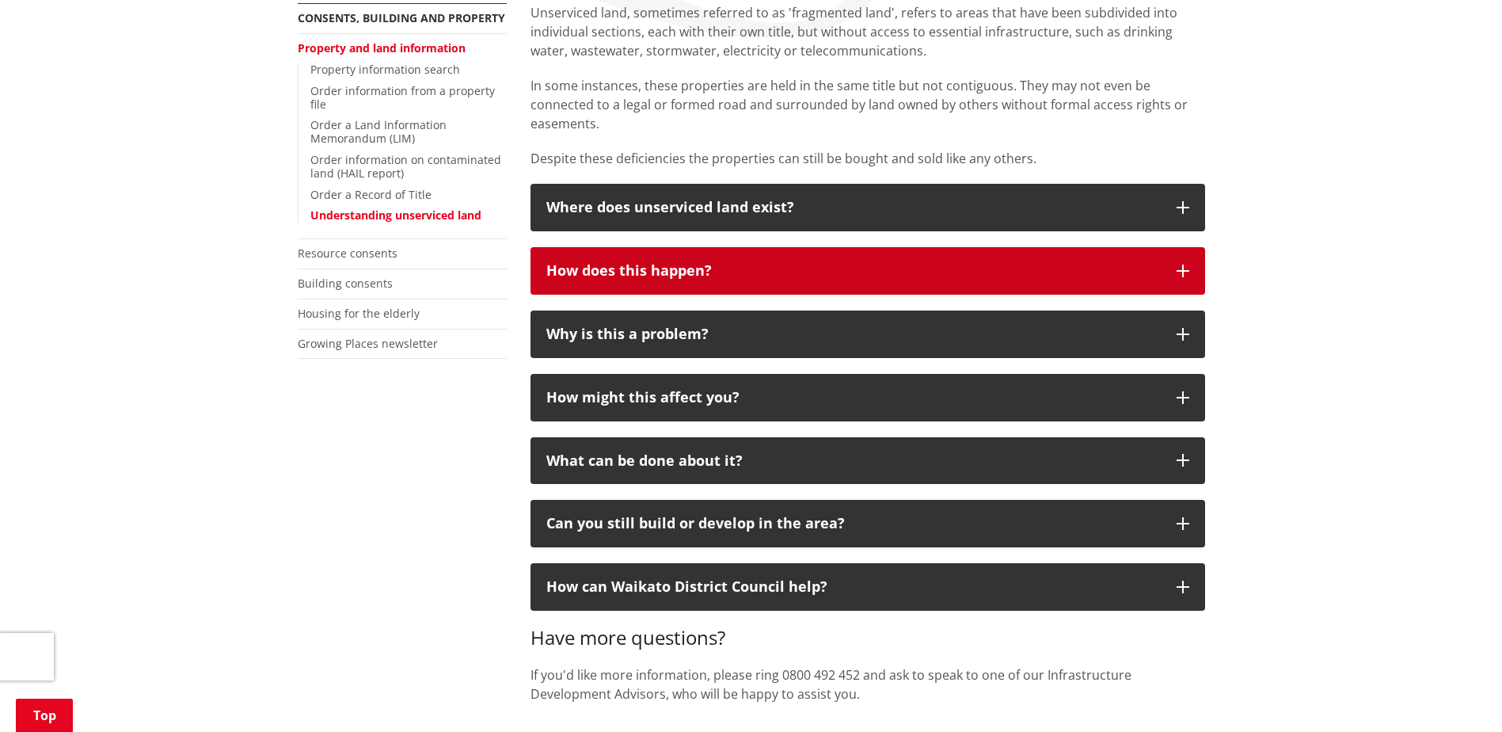
click at [697, 268] on div "How does this happen?" at bounding box center [853, 271] width 614 height 16
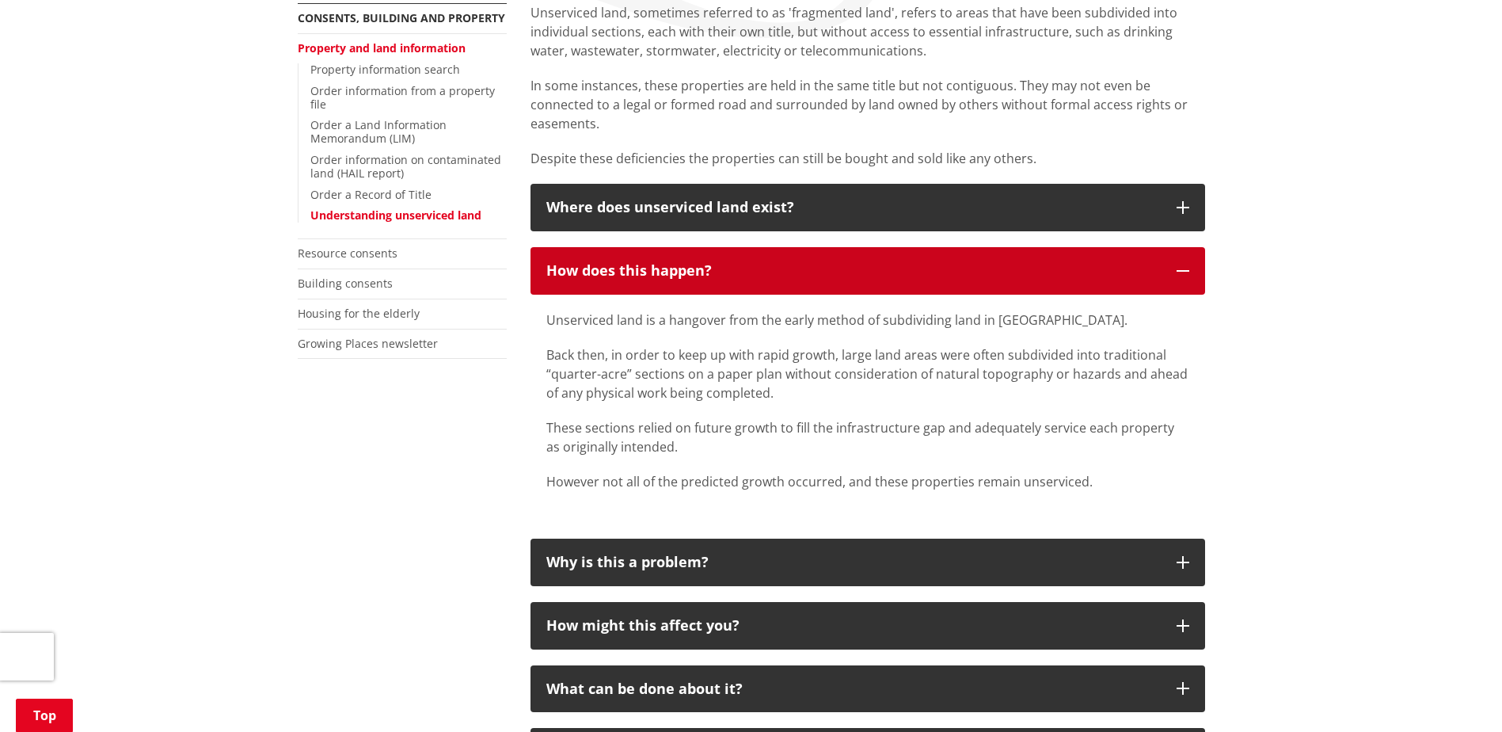
click at [800, 289] on button "How does this happen?" at bounding box center [868, 271] width 675 height 48
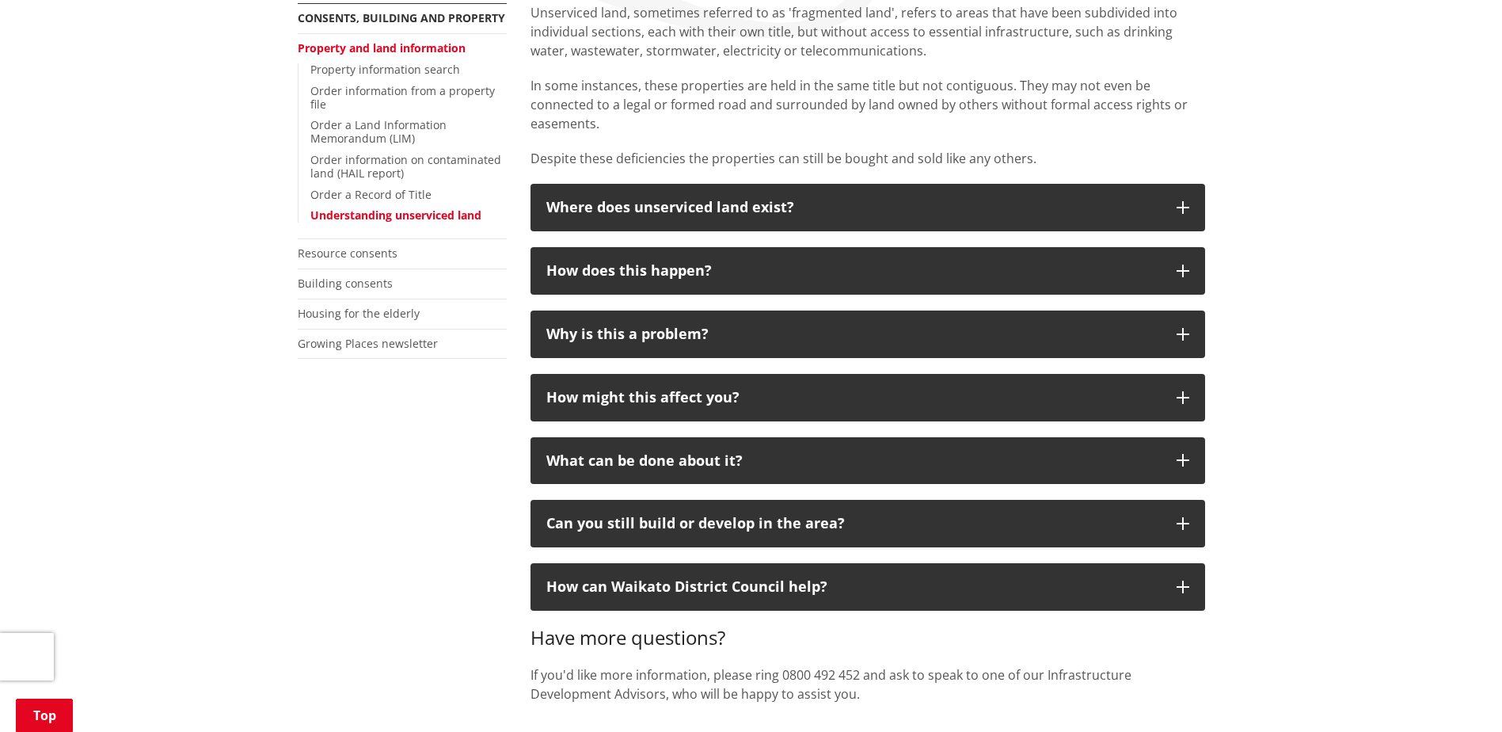
click at [750, 109] on p "In some instances, these properties are held in the same title but not contiguo…" at bounding box center [868, 104] width 675 height 57
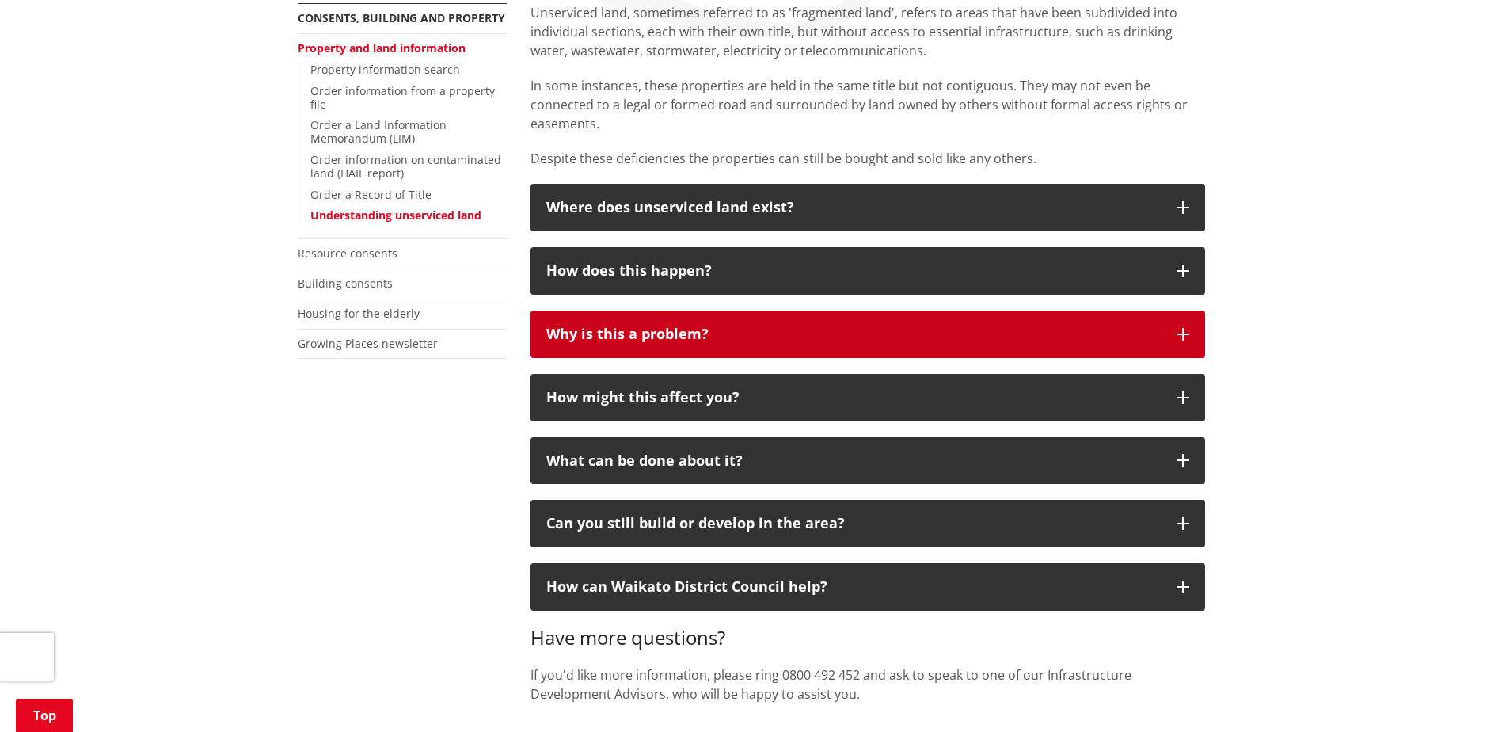
click at [687, 318] on button "Why is this a problem?" at bounding box center [868, 334] width 675 height 48
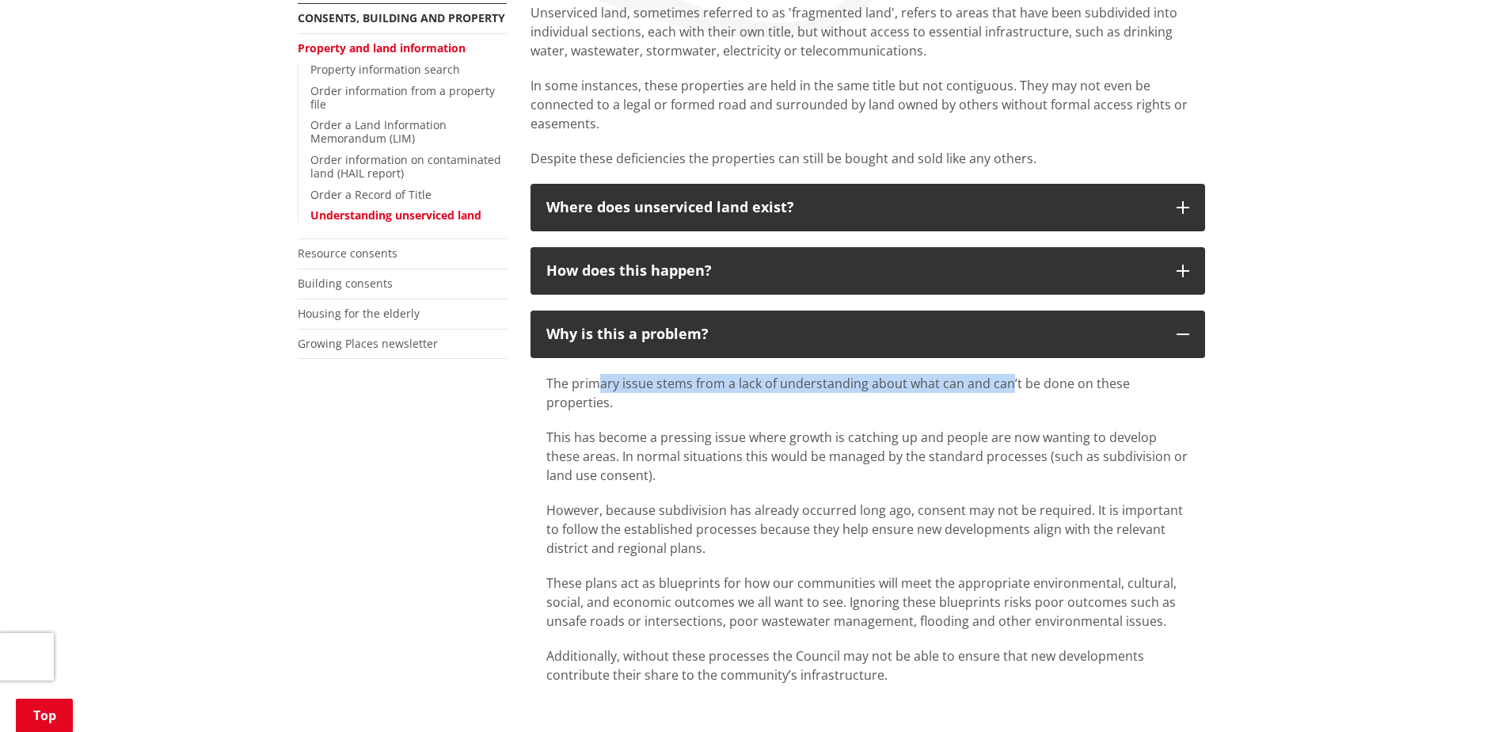
drag, startPoint x: 594, startPoint y: 382, endPoint x: 1008, endPoint y: 390, distance: 414.2
click at [1008, 390] on p "The primary issue stems from a lack of understanding about what can and can’t b…" at bounding box center [867, 393] width 643 height 38
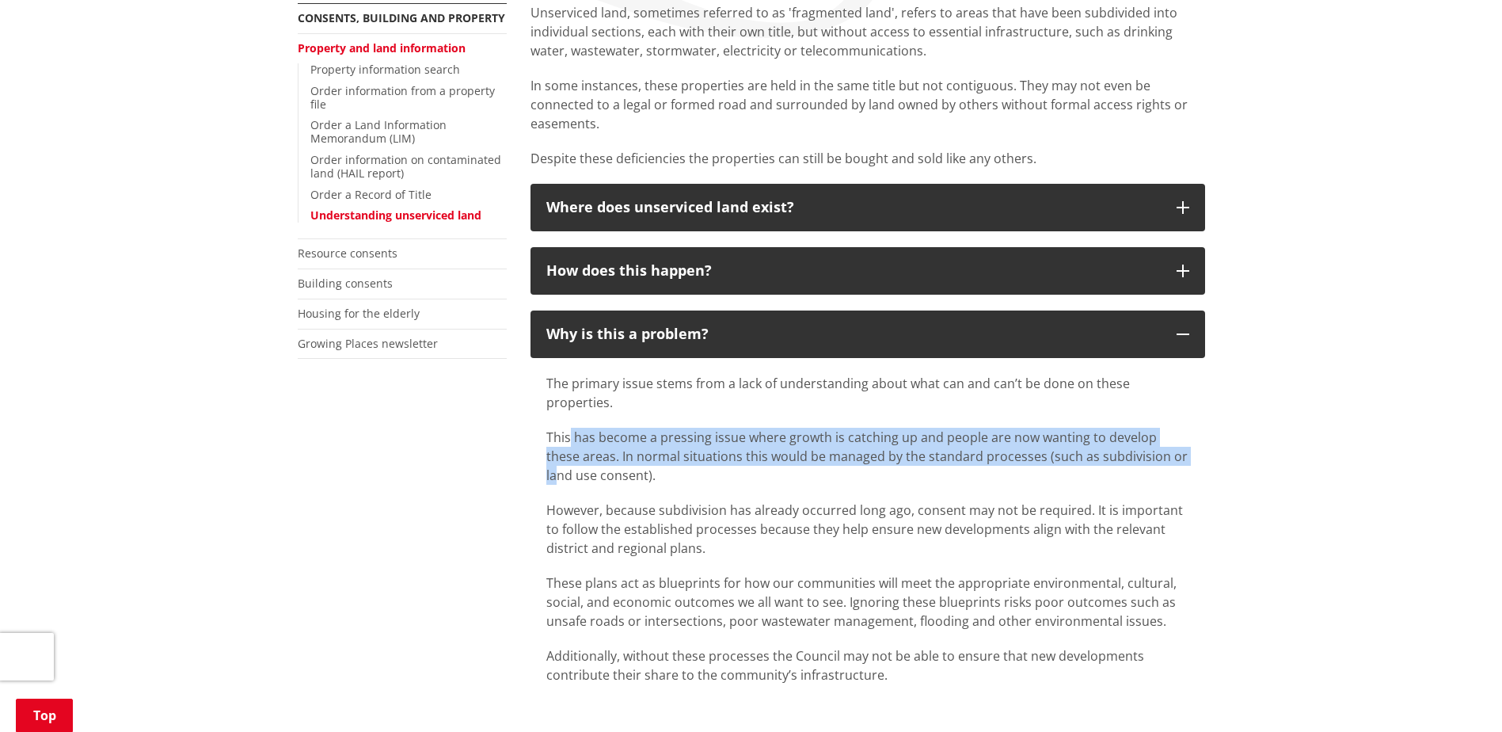
drag, startPoint x: 567, startPoint y: 432, endPoint x: 1151, endPoint y: 448, distance: 584.6
click at [1151, 448] on p "This has become a pressing issue where growth is catching up and people are now…" at bounding box center [867, 456] width 643 height 57
drag, startPoint x: 1151, startPoint y: 448, endPoint x: 665, endPoint y: 460, distance: 486.3
click at [665, 460] on p "This has become a pressing issue where growth is catching up and people are now…" at bounding box center [867, 456] width 643 height 57
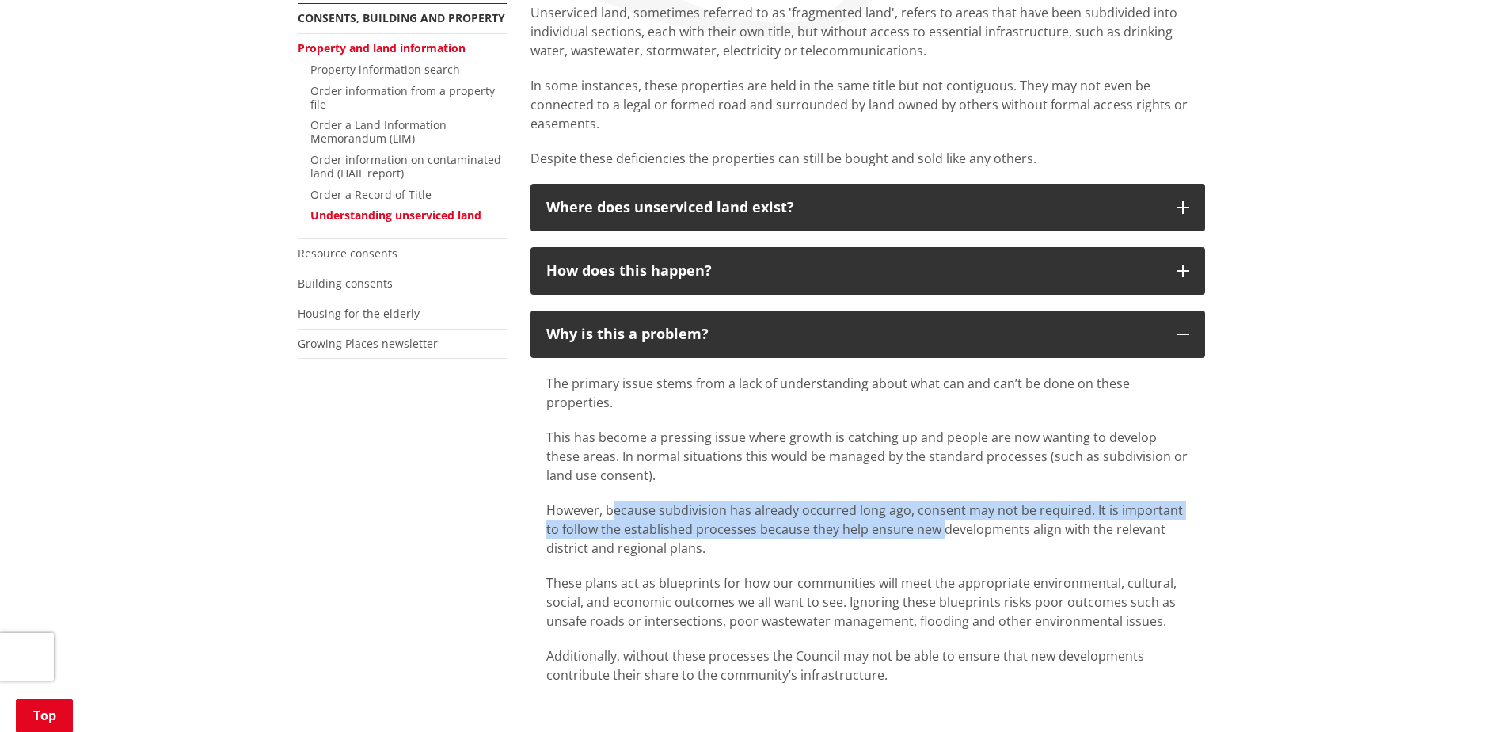
drag, startPoint x: 611, startPoint y: 511, endPoint x: 926, endPoint y: 524, distance: 315.4
click at [926, 524] on p "However, because subdivision has already occurred long ago, consent may not be …" at bounding box center [867, 528] width 643 height 57
drag, startPoint x: 926, startPoint y: 524, endPoint x: 850, endPoint y: 524, distance: 76.0
click at [850, 524] on p "However, because subdivision has already occurred long ago, consent may not be …" at bounding box center [867, 528] width 643 height 57
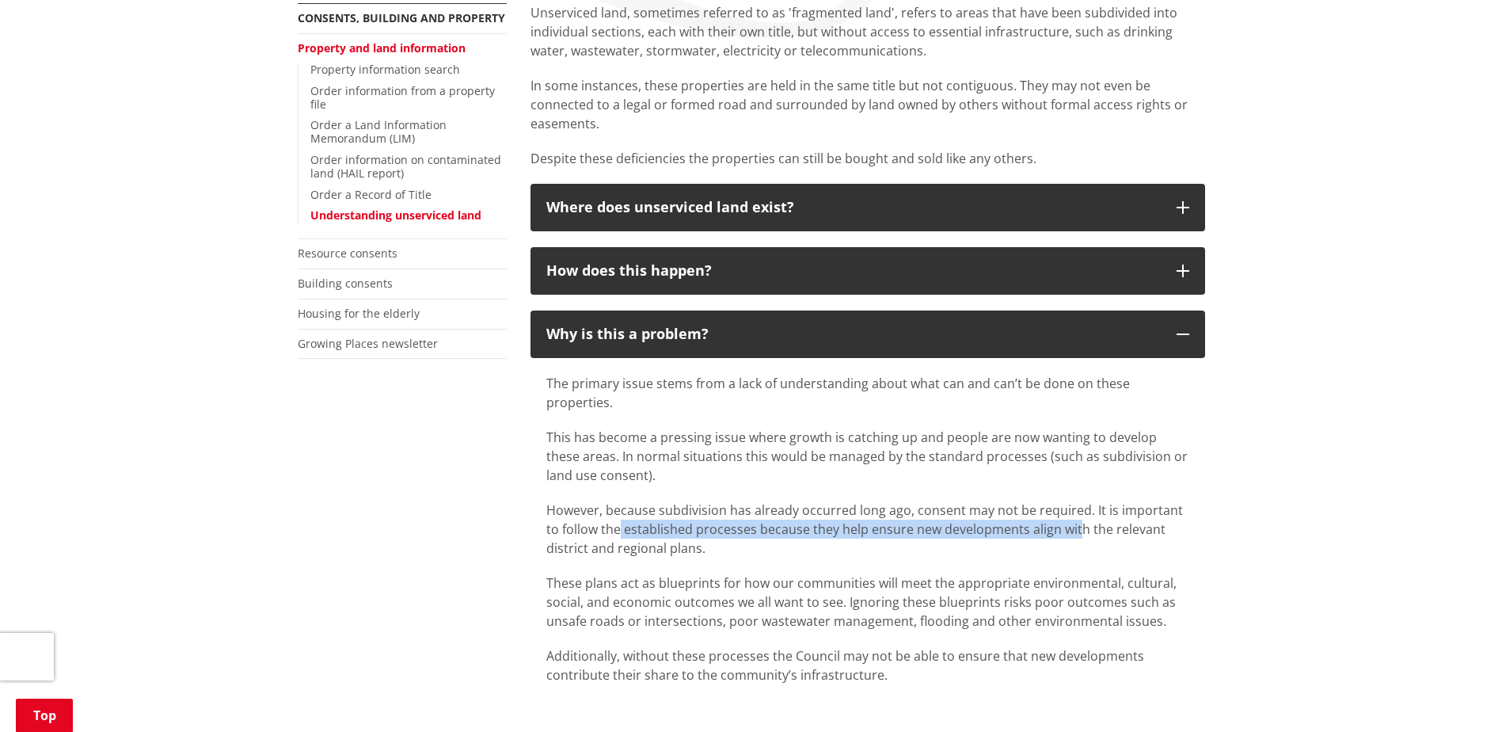
drag, startPoint x: 603, startPoint y: 526, endPoint x: 1059, endPoint y: 524, distance: 456.9
click at [1059, 524] on p "However, because subdivision has already occurred long ago, consent may not be …" at bounding box center [867, 528] width 643 height 57
drag, startPoint x: 1059, startPoint y: 524, endPoint x: 721, endPoint y: 545, distance: 338.7
click at [721, 534] on p "However, because subdivision has already occurred long ago, consent may not be …" at bounding box center [867, 528] width 643 height 57
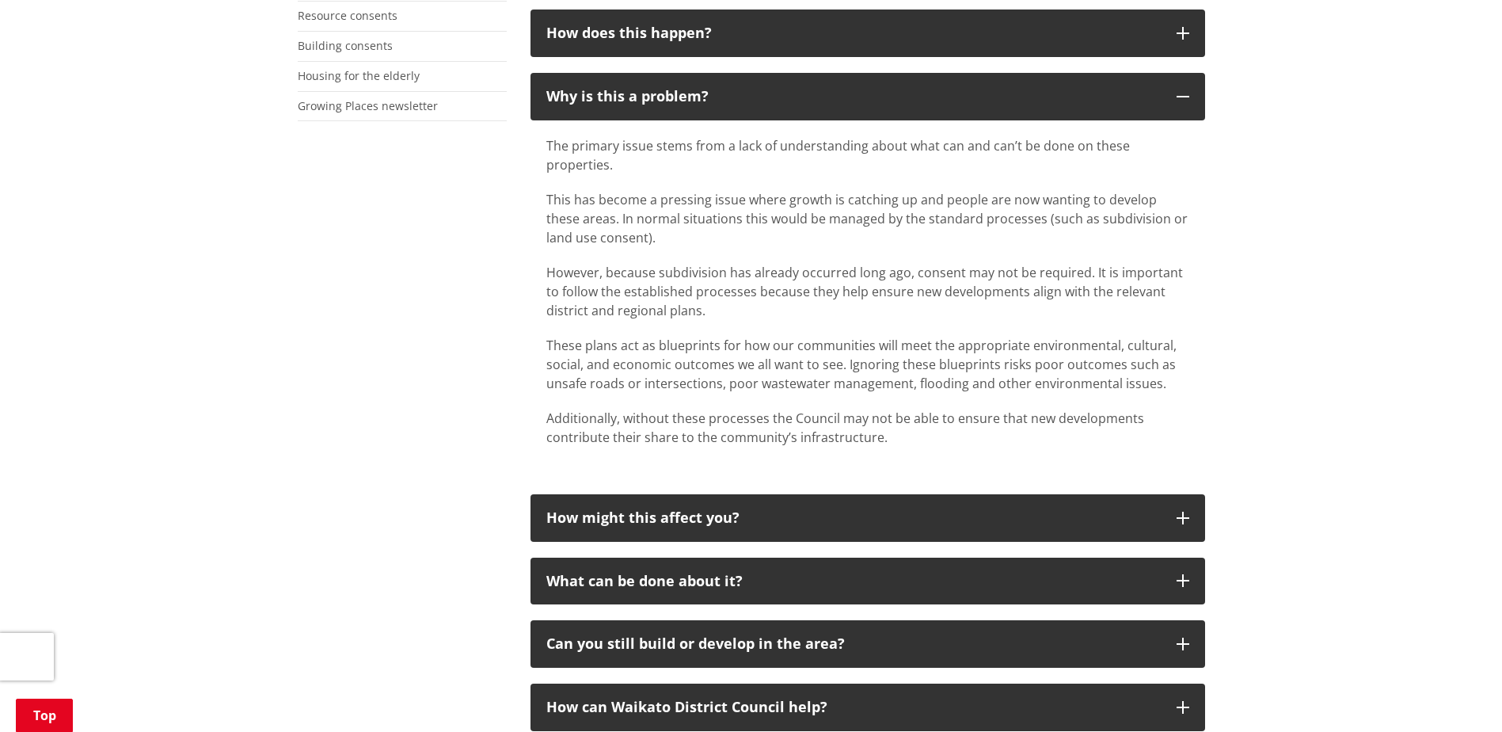
scroll to position [238, 0]
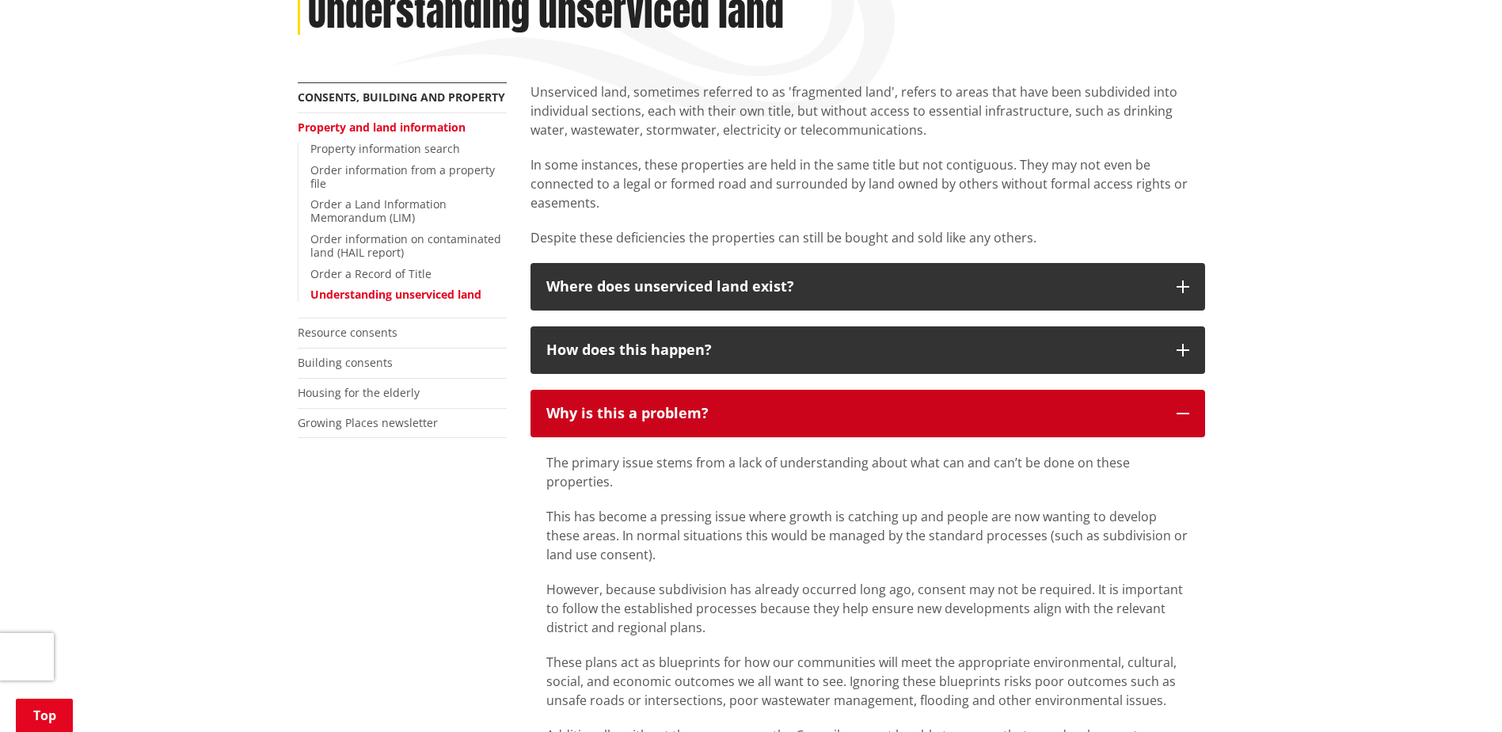
click at [751, 397] on button "Why is this a problem?" at bounding box center [868, 414] width 675 height 48
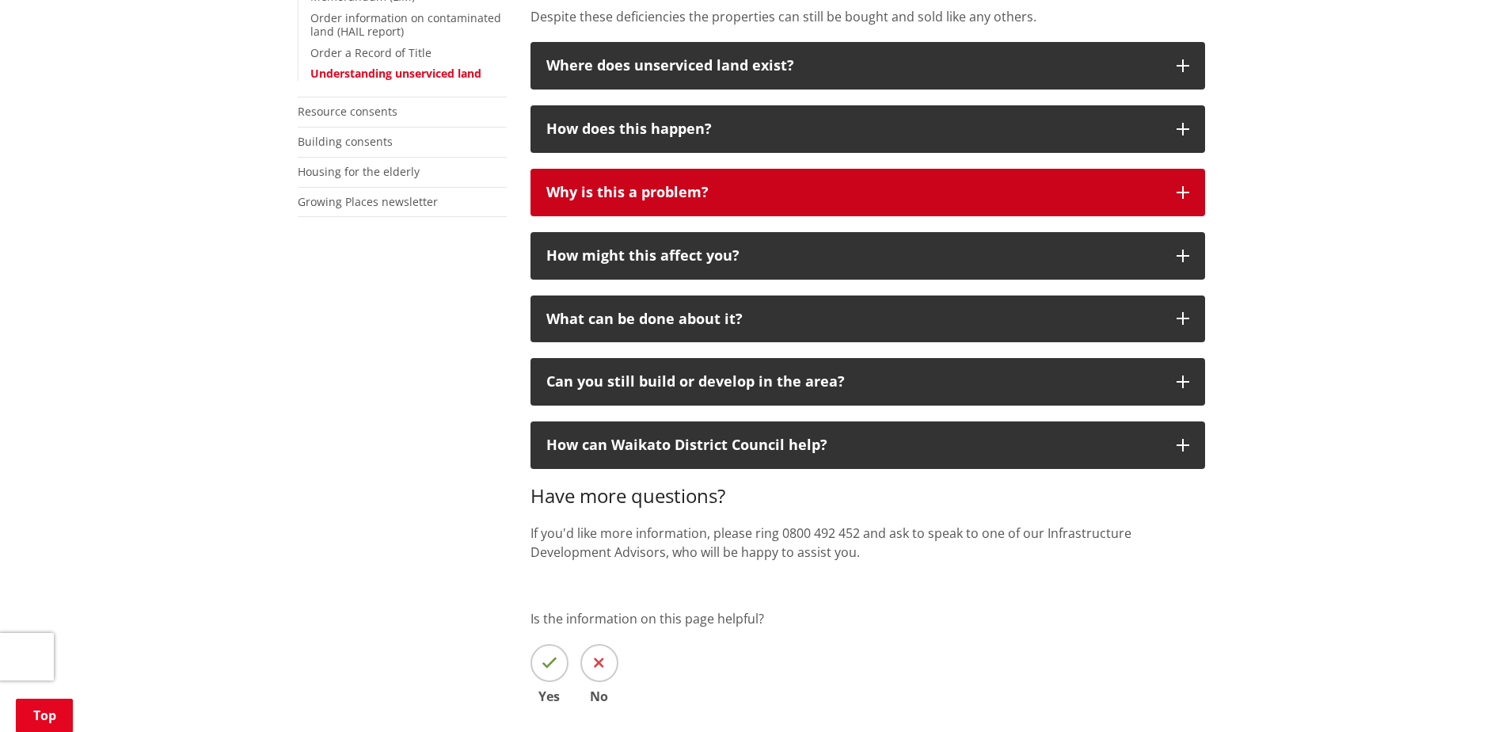
scroll to position [475, 0]
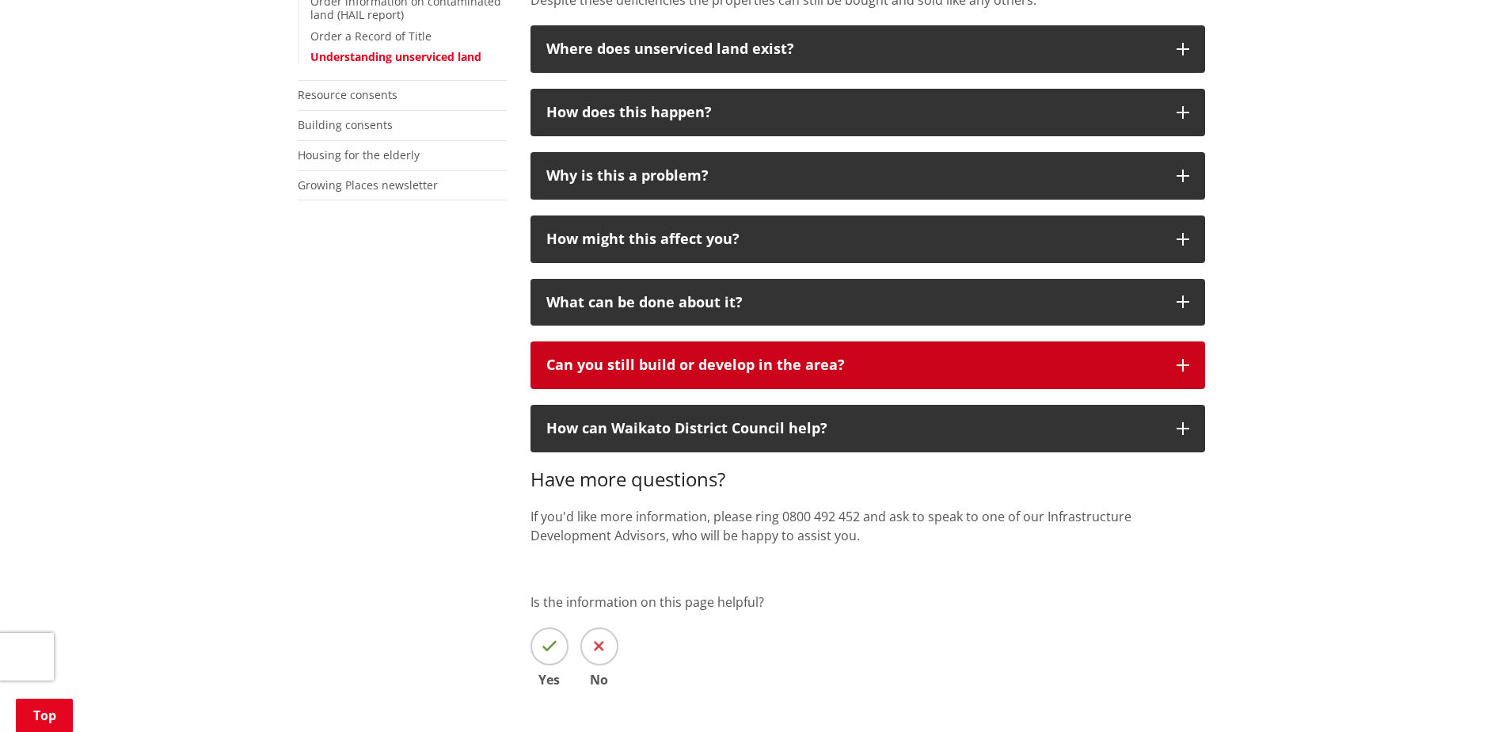
click at [641, 374] on button "Can you still build or develop in the area?" at bounding box center [868, 365] width 675 height 48
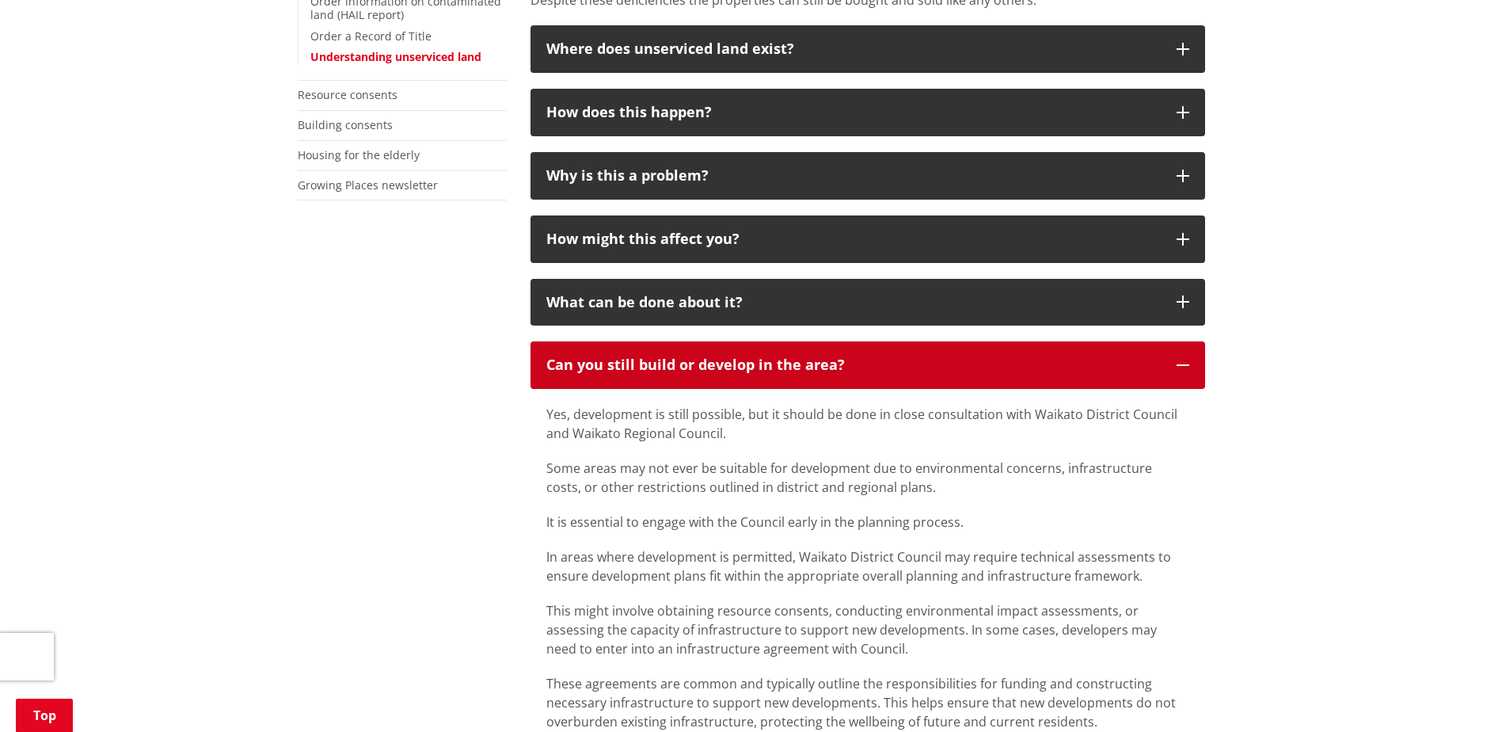
click at [947, 375] on button "Can you still build or develop in the area?" at bounding box center [868, 365] width 675 height 48
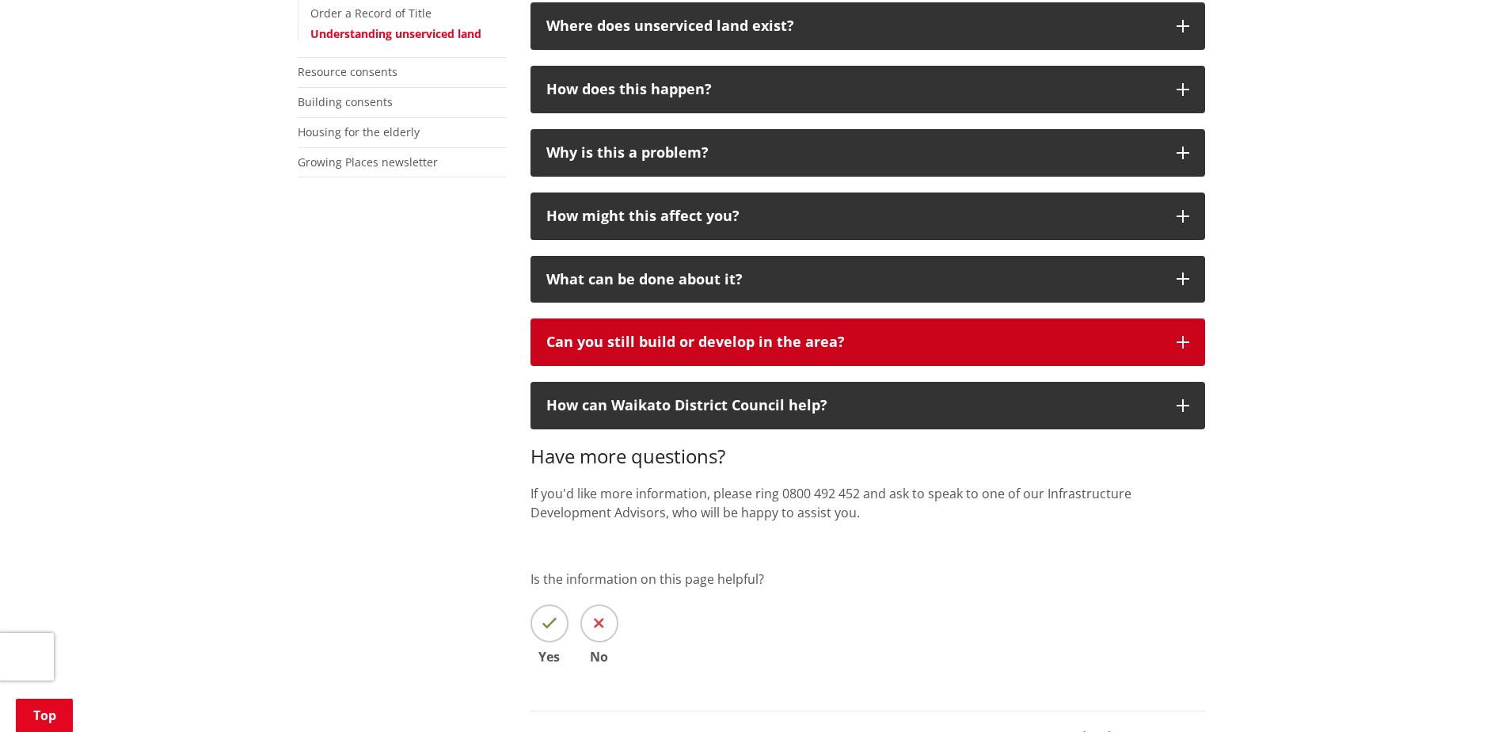
scroll to position [23, 0]
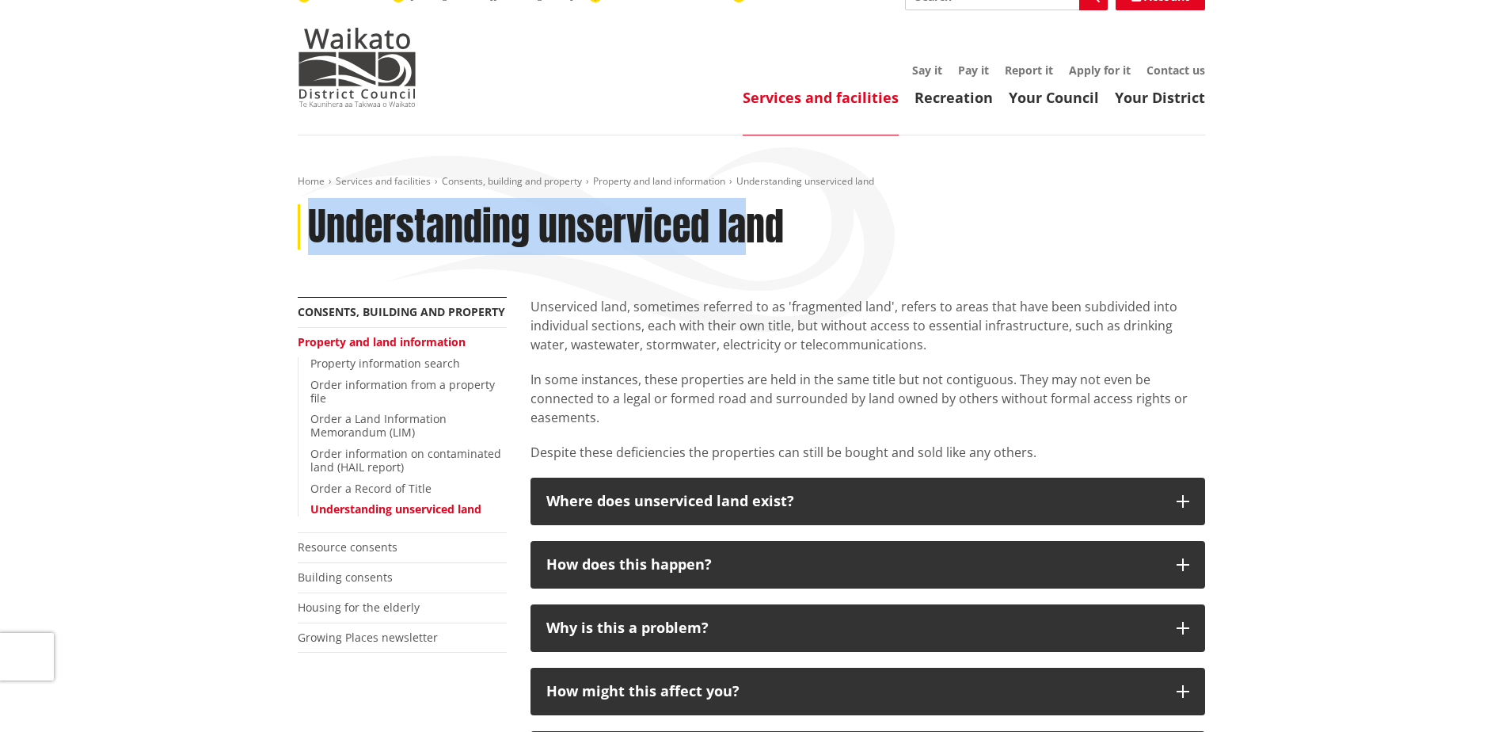
drag, startPoint x: 310, startPoint y: 234, endPoint x: 749, endPoint y: 235, distance: 439.5
click at [749, 235] on h1 "Understanding unserviced land" at bounding box center [546, 227] width 476 height 46
drag, startPoint x: 749, startPoint y: 235, endPoint x: 584, endPoint y: 237, distance: 164.7
click at [584, 237] on h1 "Understanding unserviced land" at bounding box center [546, 227] width 476 height 46
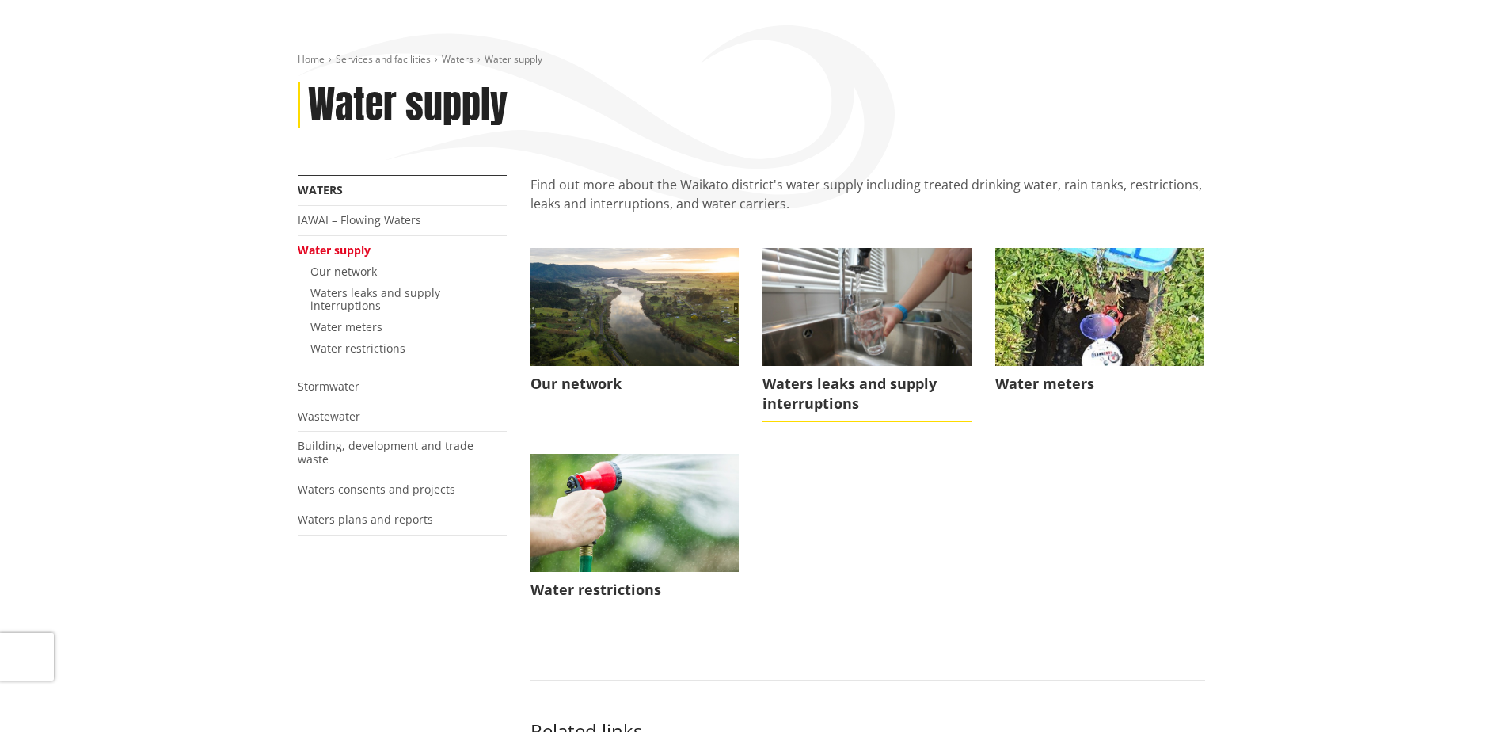
scroll to position [158, 0]
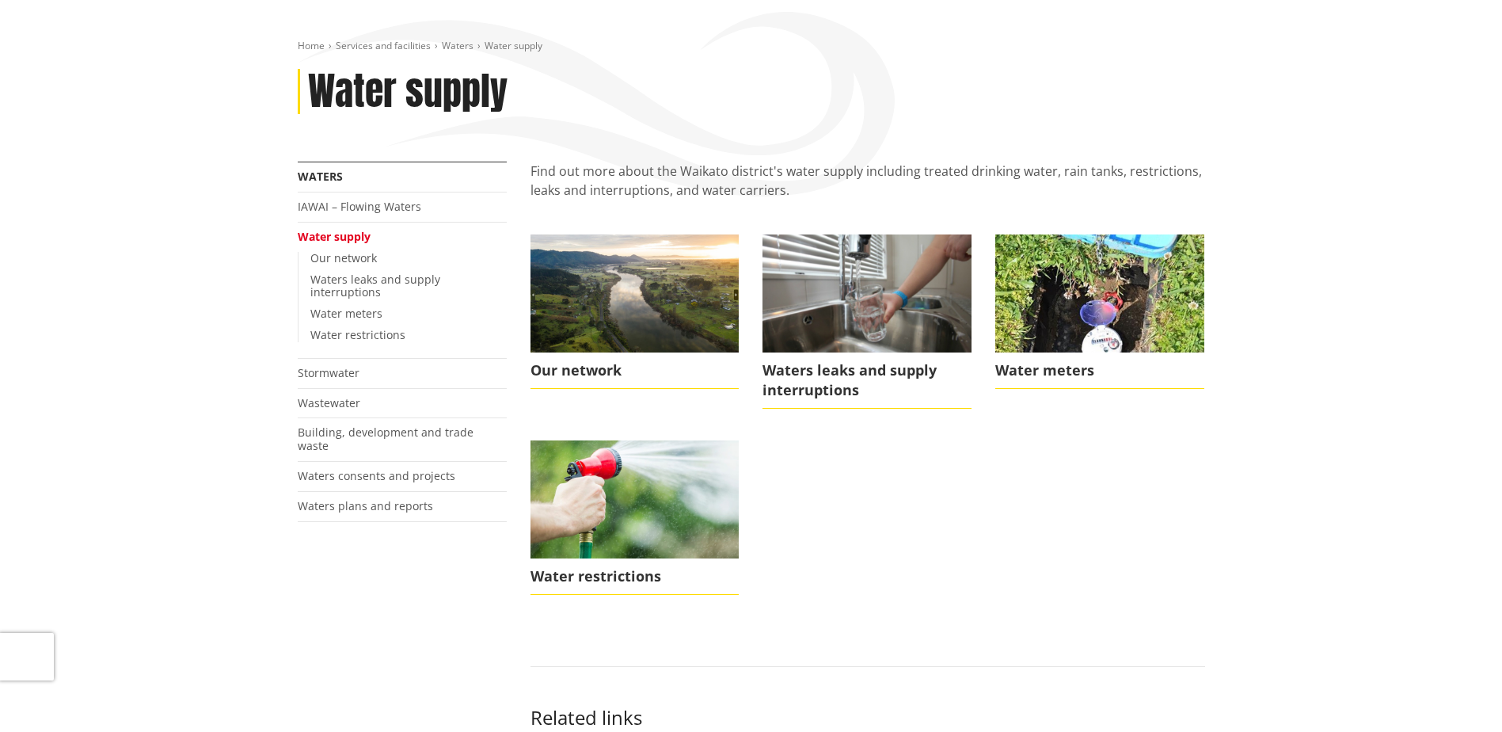
click at [692, 326] on img at bounding box center [635, 292] width 209 height 117
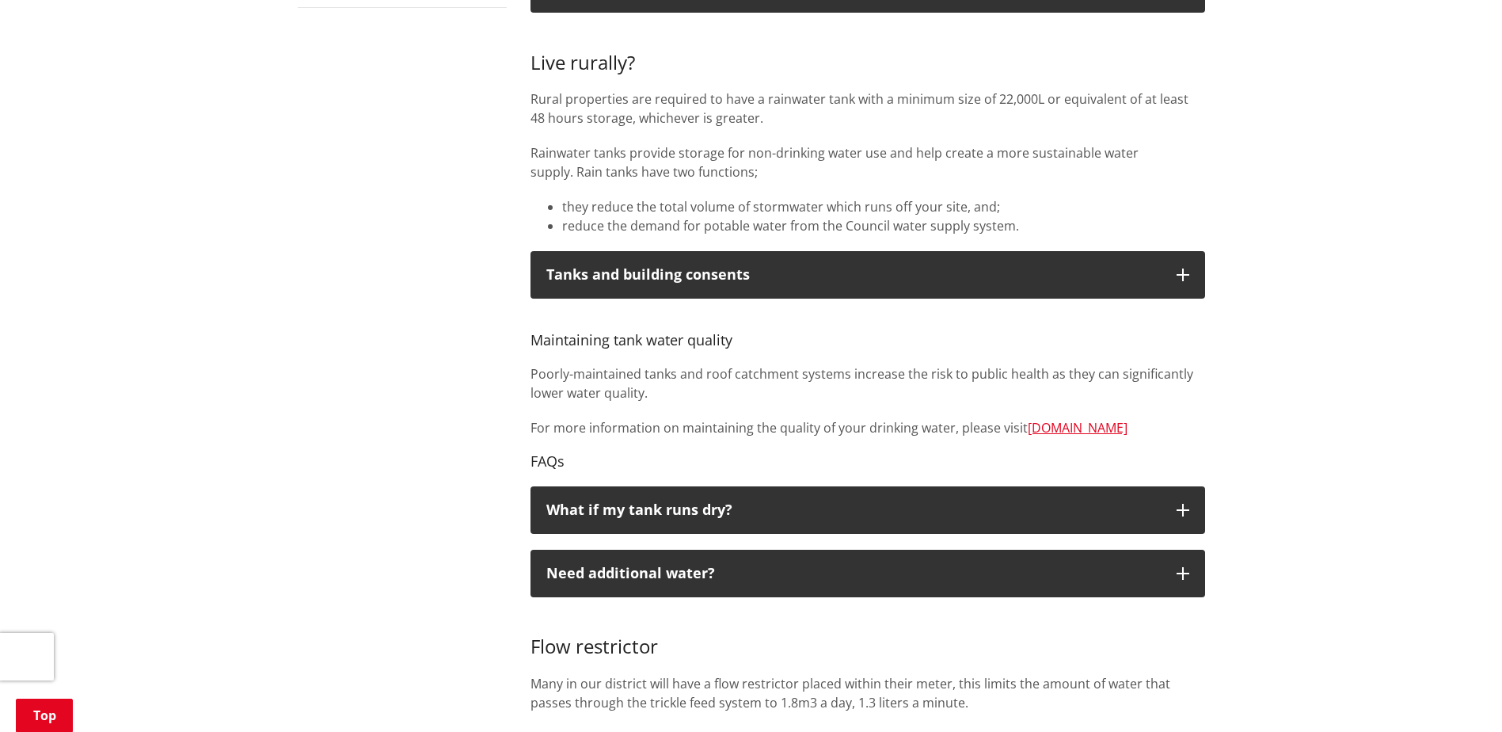
scroll to position [633, 0]
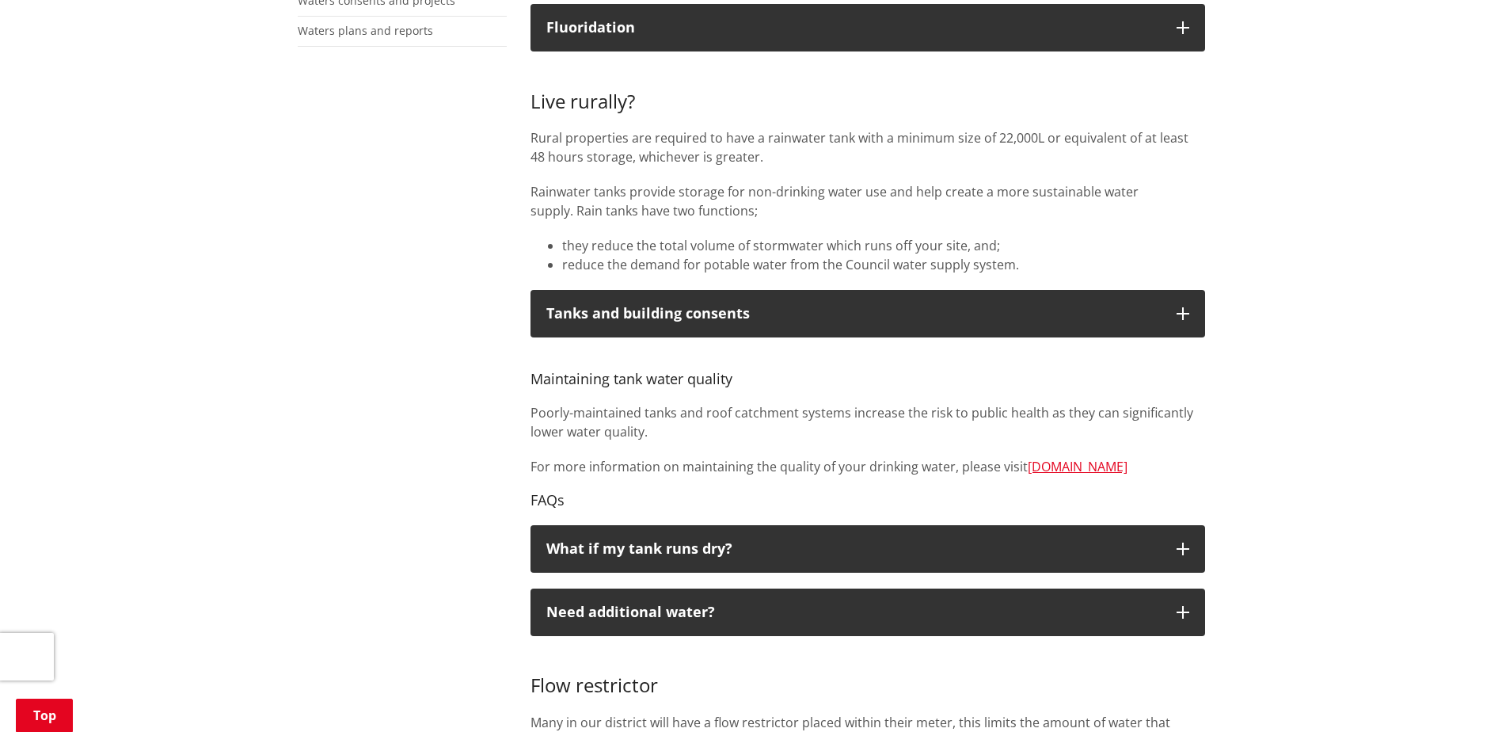
drag, startPoint x: 539, startPoint y: 97, endPoint x: 1270, endPoint y: 235, distance: 743.9
click at [1270, 235] on div "Home Services and facilities Waters Water supply Our network Our network More f…" at bounding box center [751, 524] width 1502 height 1999
drag, startPoint x: 1270, startPoint y: 235, endPoint x: 749, endPoint y: 241, distance: 521.0
click at [751, 241] on li "they reduce the total volume of stormwater which runs off your site, and;" at bounding box center [883, 245] width 643 height 19
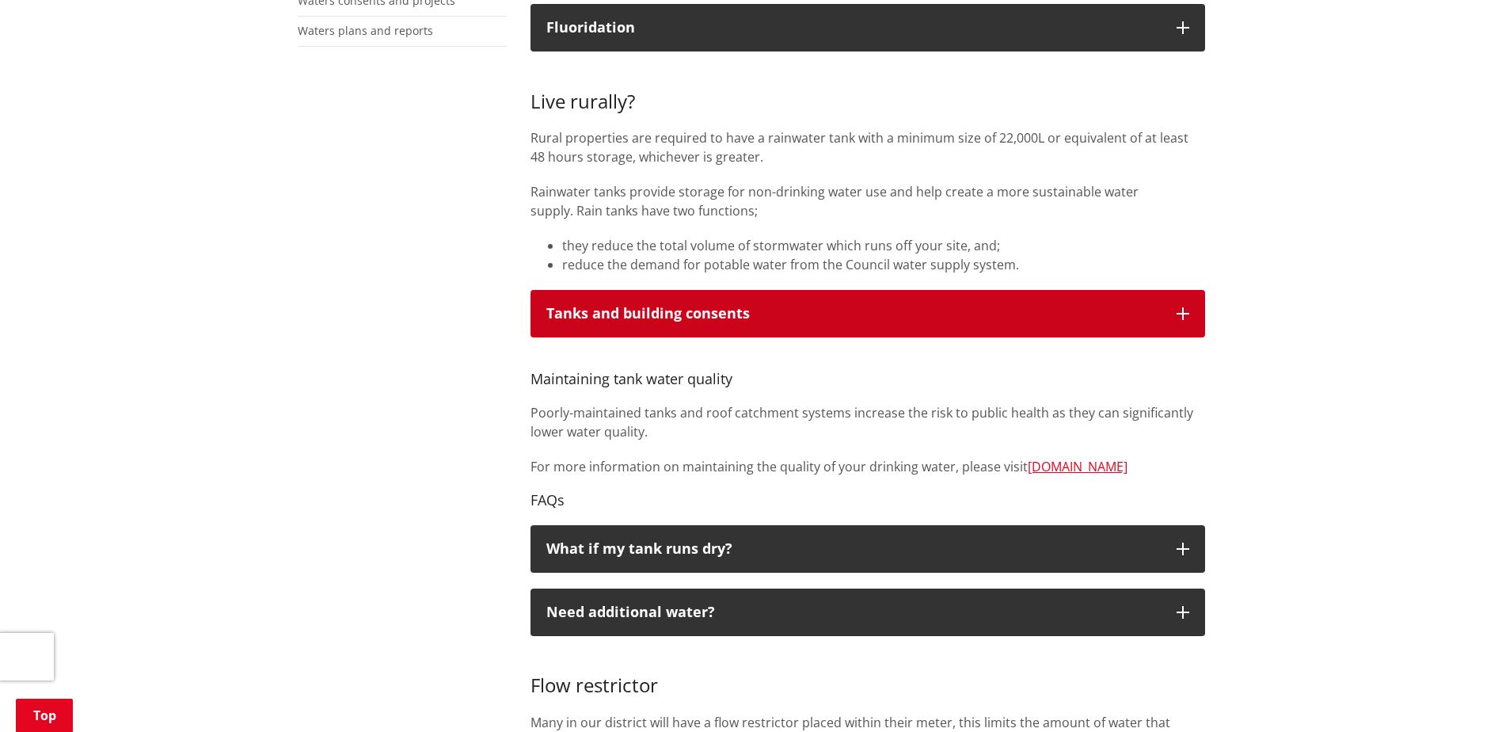
click at [729, 314] on p "Tanks and building consents" at bounding box center [853, 314] width 614 height 16
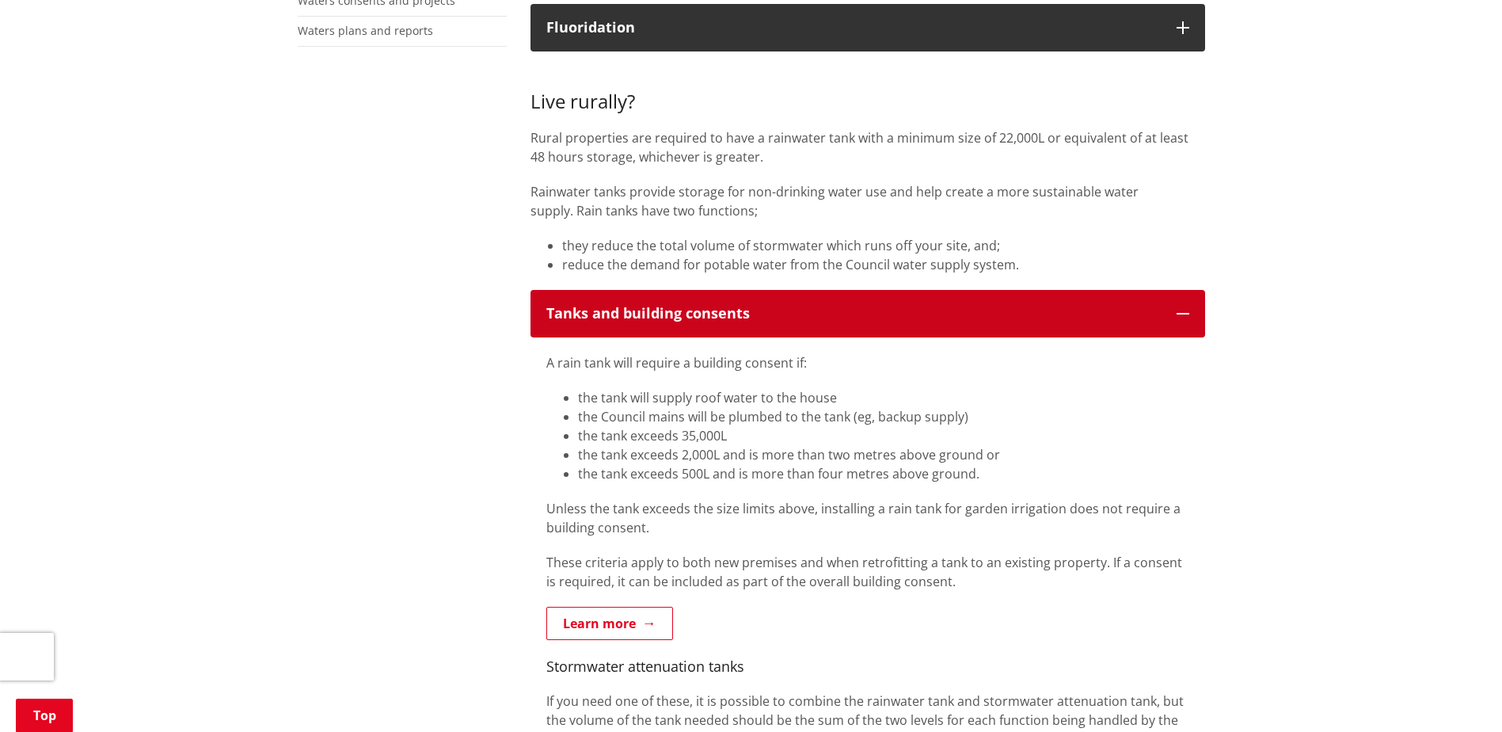
click at [825, 311] on p "Tanks and building consents" at bounding box center [853, 314] width 614 height 16
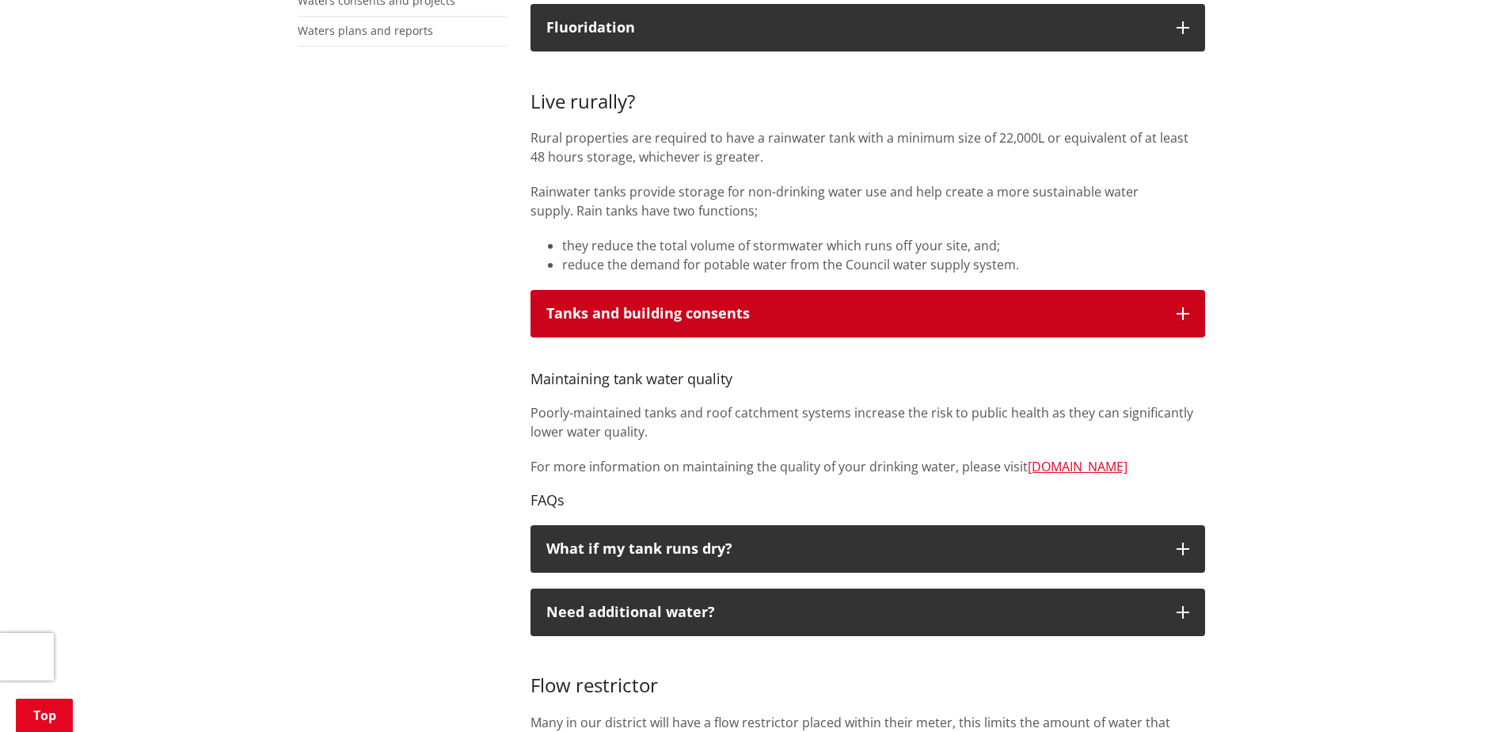
click at [672, 302] on button "Tanks and building consents" at bounding box center [868, 314] width 675 height 48
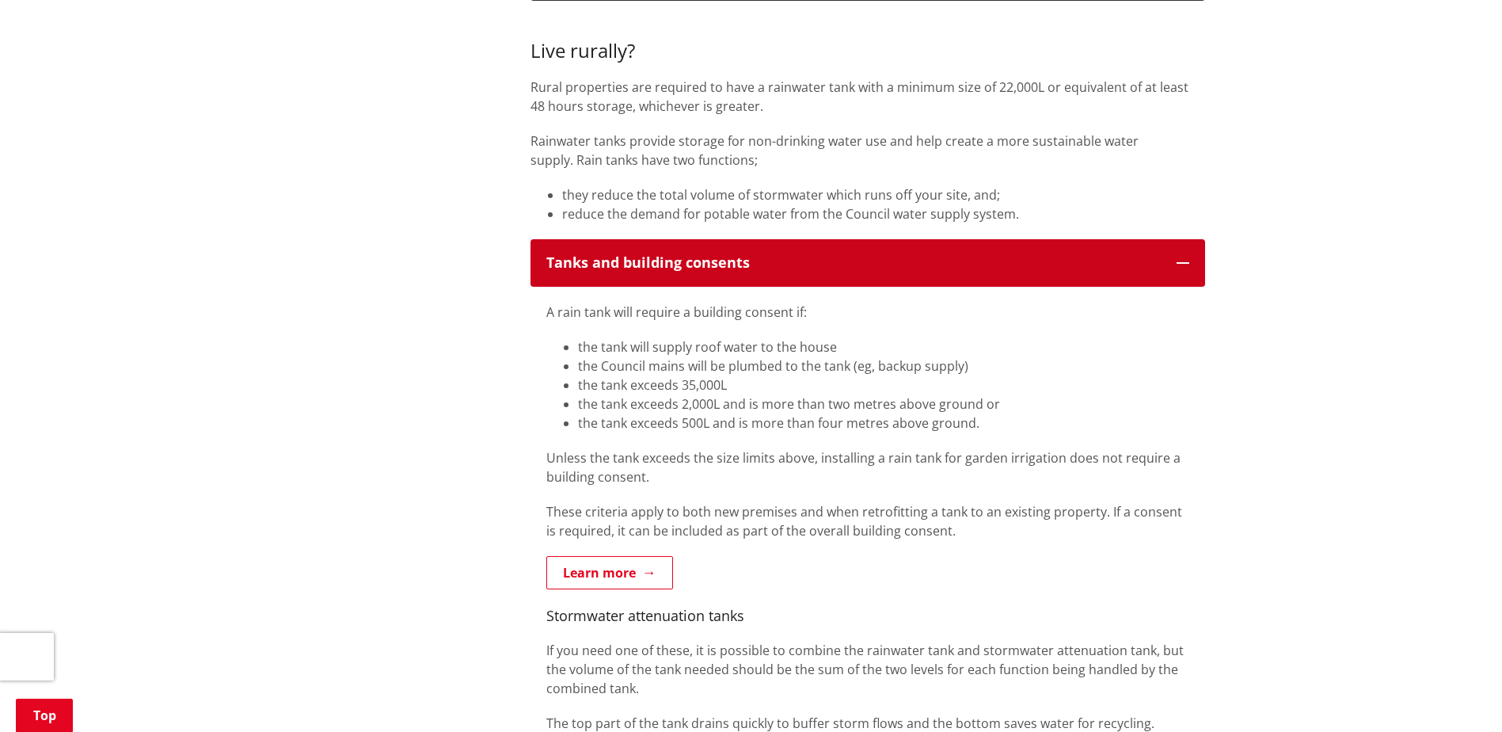
scroll to position [713, 0]
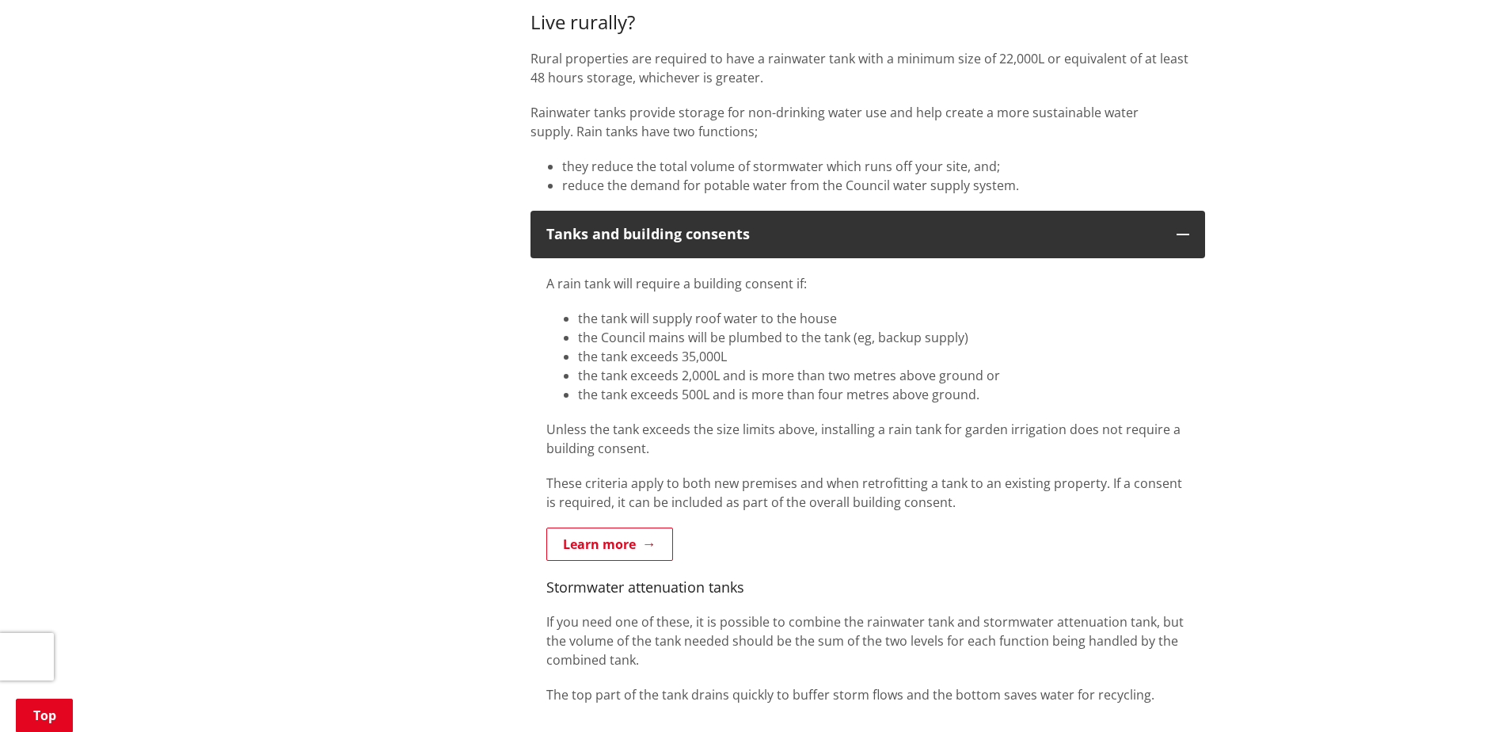
click at [735, 120] on p "Rainwater tanks provide storage for non-drinking water use and help create a mo…" at bounding box center [868, 122] width 675 height 38
